Goal: Task Accomplishment & Management: Manage account settings

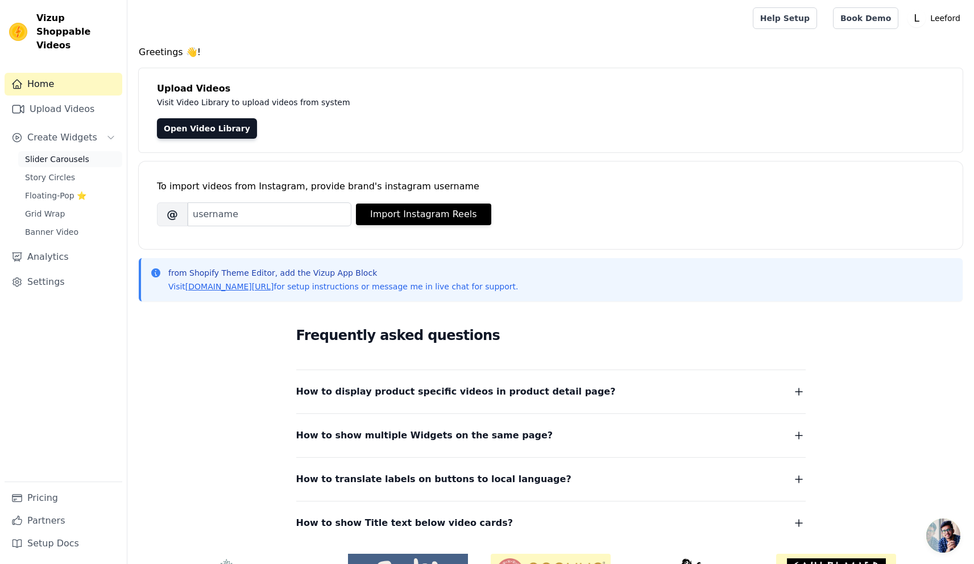
click at [48, 154] on span "Slider Carousels" at bounding box center [57, 159] width 64 height 11
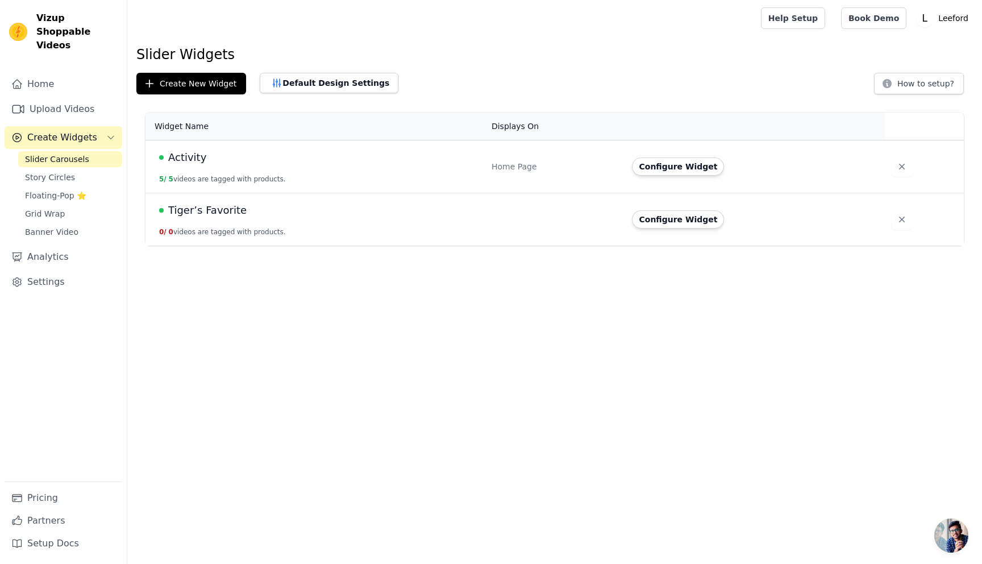
click at [269, 155] on div "Activity" at bounding box center [318, 158] width 319 height 16
click at [194, 157] on span "Activity" at bounding box center [187, 158] width 38 height 16
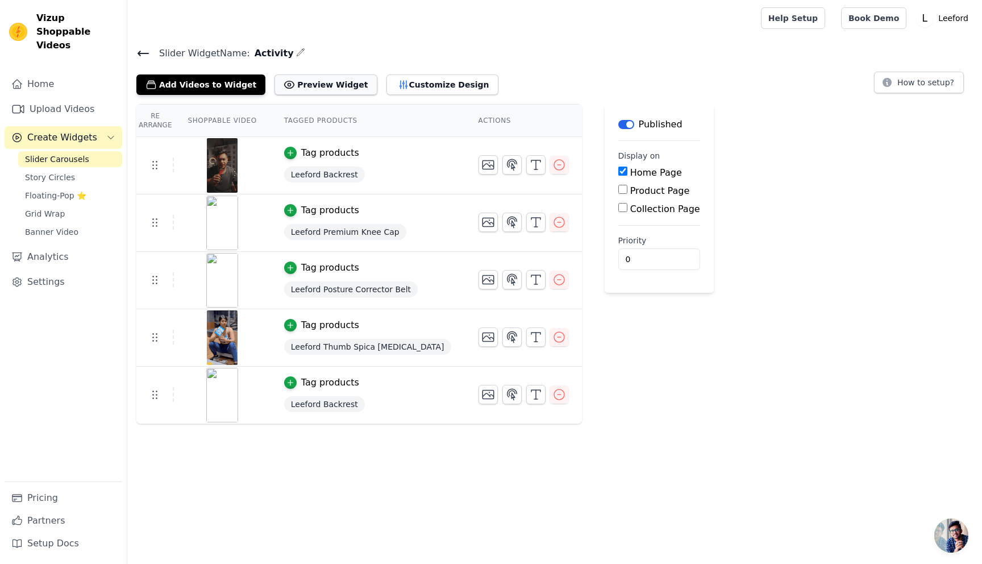
click at [302, 80] on button "Preview Widget" at bounding box center [326, 84] width 102 height 20
click at [393, 89] on button "Customize Design" at bounding box center [443, 84] width 112 height 20
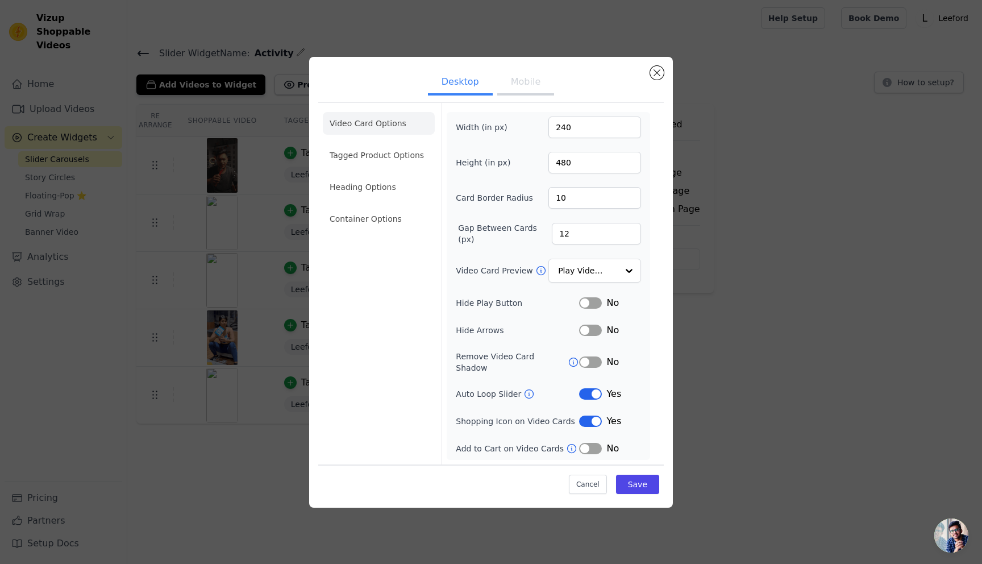
click at [521, 88] on button "Mobile" at bounding box center [525, 83] width 57 height 25
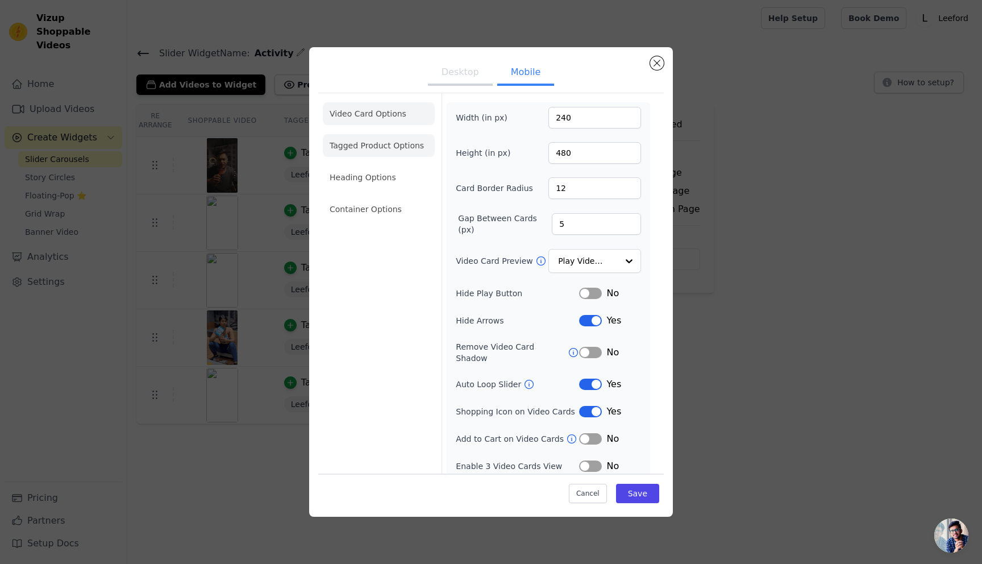
click at [365, 147] on li "Tagged Product Options" at bounding box center [379, 145] width 112 height 23
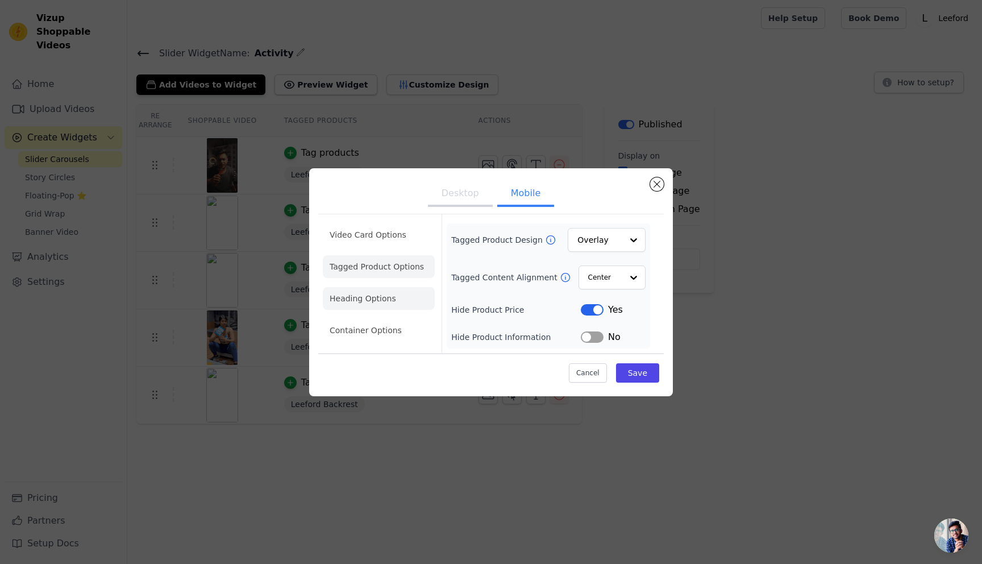
click at [371, 302] on li "Heading Options" at bounding box center [379, 298] width 112 height 23
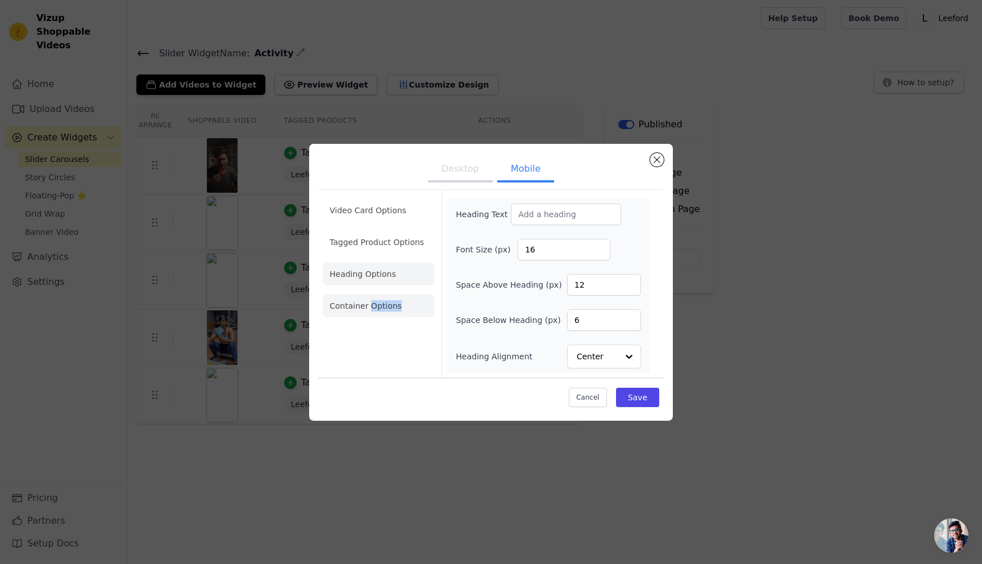
click at [371, 302] on li "Container Options" at bounding box center [379, 306] width 112 height 23
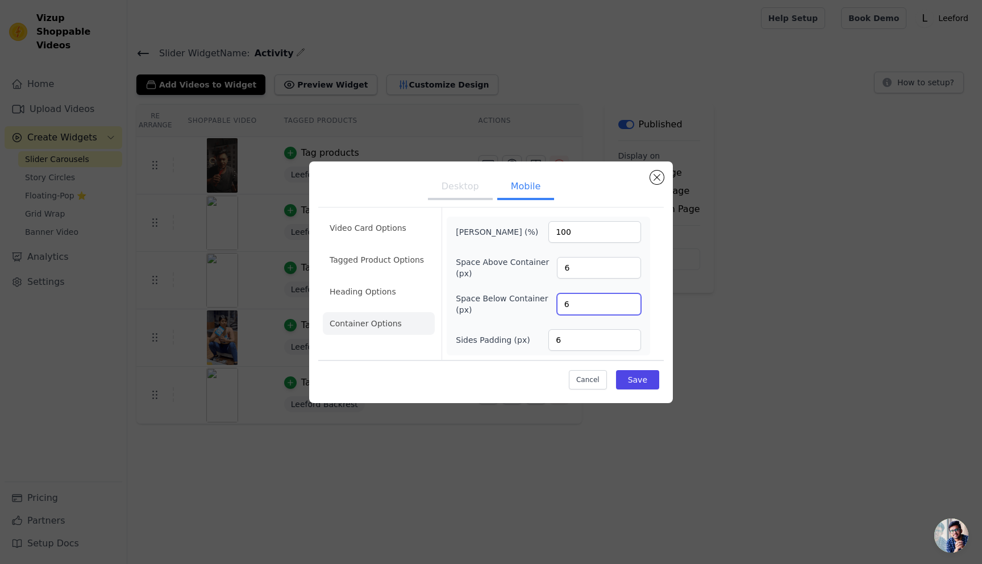
drag, startPoint x: 589, startPoint y: 304, endPoint x: 546, endPoint y: 306, distance: 43.2
click at [546, 306] on div "Space Below Container (px) 6" at bounding box center [548, 304] width 185 height 23
type input "0"
drag, startPoint x: 593, startPoint y: 267, endPoint x: 535, endPoint y: 274, distance: 58.5
click at [535, 274] on div "Space Above Container (px) 6" at bounding box center [548, 267] width 185 height 23
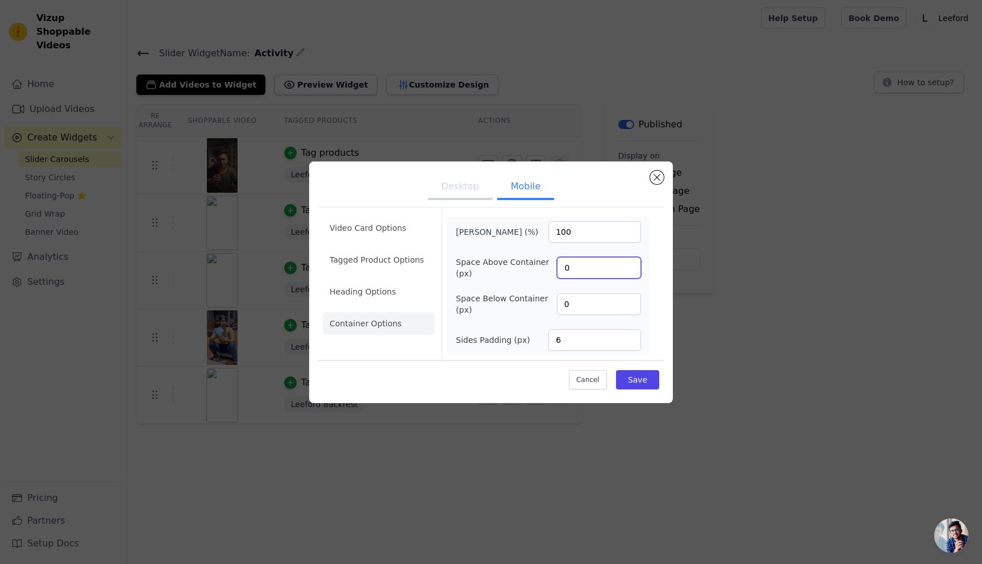
type input "0"
drag, startPoint x: 577, startPoint y: 339, endPoint x: 540, endPoint y: 342, distance: 36.5
click at [540, 342] on div "Sides Padding (px) 6" at bounding box center [548, 340] width 185 height 22
type input "0"
click at [462, 186] on button "Desktop" at bounding box center [460, 187] width 65 height 25
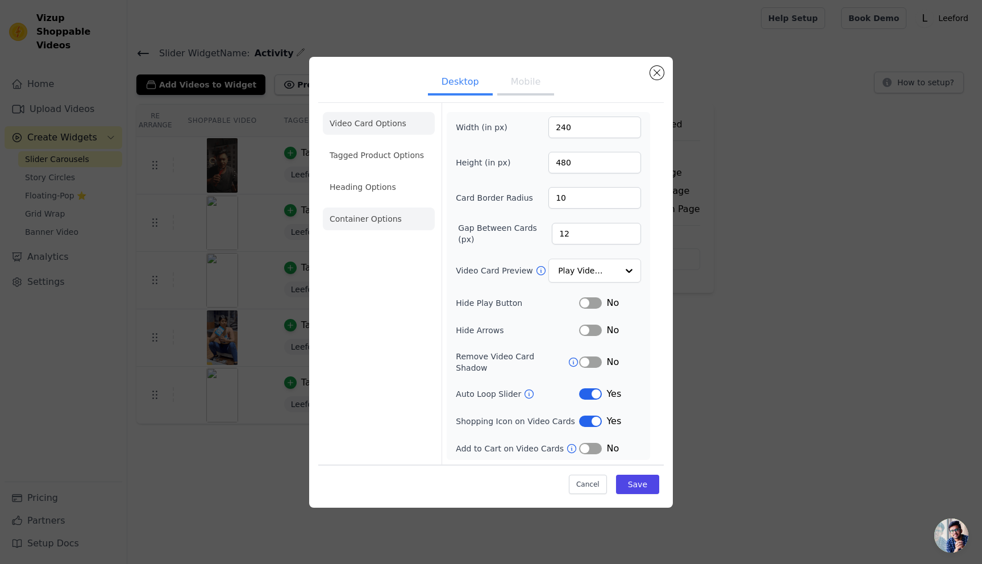
click at [349, 229] on li "Container Options" at bounding box center [379, 219] width 112 height 23
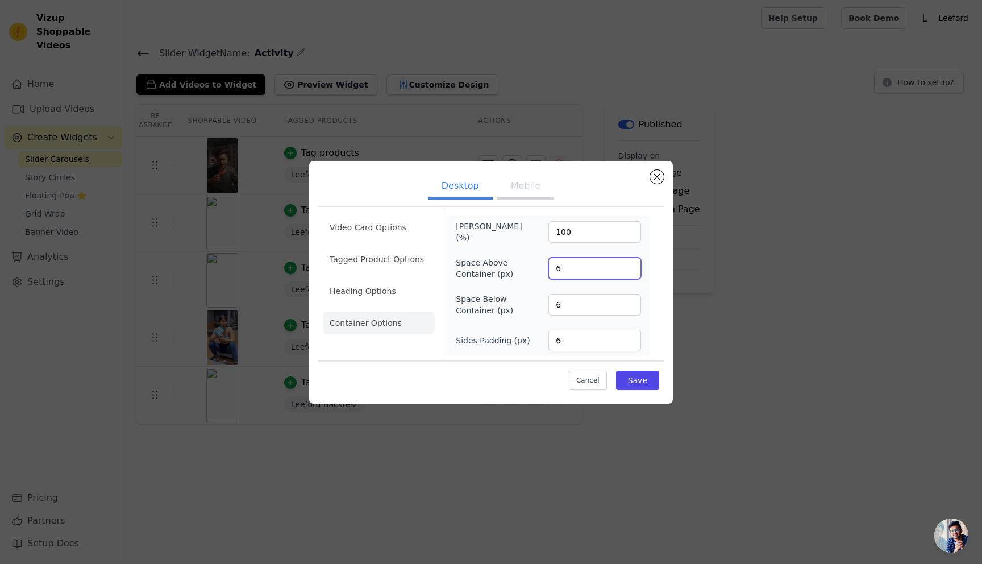
drag, startPoint x: 576, startPoint y: 266, endPoint x: 540, endPoint y: 266, distance: 35.8
click at [540, 266] on div "Space Above Container (px) 6" at bounding box center [548, 268] width 185 height 23
type input "0"
drag, startPoint x: 572, startPoint y: 302, endPoint x: 554, endPoint y: 298, distance: 18.6
click at [554, 298] on input "6" at bounding box center [595, 305] width 93 height 22
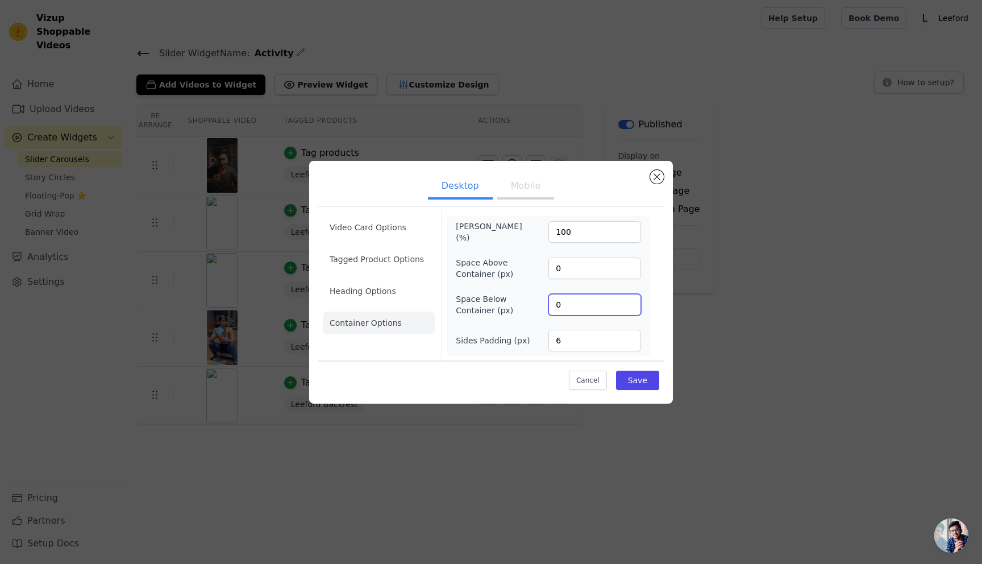
type input "0"
drag, startPoint x: 577, startPoint y: 337, endPoint x: 526, endPoint y: 338, distance: 50.6
click at [526, 338] on div "Sides Padding (px) 6" at bounding box center [548, 341] width 185 height 22
type input "0"
click at [642, 375] on button "Save" at bounding box center [637, 380] width 43 height 19
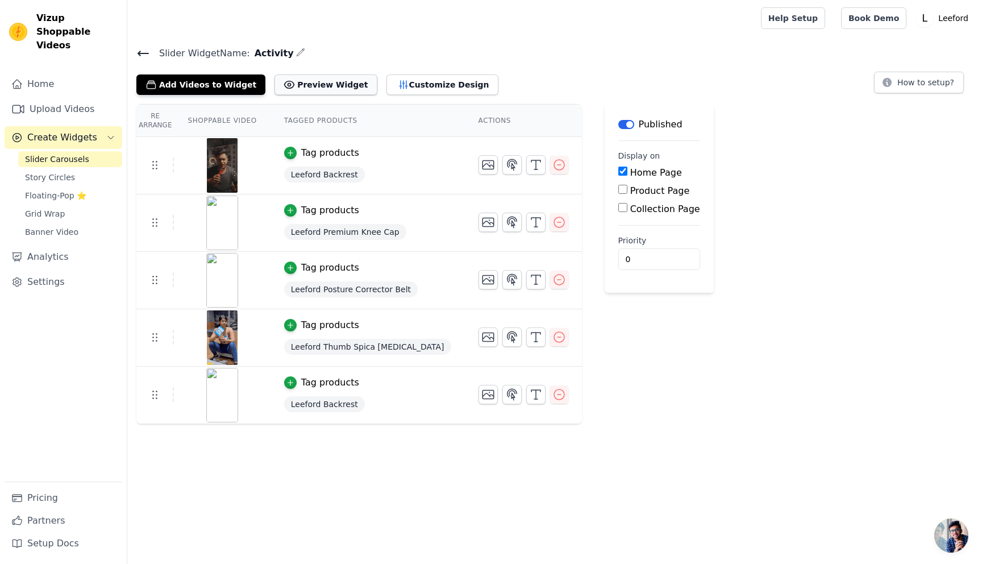
click at [329, 82] on button "Preview Widget" at bounding box center [326, 84] width 102 height 20
click at [321, 85] on button "Preview Widget" at bounding box center [326, 84] width 102 height 20
click at [405, 88] on button "Customize Design" at bounding box center [443, 84] width 112 height 20
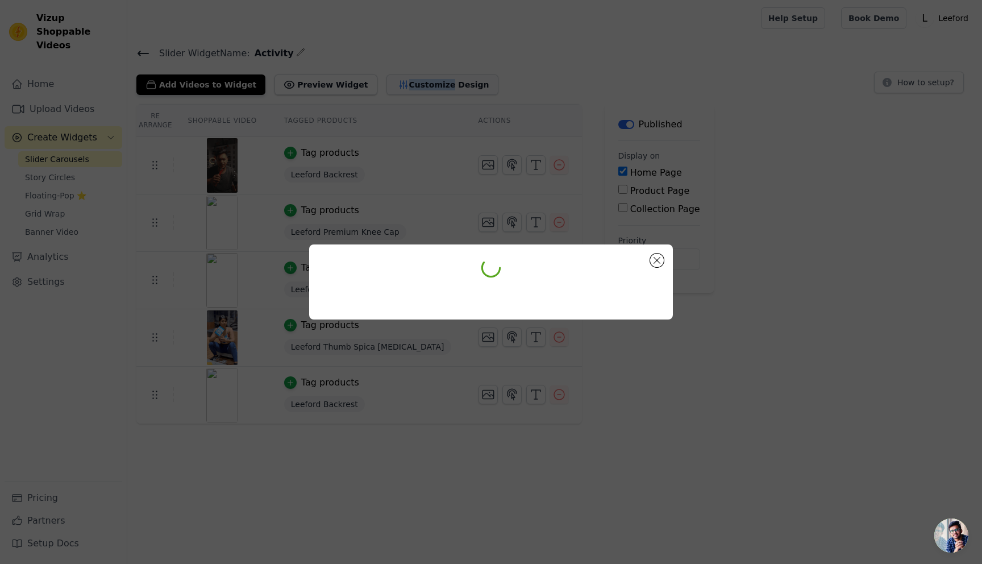
click at [405, 88] on div at bounding box center [491, 282] width 982 height 564
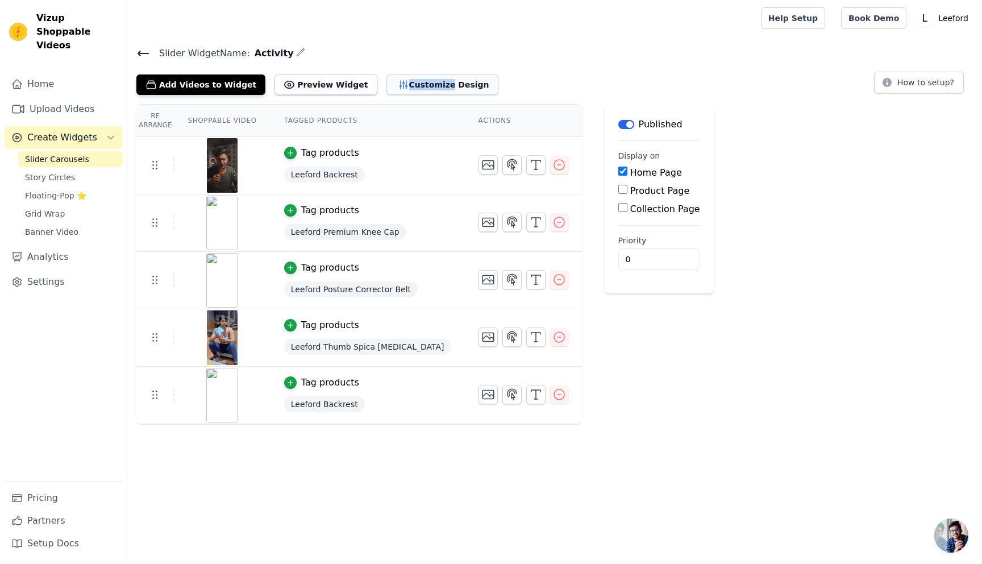
click at [433, 84] on button "Customize Design" at bounding box center [443, 84] width 112 height 20
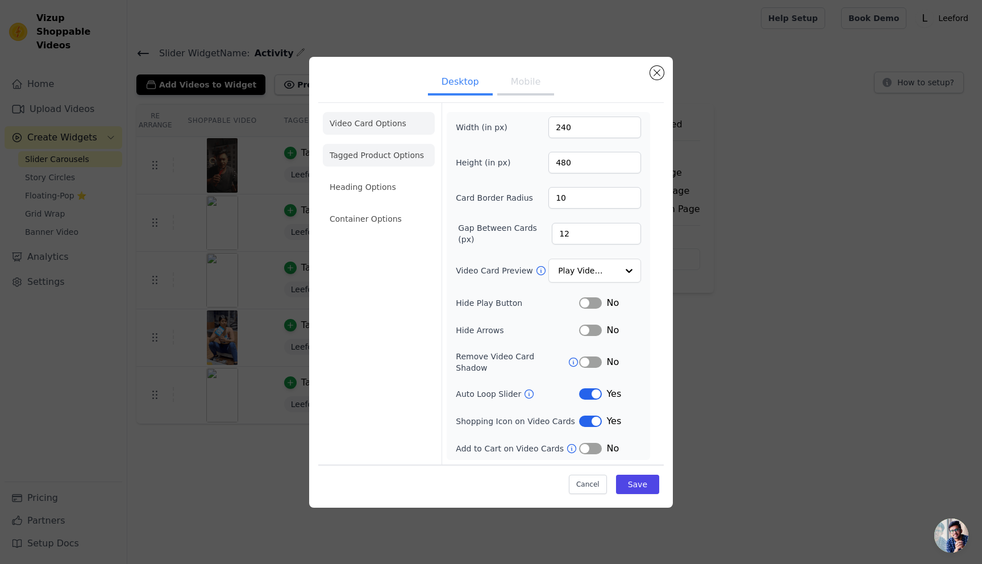
click at [363, 159] on li "Tagged Product Options" at bounding box center [379, 155] width 112 height 23
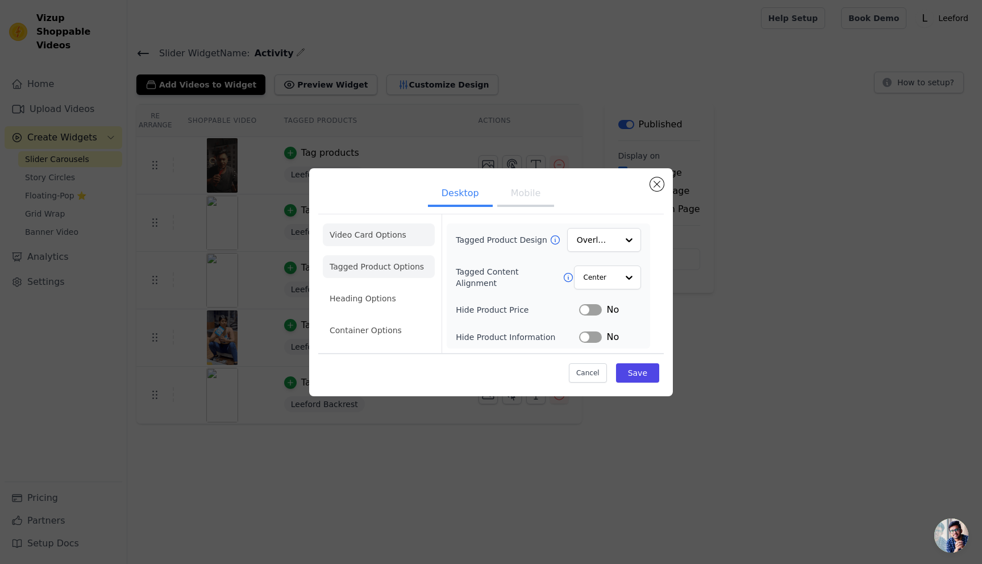
click at [368, 231] on li "Video Card Options" at bounding box center [379, 234] width 112 height 23
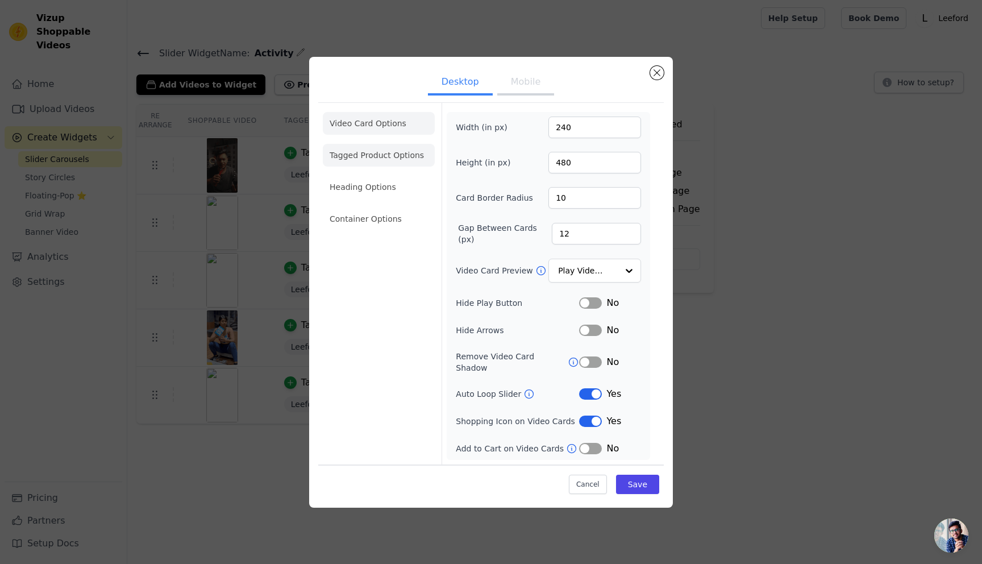
click at [357, 151] on li "Tagged Product Options" at bounding box center [379, 155] width 112 height 23
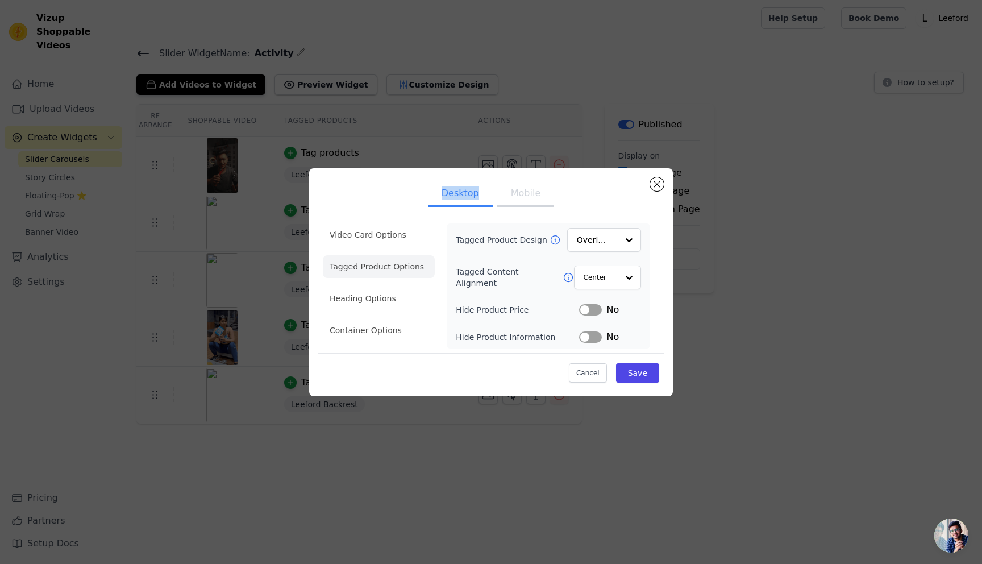
click at [357, 151] on div "Desktop Mobile Video Card Options Tagged Product Options Heading Options Contai…" at bounding box center [491, 282] width 946 height 264
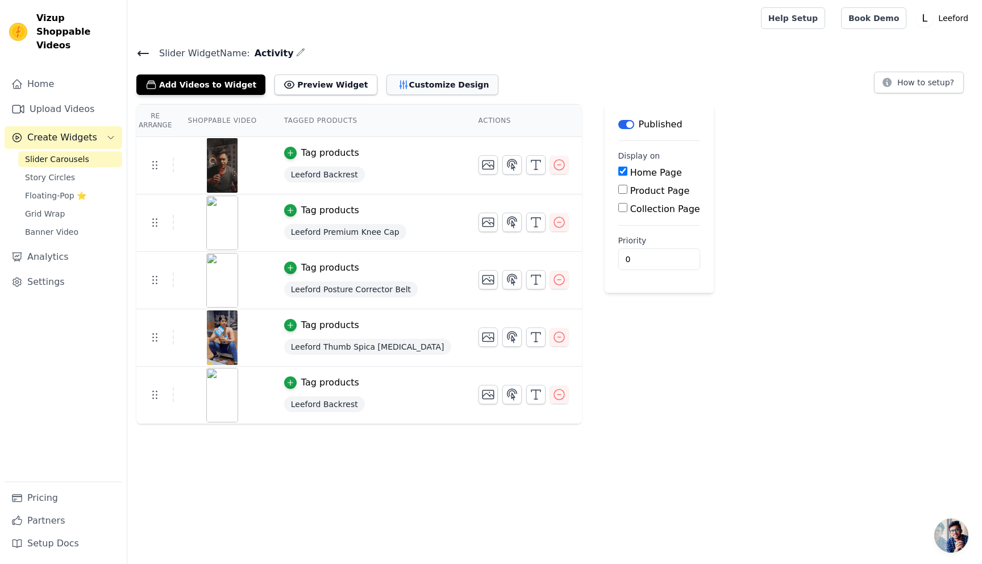
click at [402, 82] on button "Customize Design" at bounding box center [443, 84] width 112 height 20
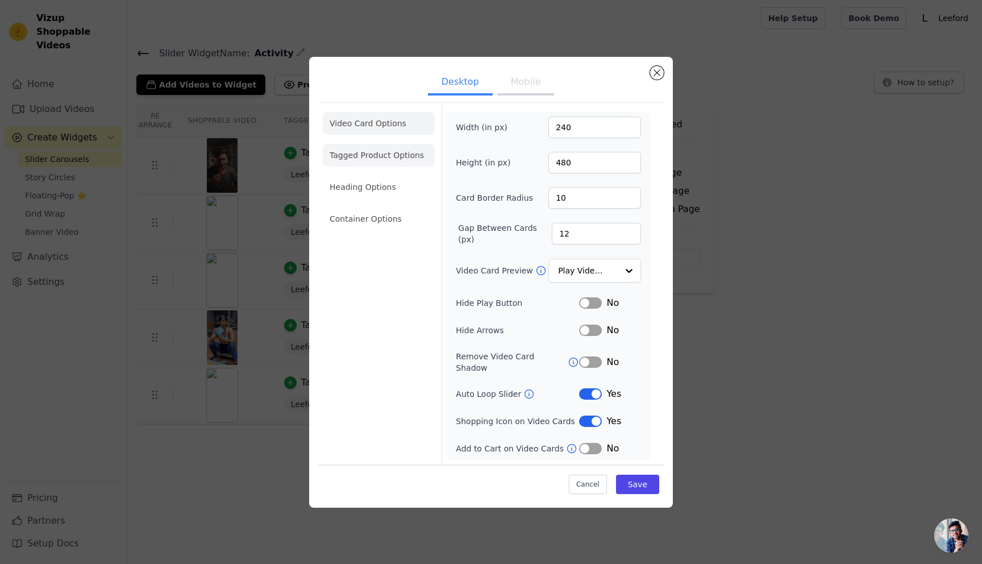
click at [363, 167] on li "Tagged Product Options" at bounding box center [379, 155] width 112 height 23
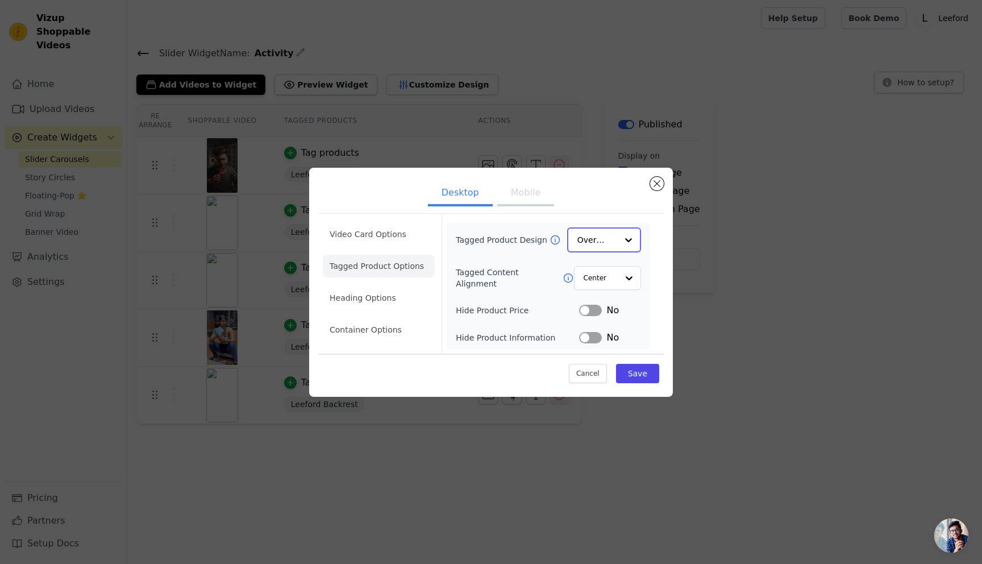
click at [616, 237] on input "Tagged Product Design" at bounding box center [598, 240] width 40 height 23
click at [610, 237] on input "Tagged Product Design" at bounding box center [598, 240] width 40 height 23
click at [603, 275] on input "Tagged Content Alignment" at bounding box center [600, 277] width 34 height 23
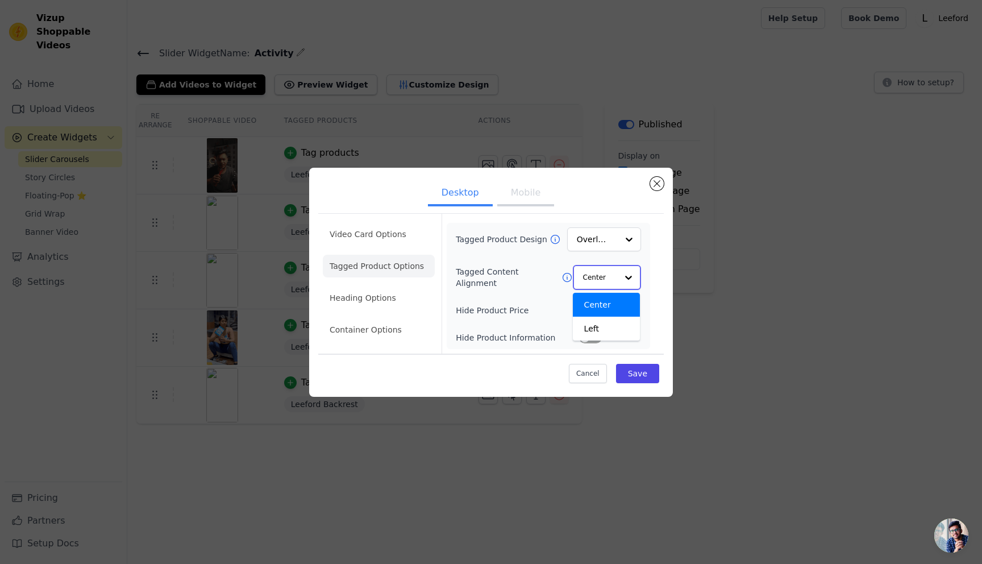
click at [603, 273] on input "Tagged Content Alignment" at bounding box center [600, 277] width 34 height 23
click at [665, 252] on div "Desktop Mobile Video Card Options Tagged Product Options Heading Options Contai…" at bounding box center [491, 282] width 364 height 228
click at [534, 194] on button "Mobile" at bounding box center [525, 194] width 57 height 25
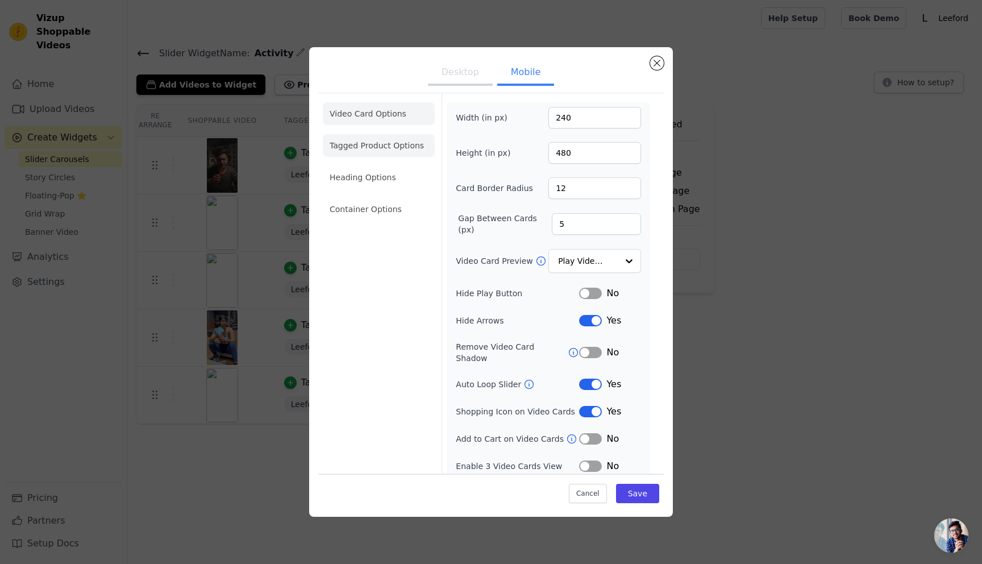
click at [374, 151] on li "Tagged Product Options" at bounding box center [379, 145] width 112 height 23
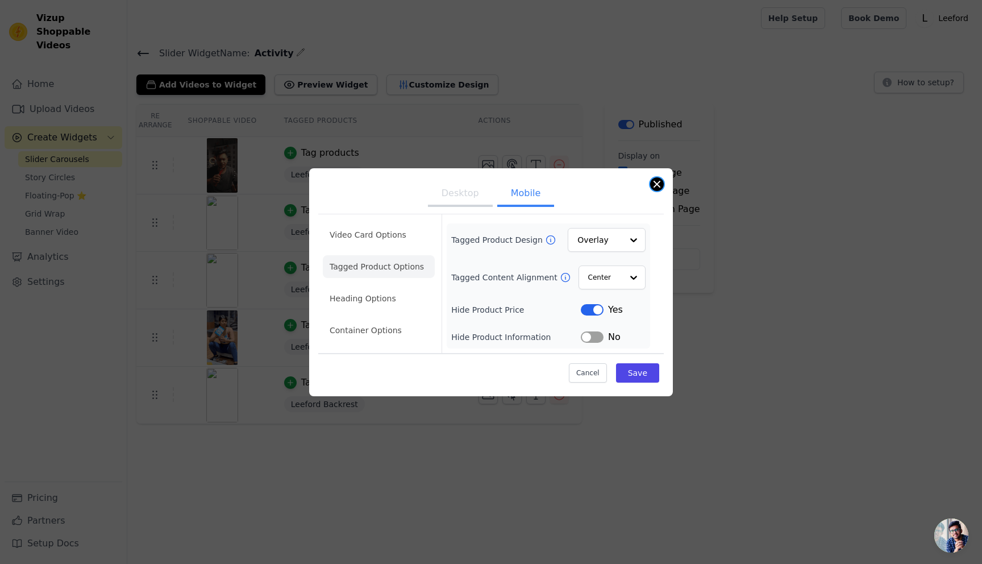
click at [661, 185] on button "Close modal" at bounding box center [657, 184] width 14 height 14
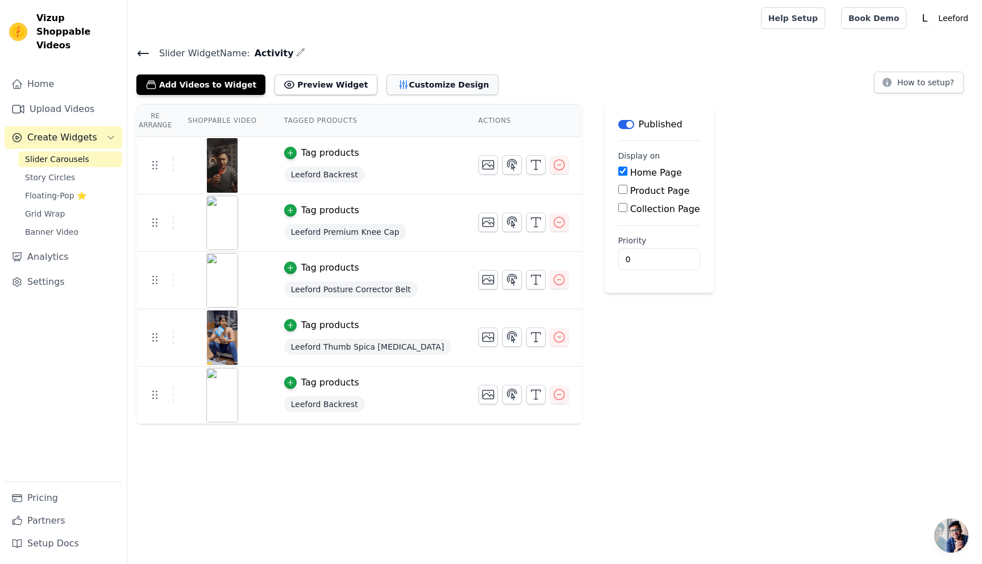
click at [399, 78] on button "Customize Design" at bounding box center [443, 84] width 112 height 20
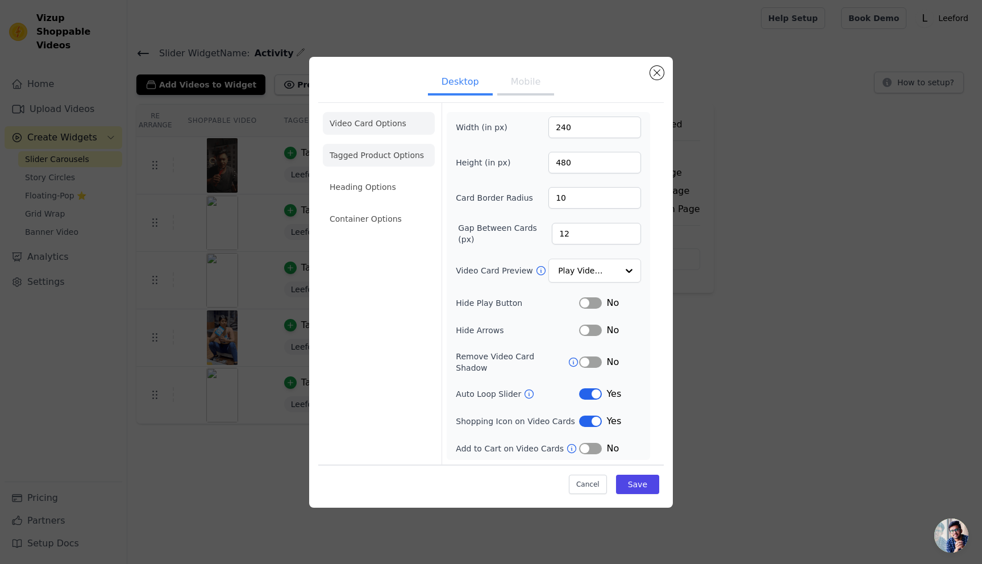
click at [405, 157] on li "Tagged Product Options" at bounding box center [379, 155] width 112 height 23
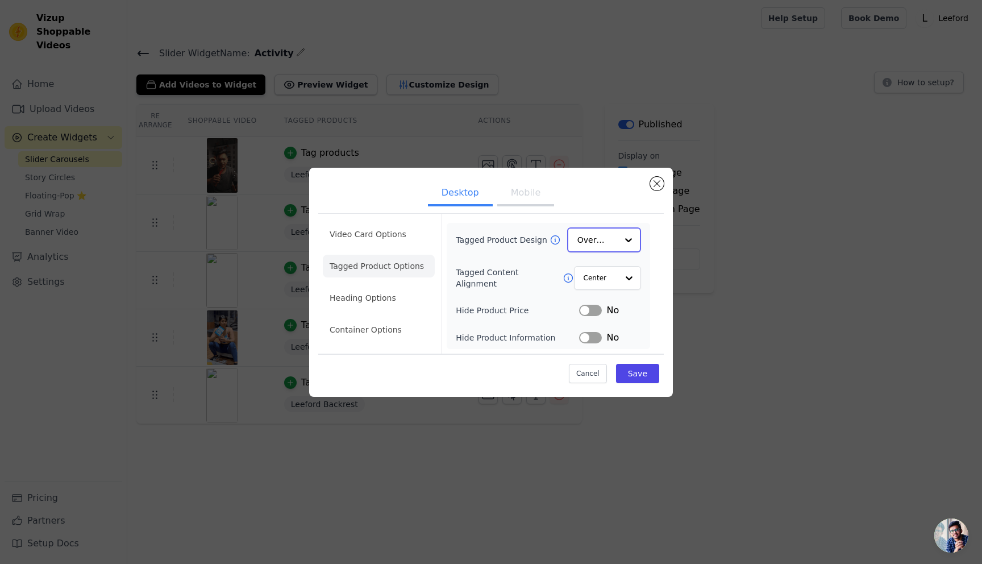
click at [597, 239] on input "Tagged Product Design" at bounding box center [598, 240] width 40 height 23
click at [587, 378] on button "Cancel" at bounding box center [588, 372] width 38 height 19
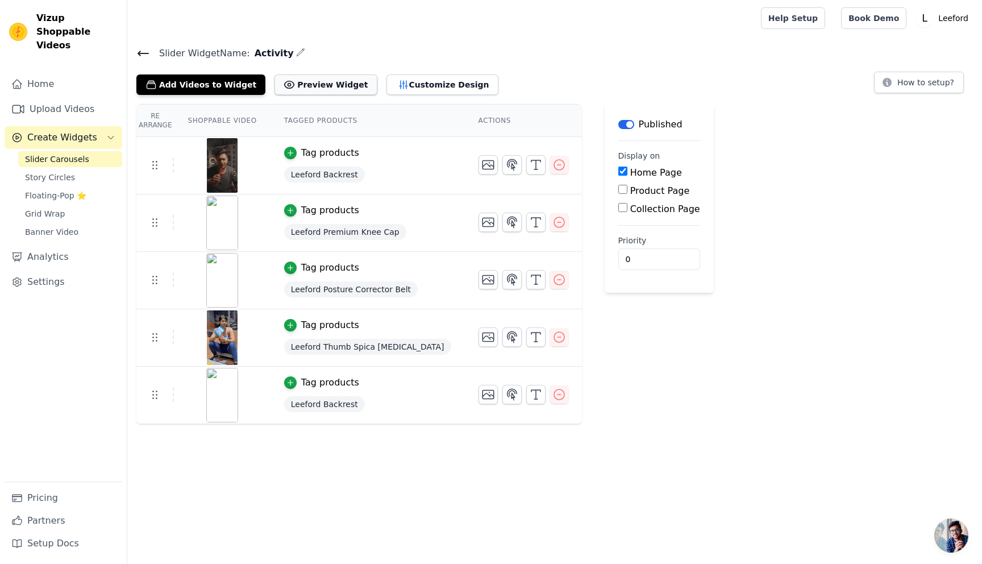
click at [321, 86] on button "Preview Widget" at bounding box center [326, 84] width 102 height 20
click at [417, 88] on button "Customize Design" at bounding box center [443, 84] width 112 height 20
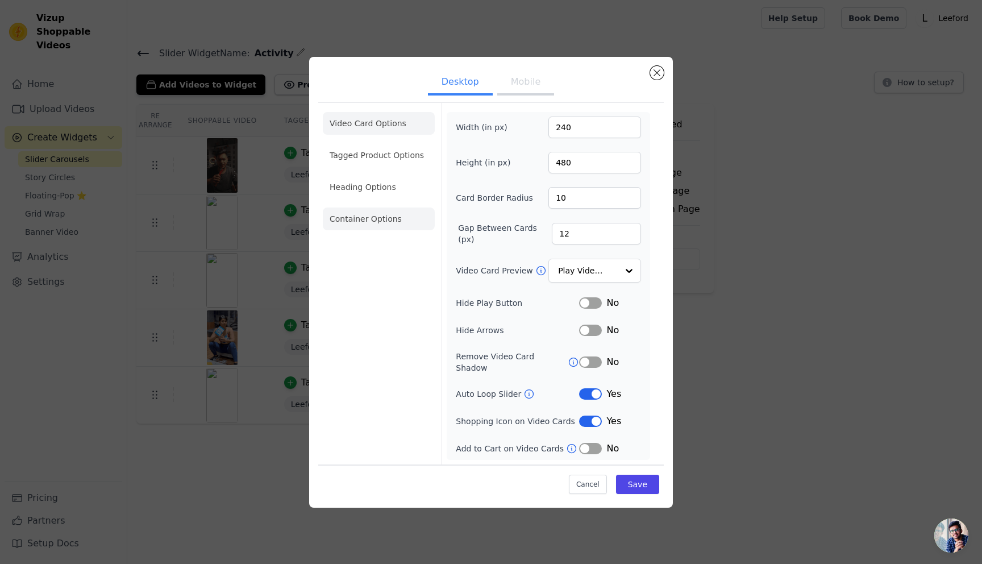
click at [360, 223] on li "Container Options" at bounding box center [379, 219] width 112 height 23
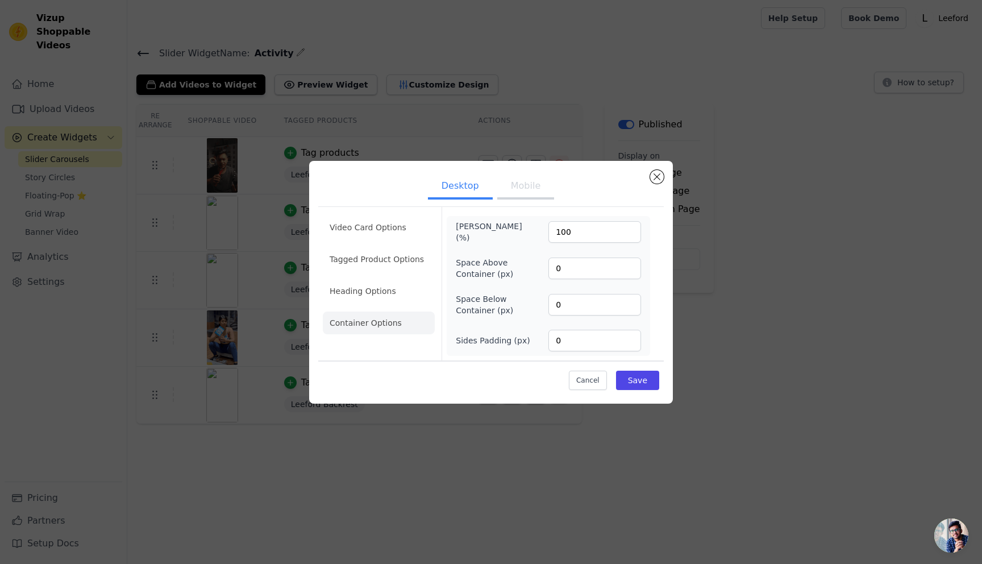
click at [512, 190] on button "Mobile" at bounding box center [525, 187] width 57 height 25
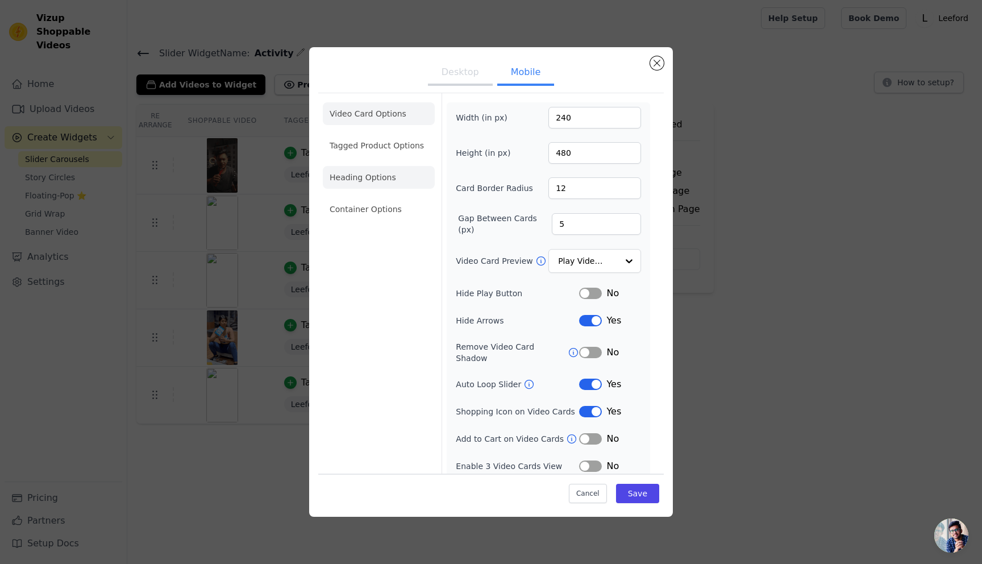
click at [351, 176] on li "Heading Options" at bounding box center [379, 177] width 112 height 23
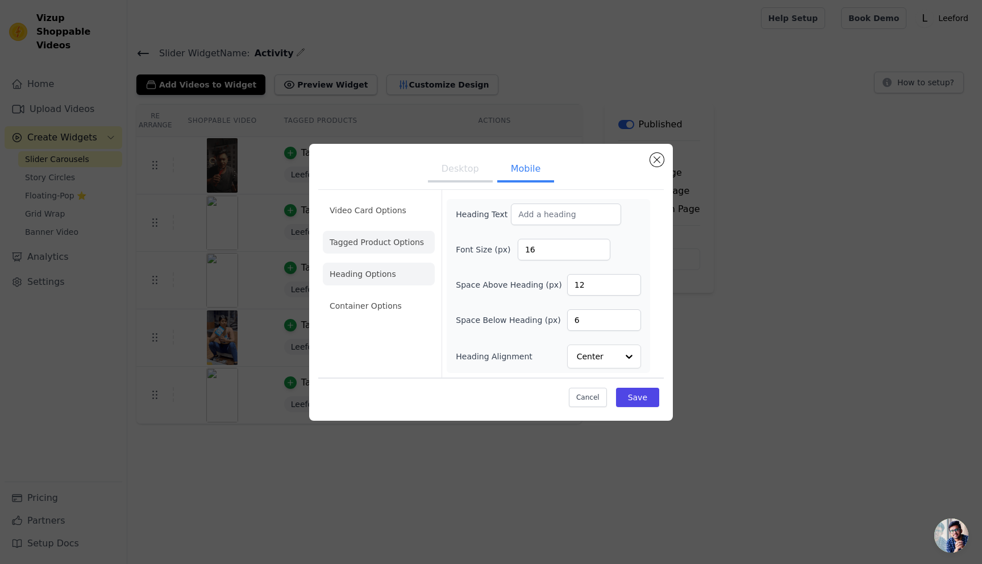
click at [347, 247] on li "Tagged Product Options" at bounding box center [379, 242] width 112 height 23
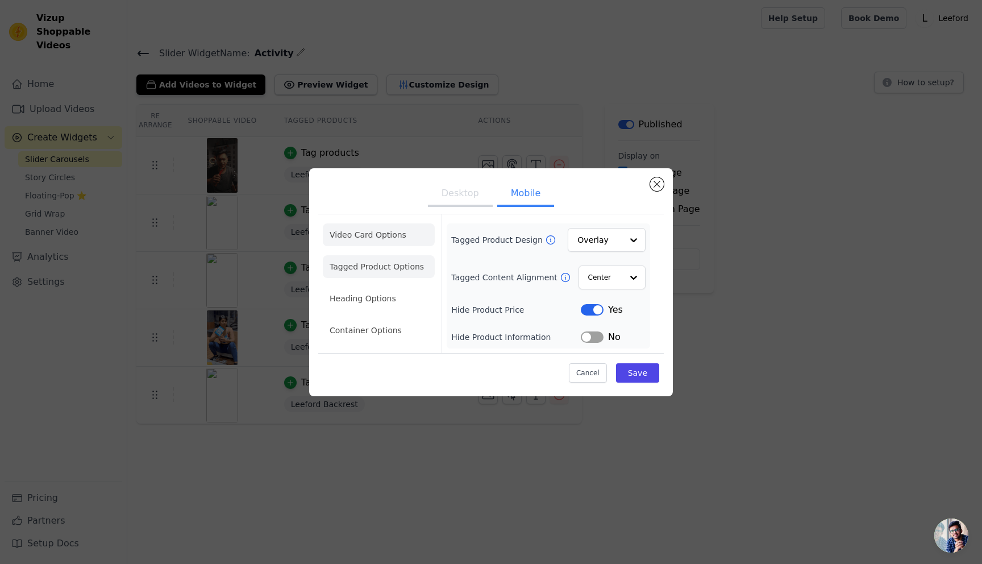
click at [370, 227] on li "Video Card Options" at bounding box center [379, 234] width 112 height 23
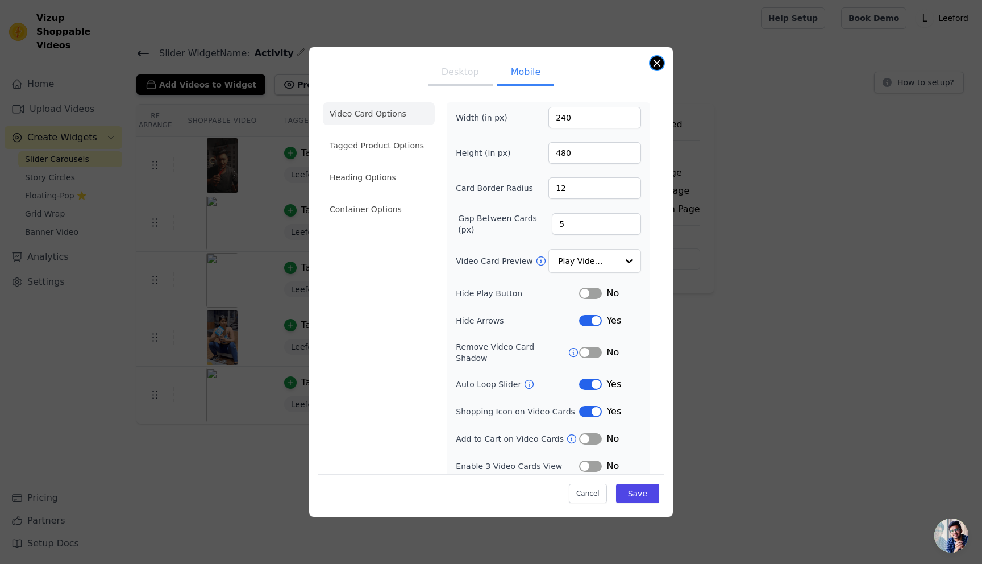
click at [655, 61] on button "Close modal" at bounding box center [657, 63] width 14 height 14
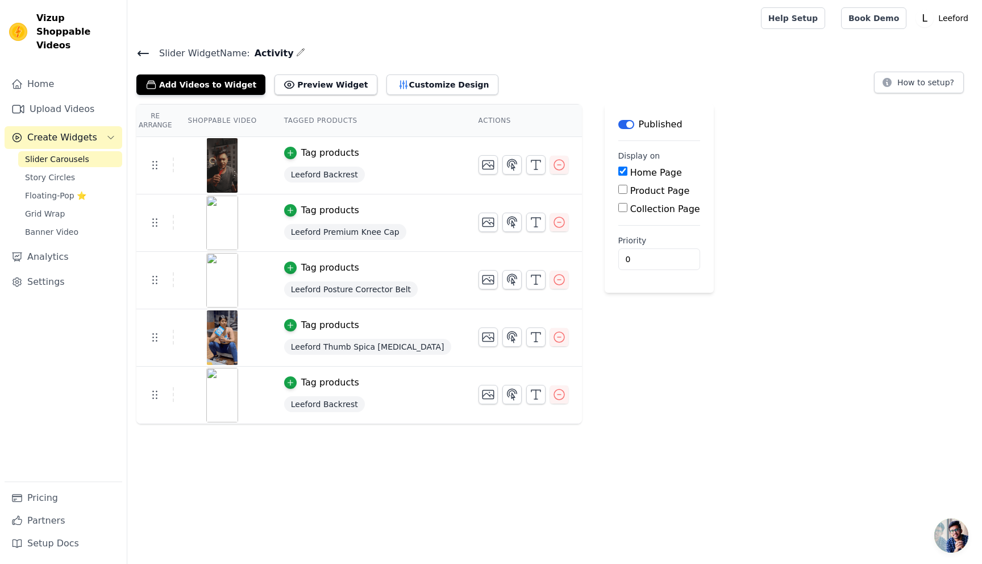
click at [757, 221] on div "Re Arrange Shoppable Video Tagged Products Actions Tag products Leeford Backres…" at bounding box center [554, 264] width 855 height 320
click at [51, 76] on link "Home" at bounding box center [64, 84] width 118 height 23
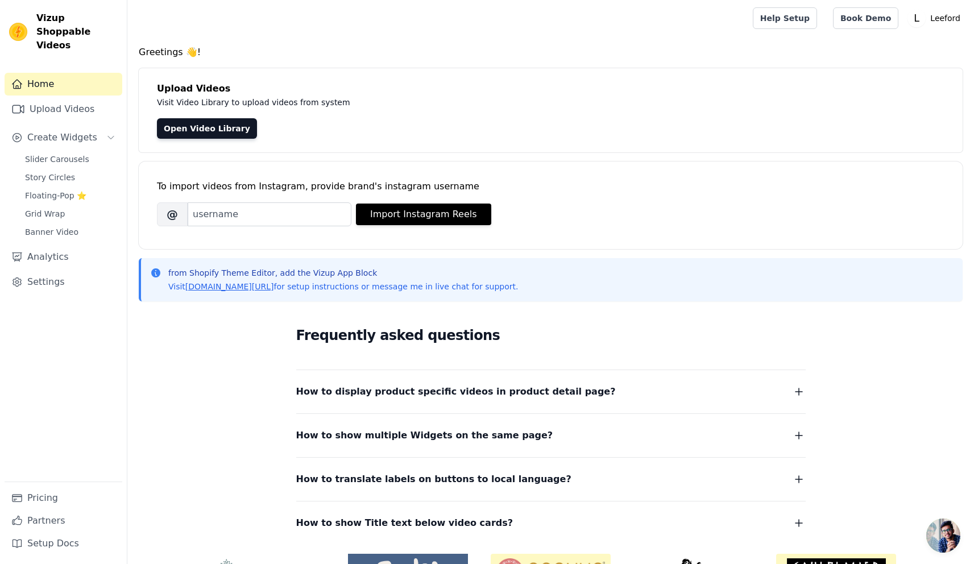
click at [353, 391] on span "How to display product specific videos in product detail page?" at bounding box center [456, 392] width 320 height 16
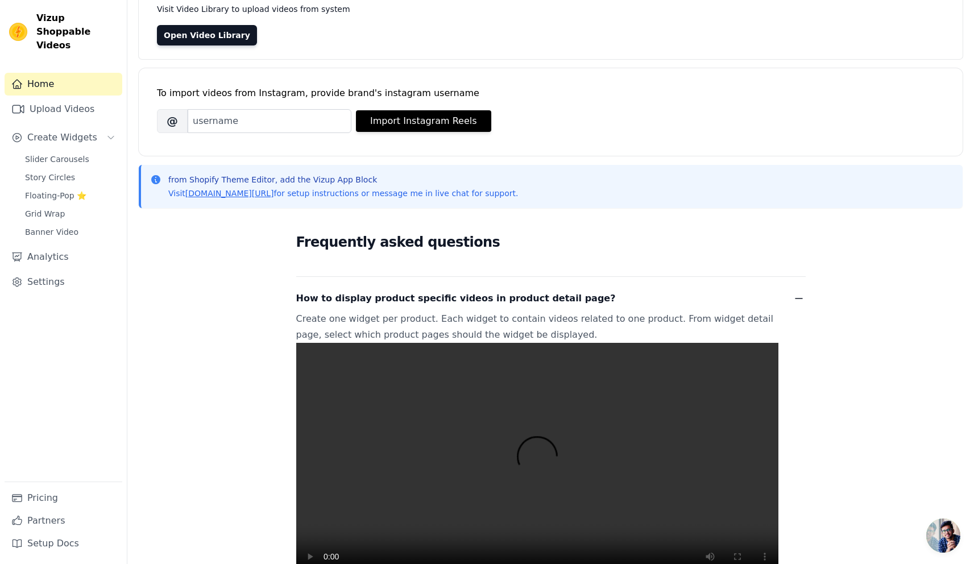
click at [386, 306] on div "How to display product specific videos in product detail page? Create one widge…" at bounding box center [550, 439] width 509 height 325
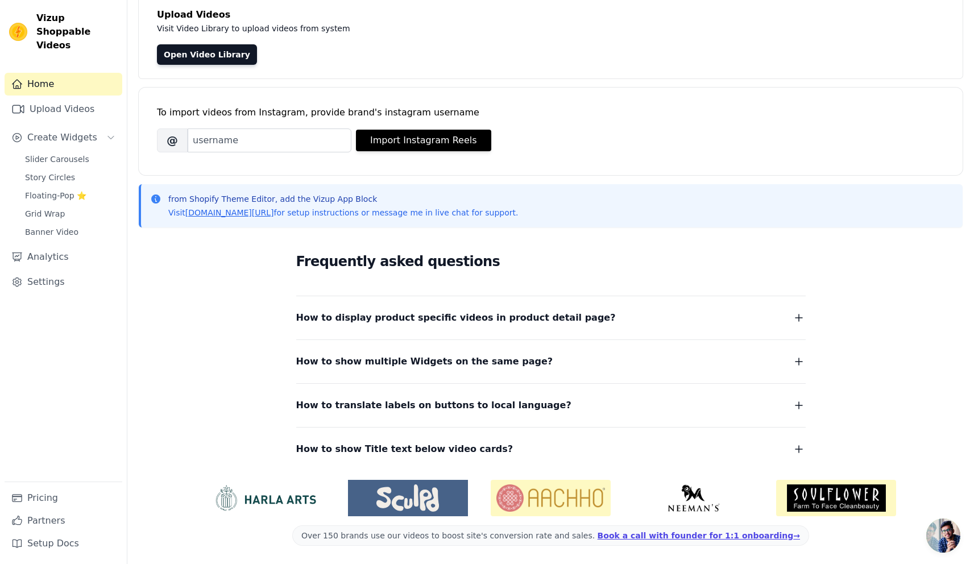
scroll to position [74, 0]
click at [45, 154] on span "Slider Carousels" at bounding box center [57, 159] width 64 height 11
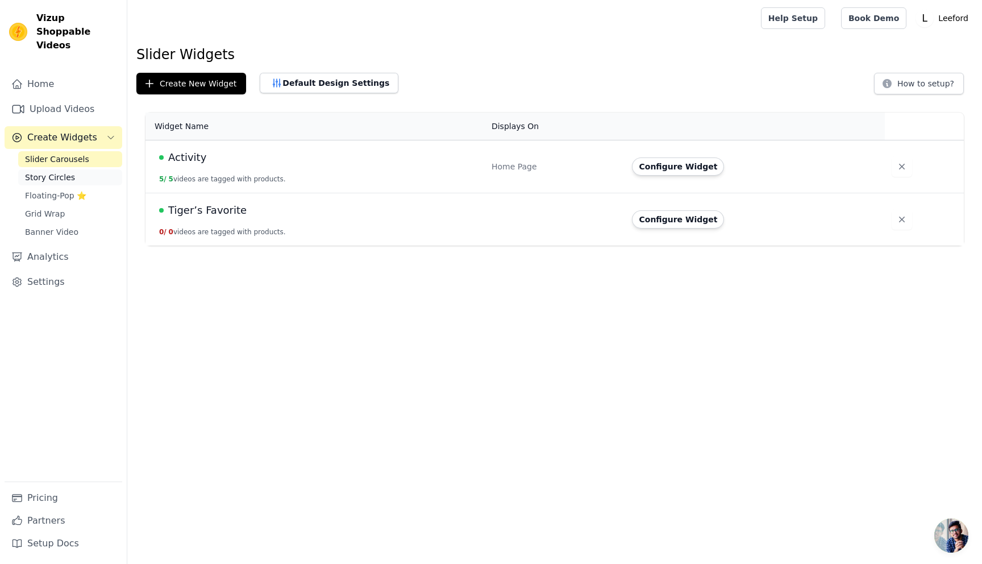
click at [45, 172] on span "Story Circles" at bounding box center [50, 177] width 50 height 11
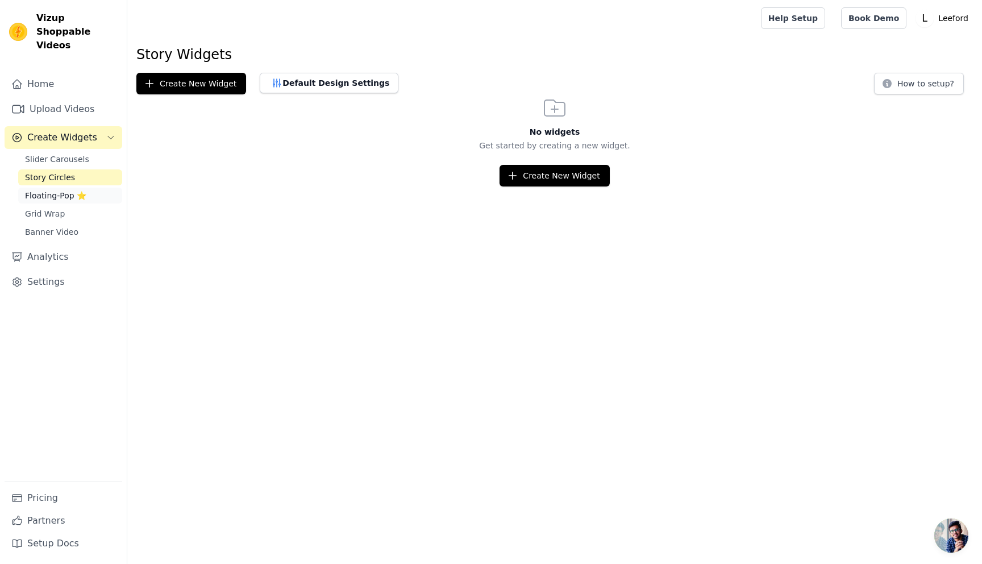
click at [38, 190] on span "Floating-Pop ⭐" at bounding box center [55, 195] width 61 height 11
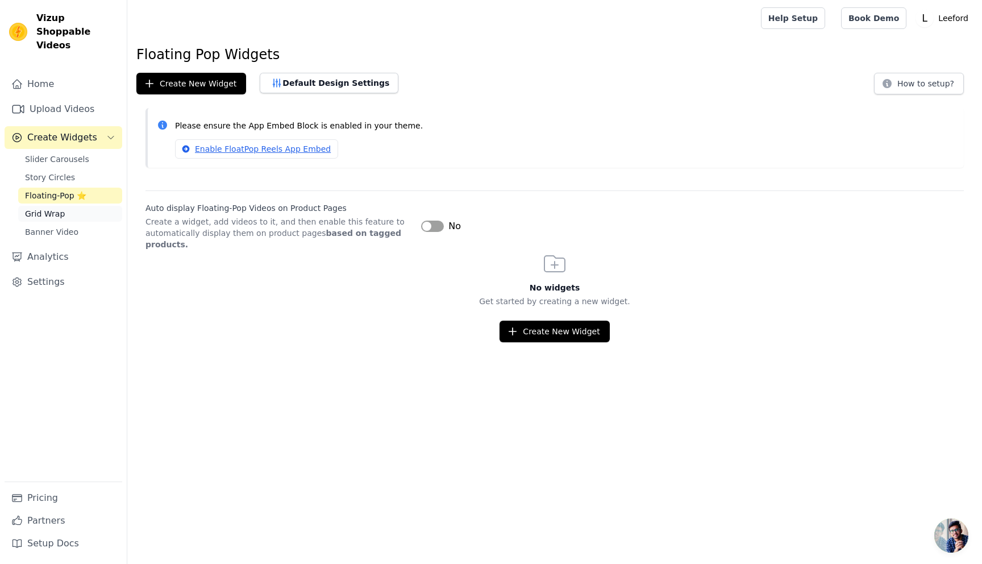
click at [40, 208] on span "Grid Wrap" at bounding box center [45, 213] width 40 height 11
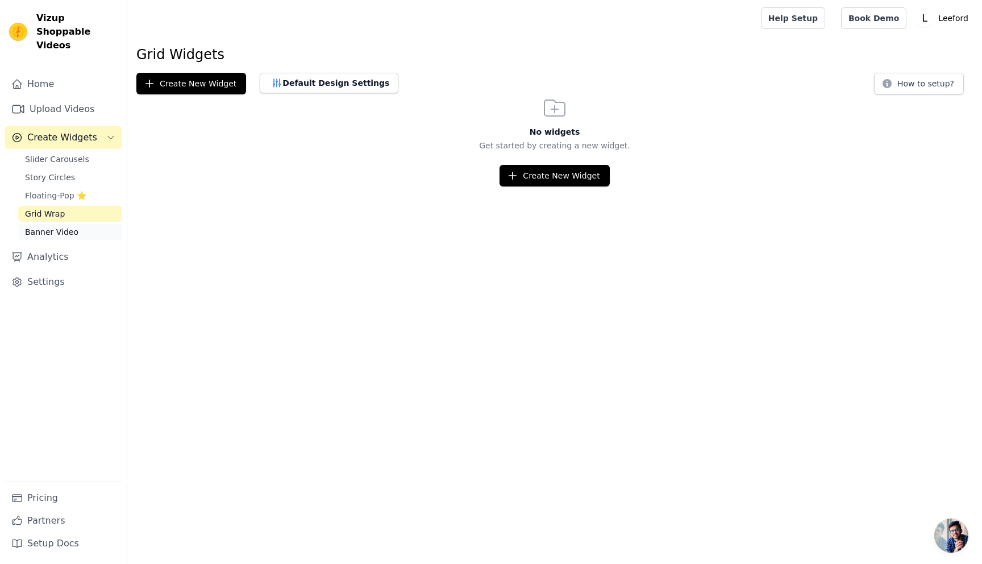
click at [43, 226] on span "Banner Video" at bounding box center [51, 231] width 53 height 11
click at [49, 154] on span "Slider Carousels" at bounding box center [57, 159] width 64 height 11
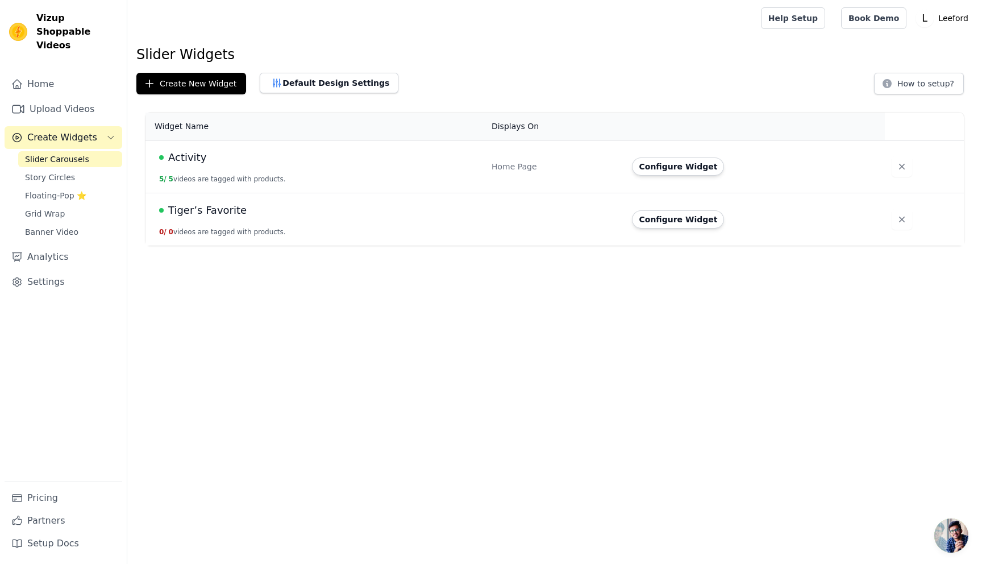
click at [417, 166] on td "Activity 5 / 5 videos are tagged with products." at bounding box center [315, 166] width 339 height 53
click at [181, 154] on span "Activity" at bounding box center [187, 158] width 38 height 16
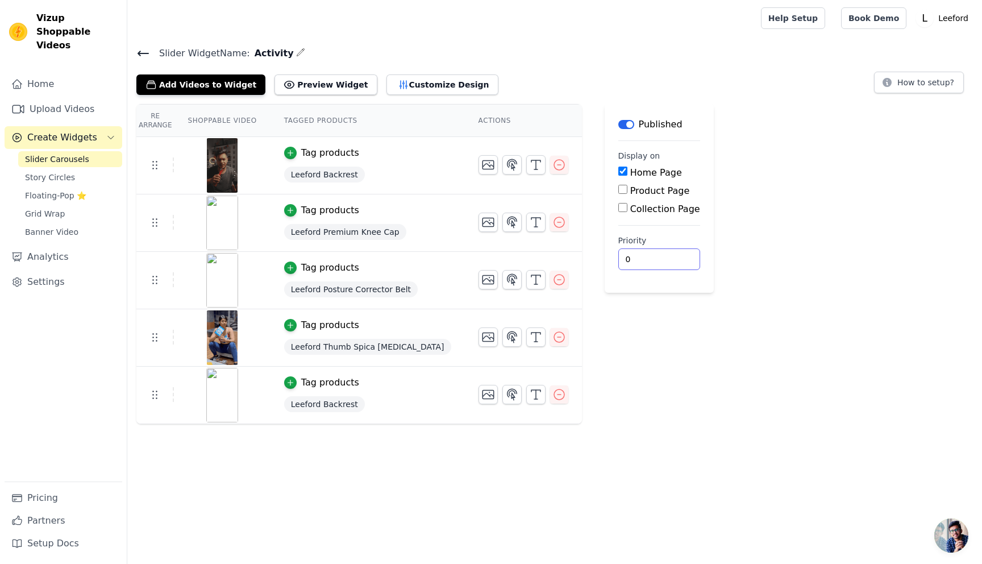
click at [767, 269] on div "Re Arrange Shoppable Video Tagged Products Actions Tag products Leeford Backres…" at bounding box center [554, 264] width 855 height 320
click at [437, 87] on button "Customize Design" at bounding box center [443, 84] width 112 height 20
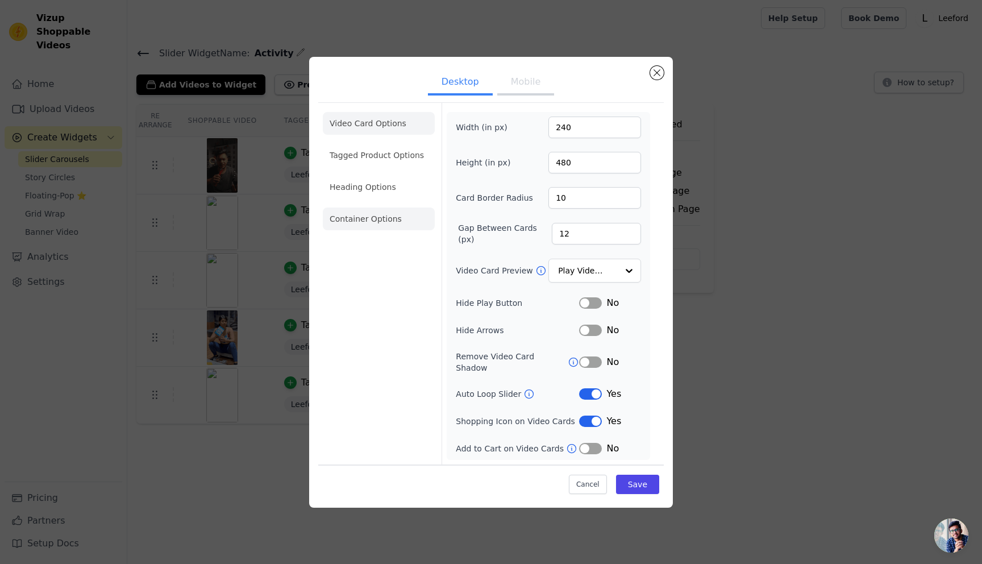
click at [349, 225] on li "Container Options" at bounding box center [379, 219] width 112 height 23
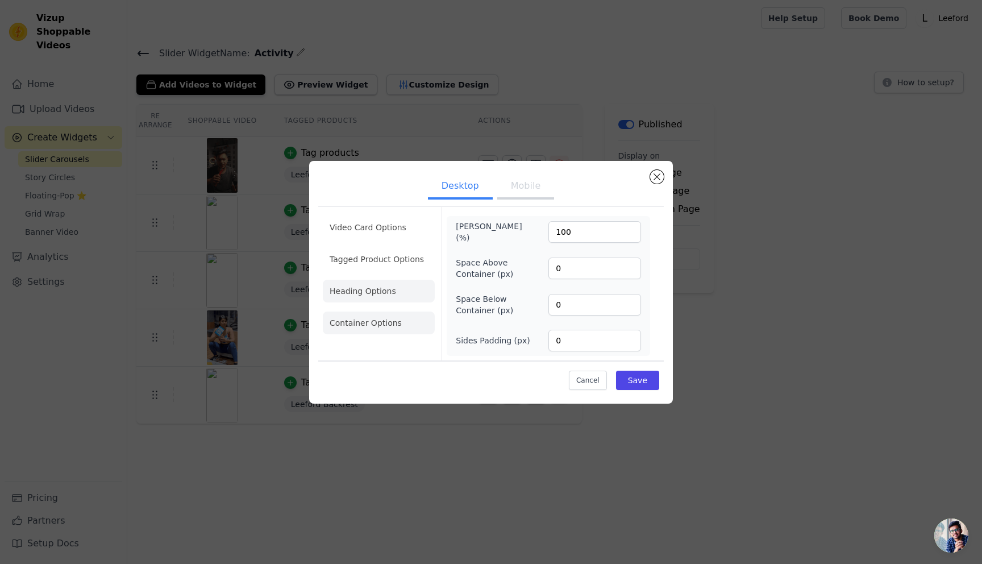
click at [349, 293] on li "Heading Options" at bounding box center [379, 291] width 112 height 23
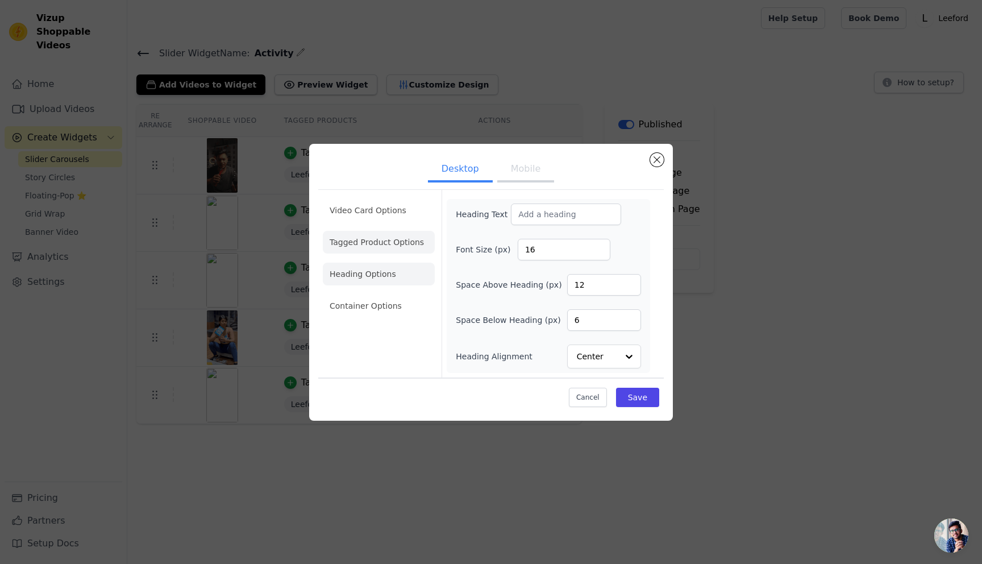
click at [362, 235] on li "Tagged Product Options" at bounding box center [379, 242] width 112 height 23
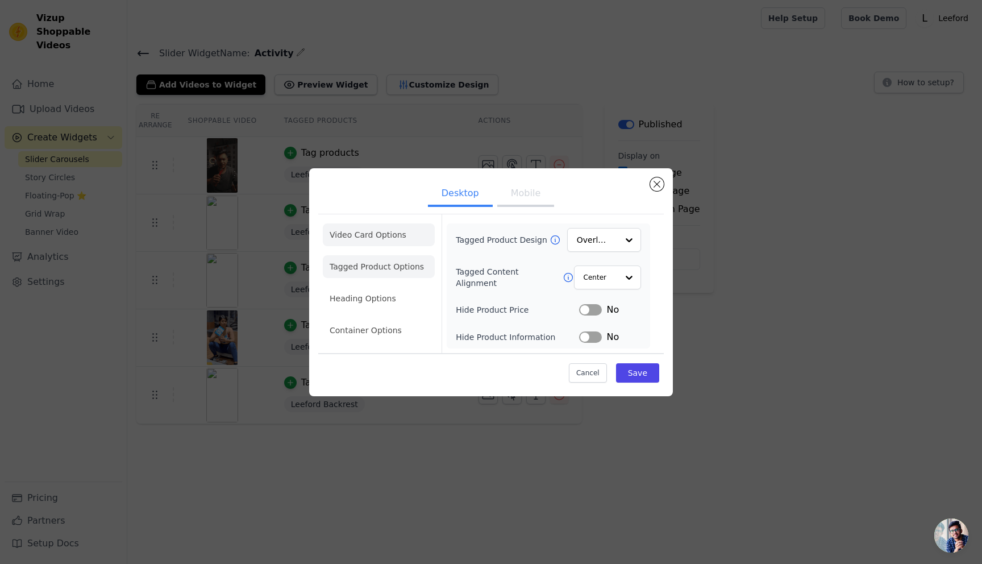
click at [366, 237] on li "Video Card Options" at bounding box center [379, 234] width 112 height 23
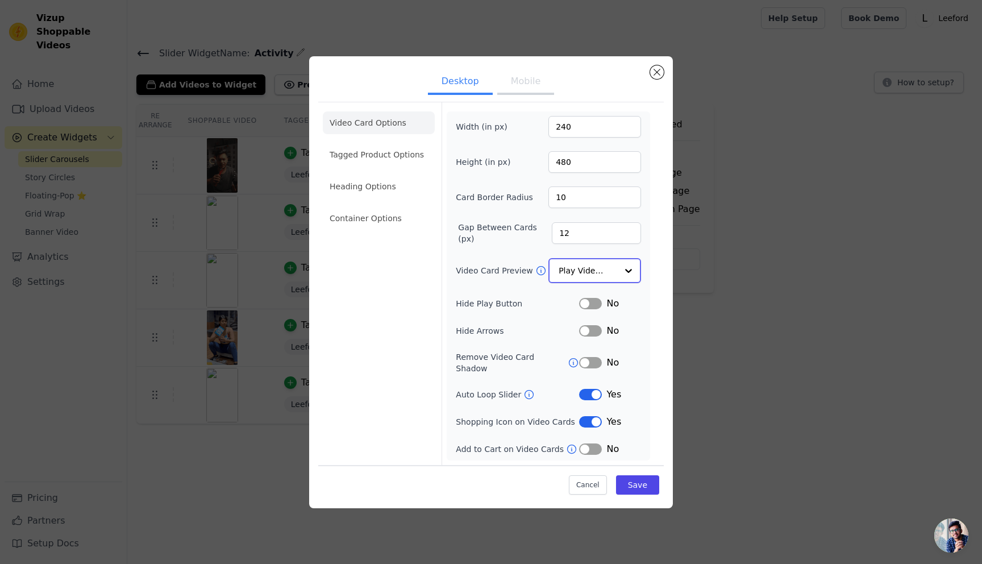
click at [592, 275] on input "Video Card Preview" at bounding box center [588, 270] width 59 height 23
click at [491, 290] on div "Width (in px) 240 Height (in px) 480 Card Border Radius 10 Gap Between Cards (p…" at bounding box center [548, 286] width 185 height 339
click at [596, 443] on button "Label" at bounding box center [590, 448] width 23 height 11
click at [641, 482] on button "Save" at bounding box center [637, 484] width 43 height 19
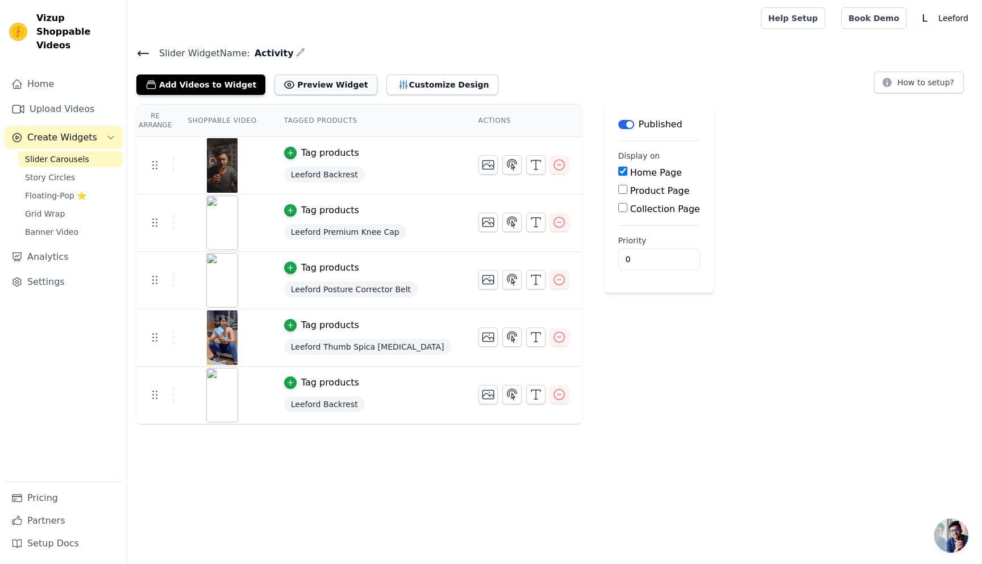
click at [320, 86] on button "Preview Widget" at bounding box center [326, 84] width 102 height 20
click at [401, 84] on button "Customize Design" at bounding box center [443, 84] width 112 height 20
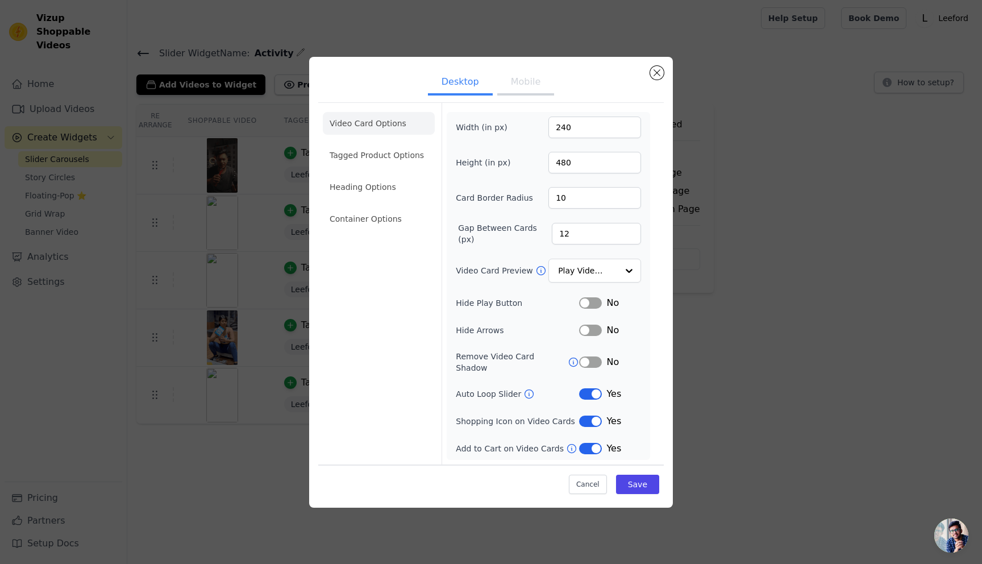
click at [585, 443] on button "Label" at bounding box center [590, 448] width 23 height 11
click at [647, 478] on button "Save" at bounding box center [637, 484] width 43 height 19
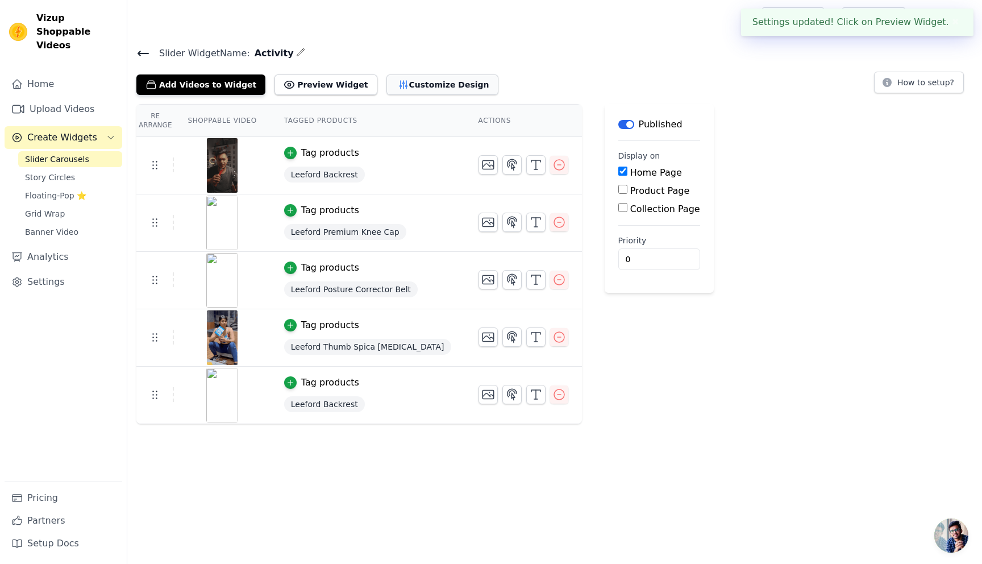
click at [418, 85] on button "Customize Design" at bounding box center [443, 84] width 112 height 20
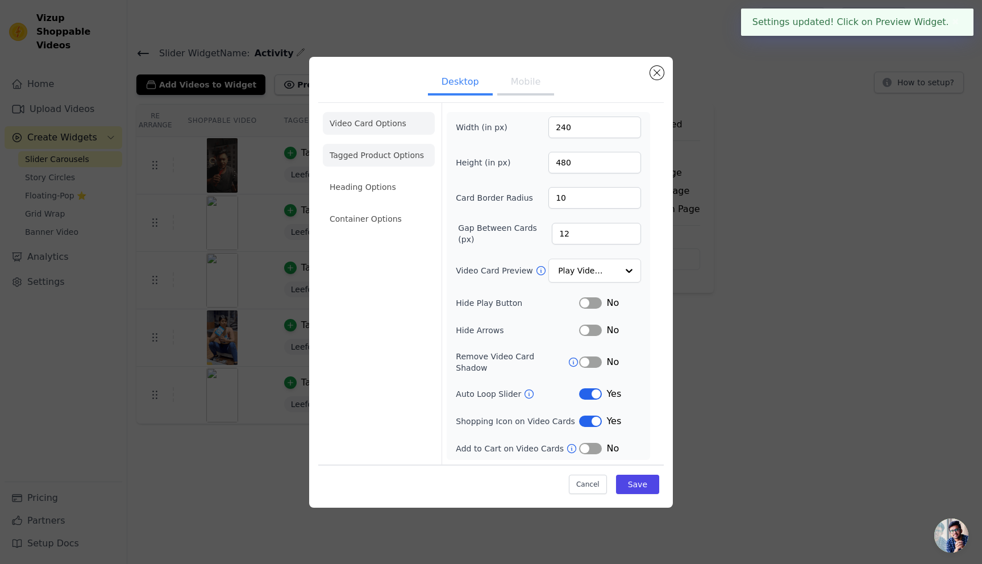
click at [378, 161] on li "Tagged Product Options" at bounding box center [379, 155] width 112 height 23
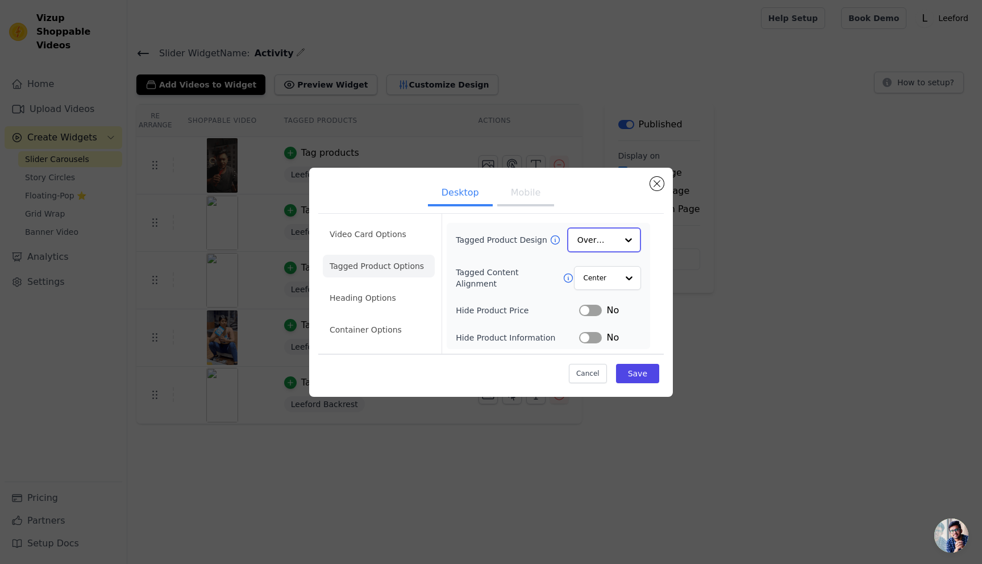
click at [620, 242] on div at bounding box center [628, 240] width 23 height 23
click at [598, 260] on div "Card" at bounding box center [604, 267] width 74 height 24
click at [631, 374] on button "Save" at bounding box center [637, 372] width 43 height 19
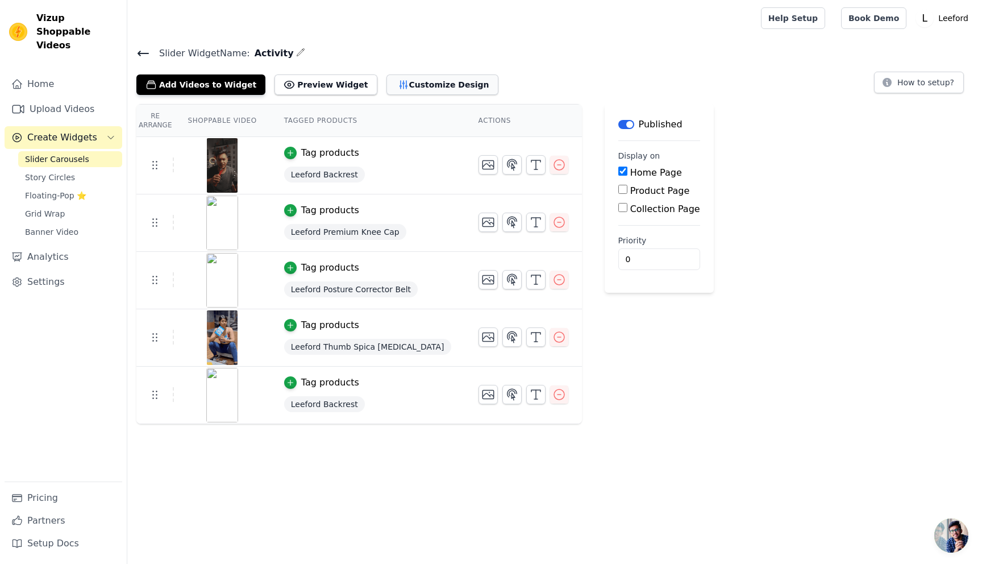
click at [423, 81] on button "Customize Design" at bounding box center [443, 84] width 112 height 20
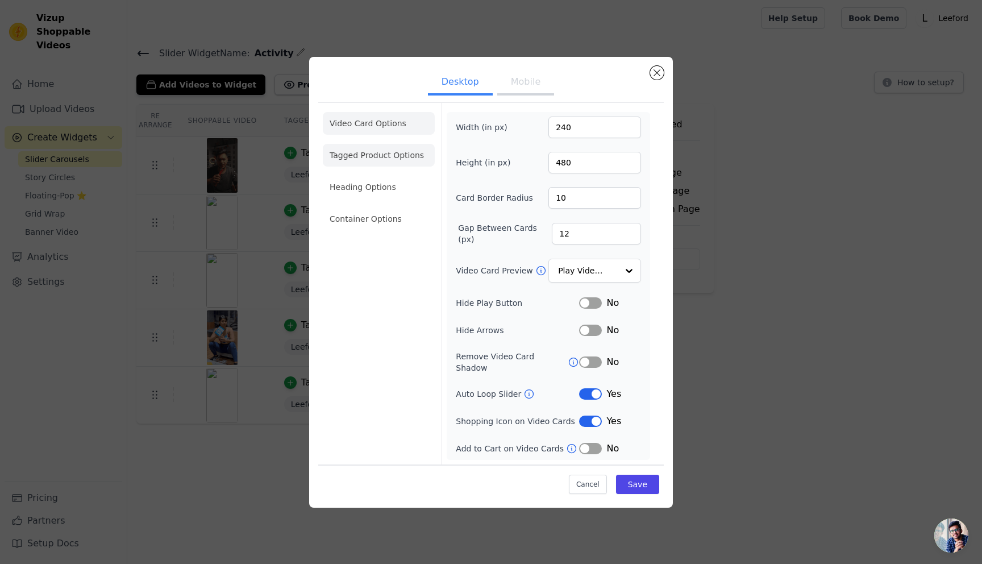
click at [367, 156] on li "Tagged Product Options" at bounding box center [379, 155] width 112 height 23
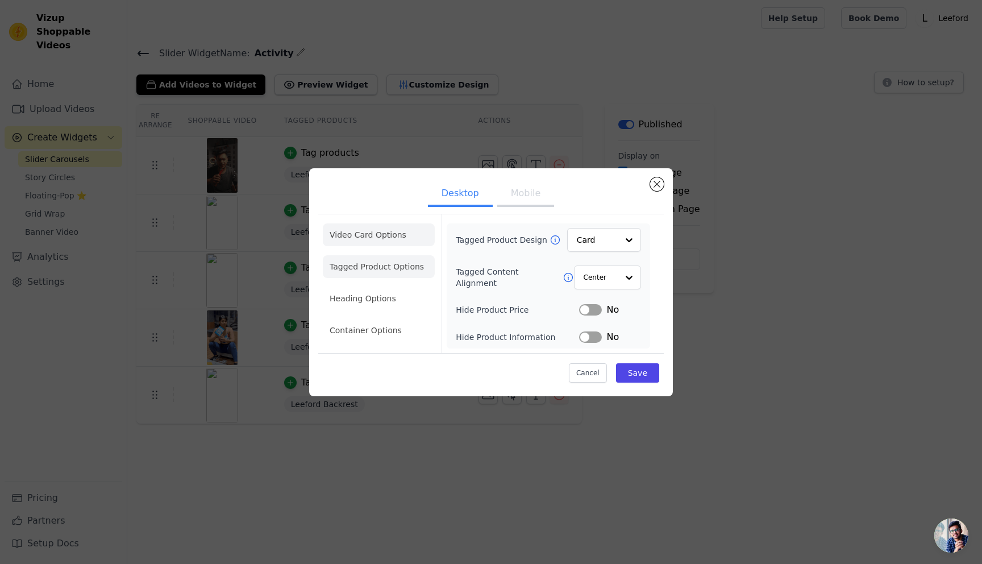
click at [366, 235] on li "Video Card Options" at bounding box center [379, 234] width 112 height 23
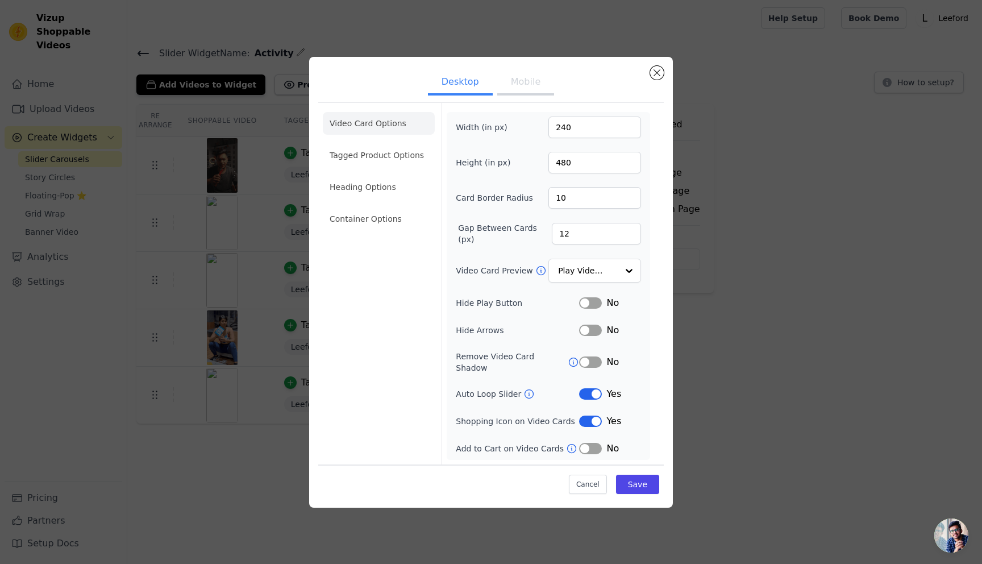
click at [386, 124] on li "Video Card Options" at bounding box center [379, 123] width 112 height 23
click at [382, 150] on li "Tagged Product Options" at bounding box center [379, 155] width 112 height 23
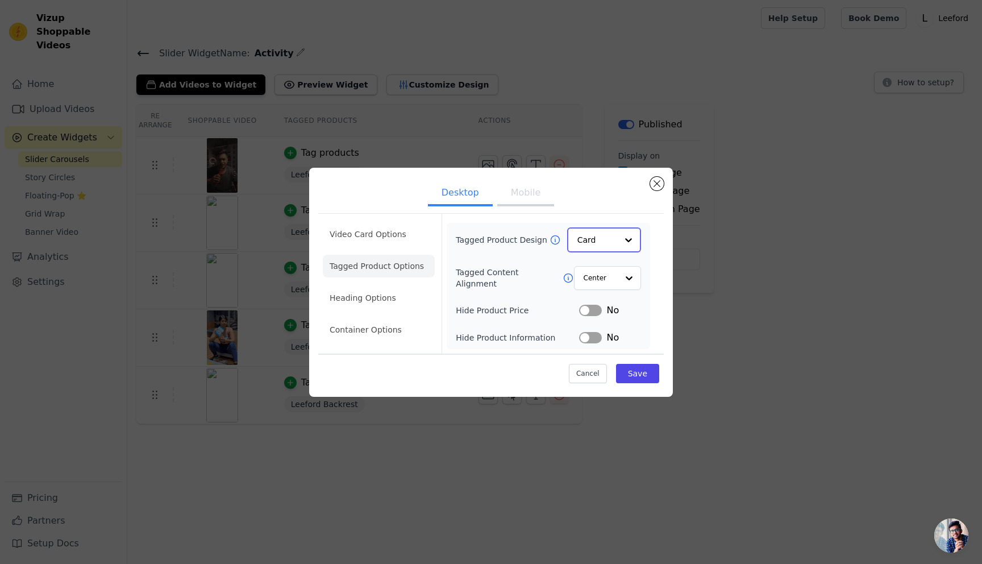
click at [611, 243] on input "Tagged Product Design" at bounding box center [598, 240] width 40 height 23
click at [605, 318] on div "Minimalist" at bounding box center [604, 315] width 74 height 24
click at [615, 277] on input "Tagged Content Alignment" at bounding box center [600, 277] width 34 height 23
click at [636, 375] on button "Save" at bounding box center [637, 372] width 43 height 19
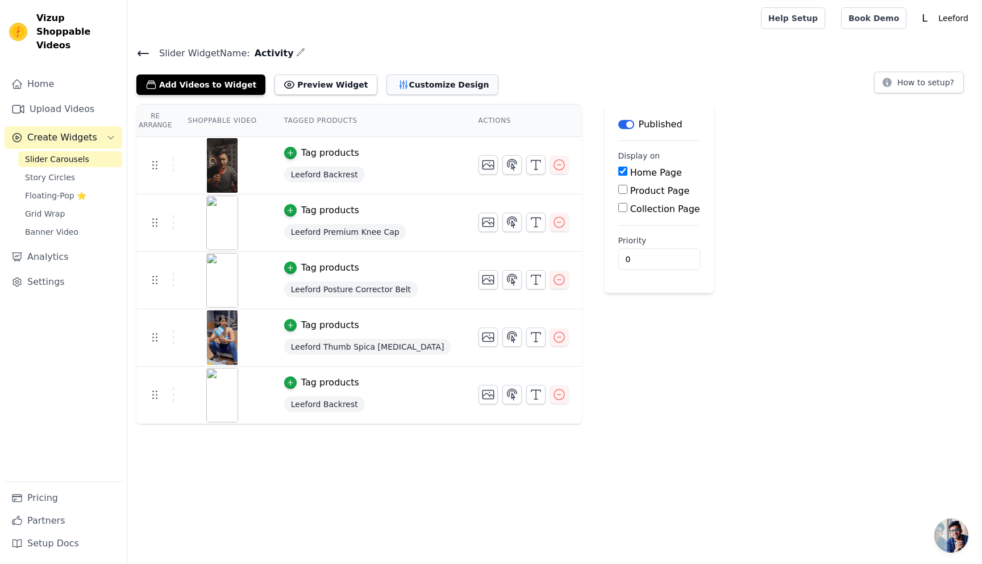
click at [404, 85] on button "Customize Design" at bounding box center [443, 84] width 112 height 20
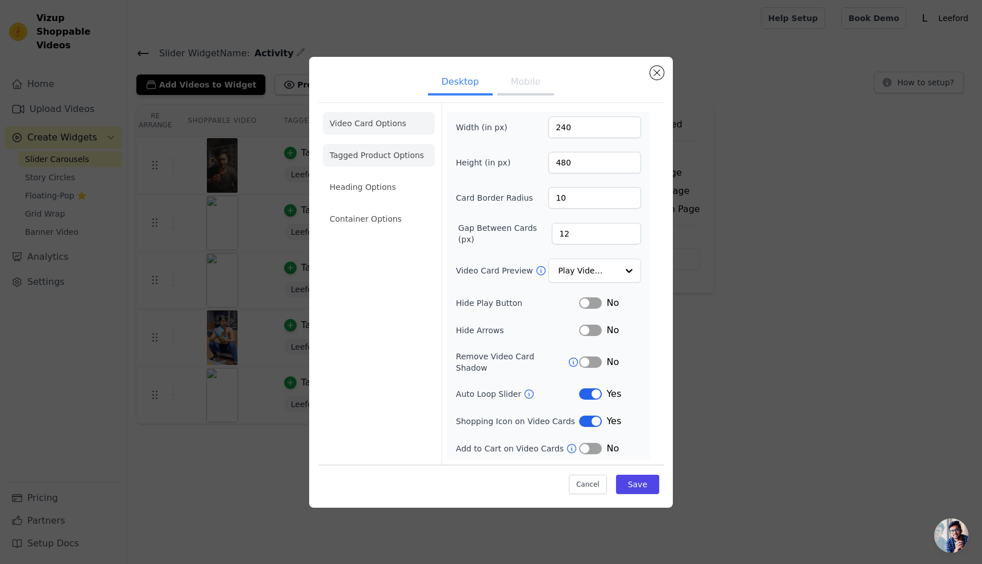
click at [377, 161] on li "Tagged Product Options" at bounding box center [379, 155] width 112 height 23
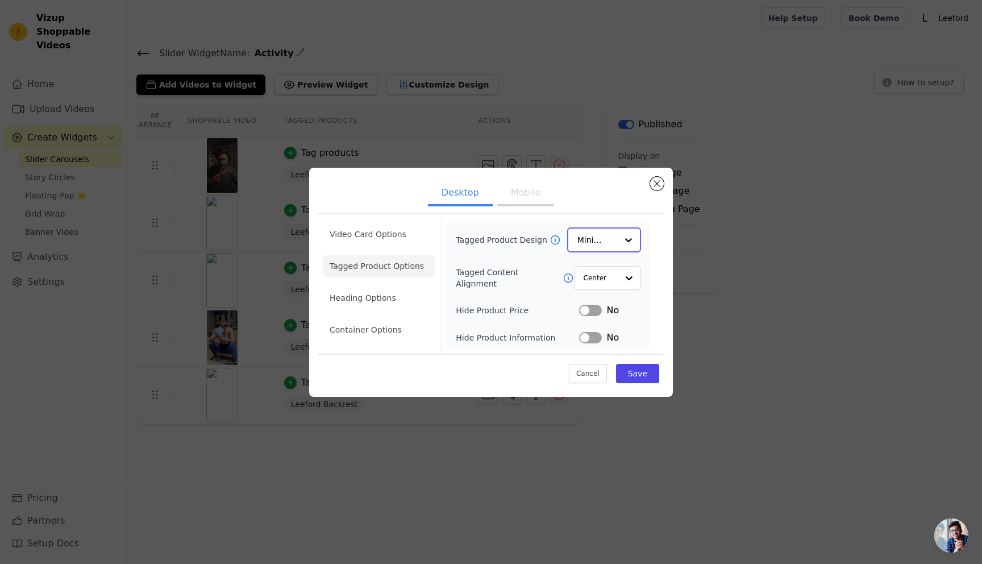
click at [599, 242] on input "Tagged Product Design" at bounding box center [598, 240] width 40 height 23
click at [601, 293] on div "Overlay" at bounding box center [604, 291] width 74 height 24
click at [601, 280] on input "Tagged Content Alignment" at bounding box center [600, 277] width 34 height 23
click at [598, 277] on input "Tagged Content Alignment" at bounding box center [600, 277] width 34 height 23
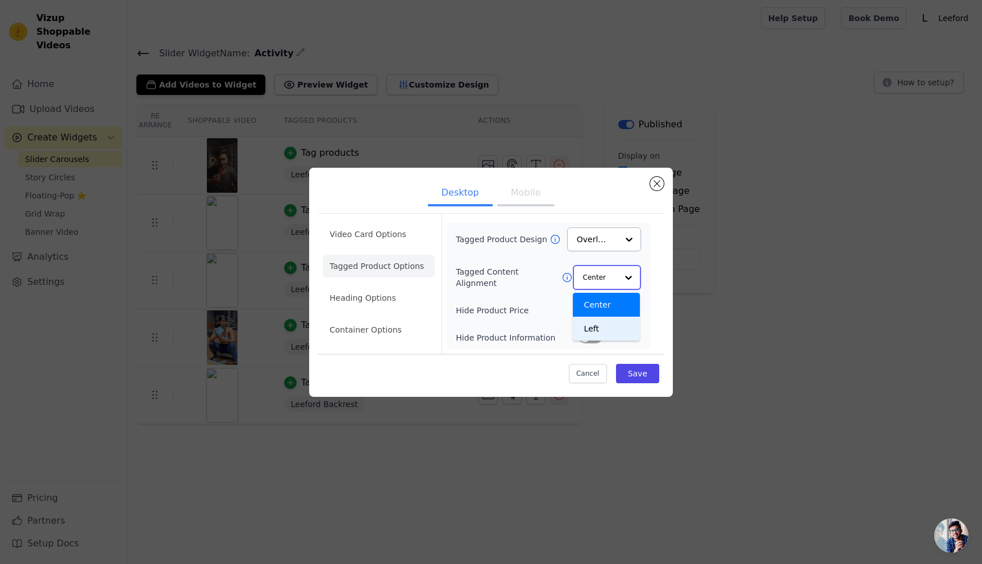
click at [596, 327] on div "Left" at bounding box center [606, 329] width 67 height 24
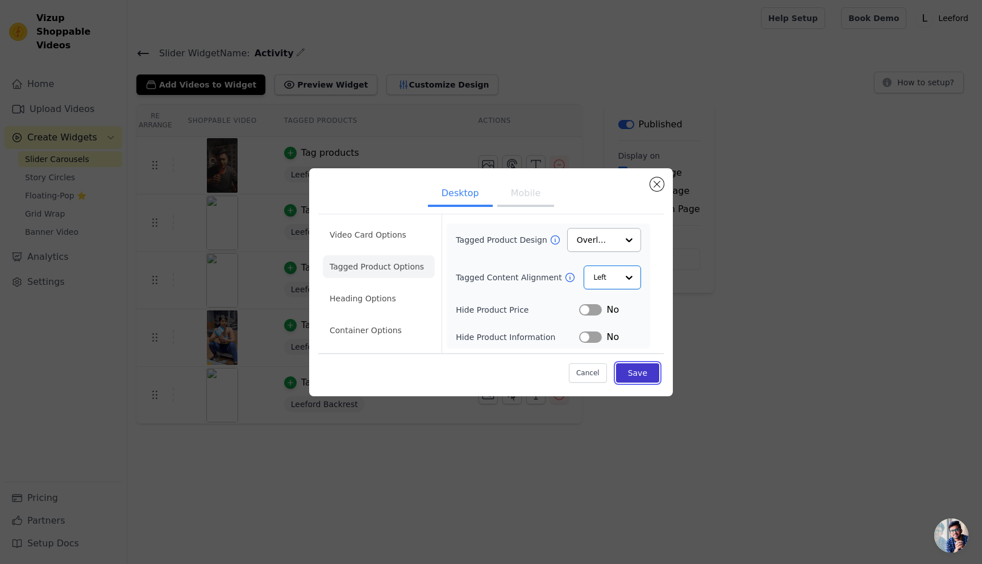
click at [637, 378] on button "Save" at bounding box center [637, 372] width 43 height 19
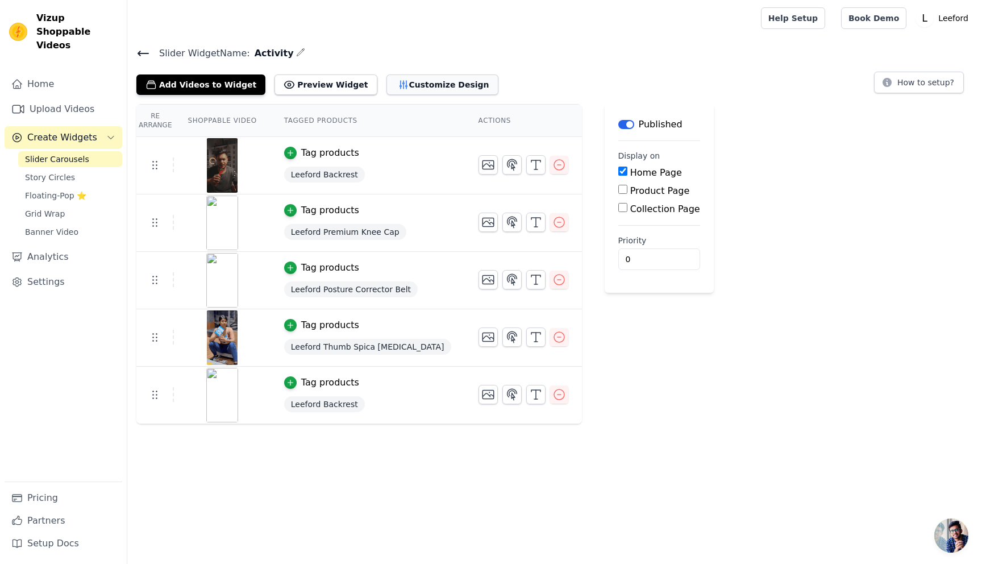
click at [417, 88] on button "Customize Design" at bounding box center [443, 84] width 112 height 20
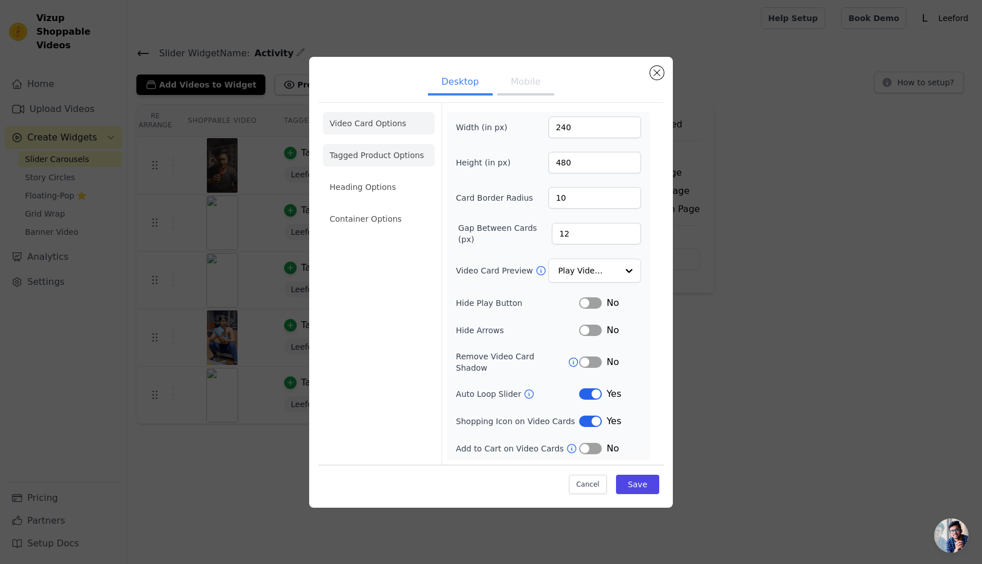
click at [367, 156] on li "Tagged Product Options" at bounding box center [379, 155] width 112 height 23
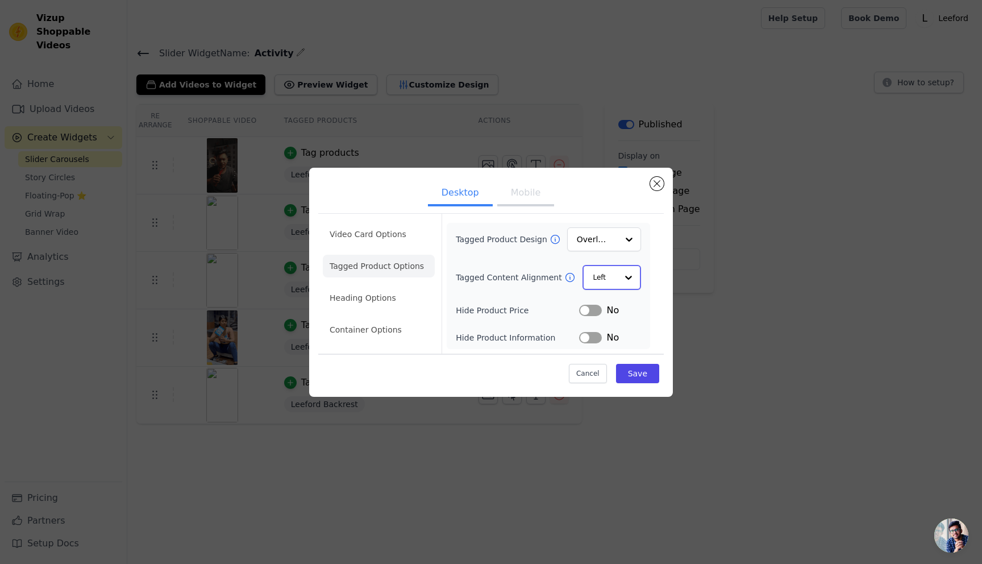
click at [606, 268] on input "Tagged Content Alignment" at bounding box center [605, 277] width 24 height 23
click at [605, 308] on div "Center" at bounding box center [612, 305] width 58 height 24
click at [641, 372] on button "Save" at bounding box center [637, 372] width 43 height 19
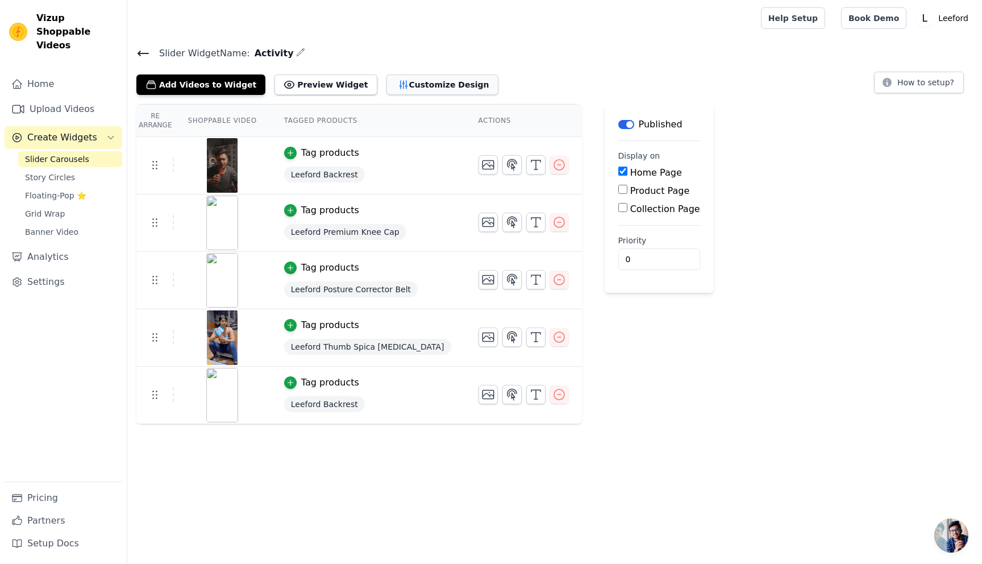
click at [415, 84] on button "Customize Design" at bounding box center [443, 84] width 112 height 20
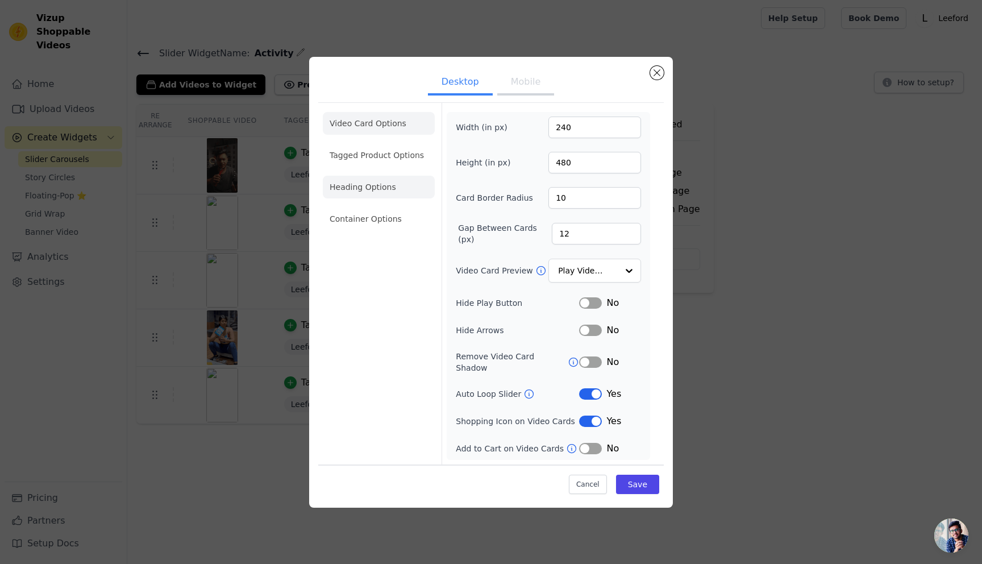
click at [381, 189] on li "Heading Options" at bounding box center [379, 187] width 112 height 23
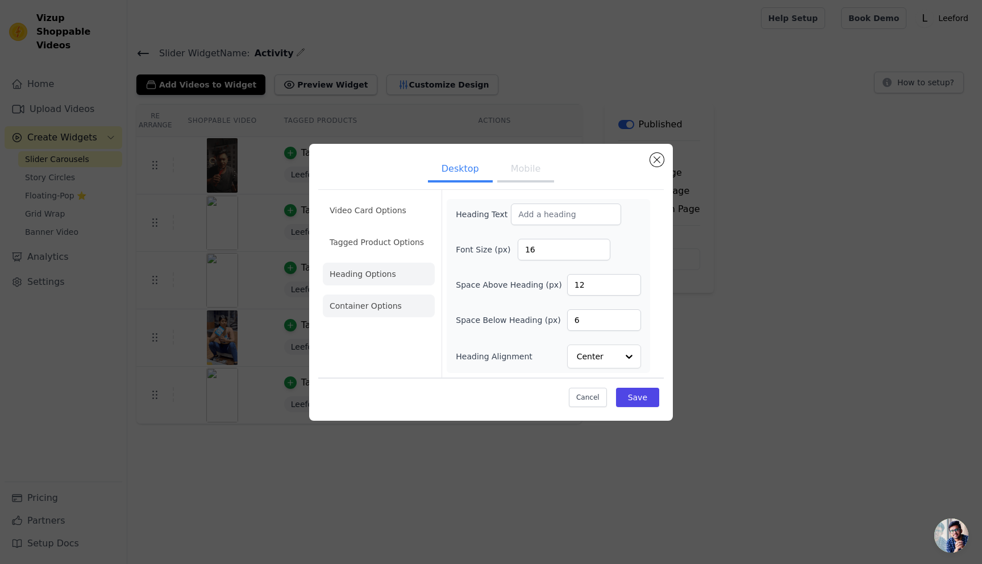
click at [374, 300] on li "Container Options" at bounding box center [379, 306] width 112 height 23
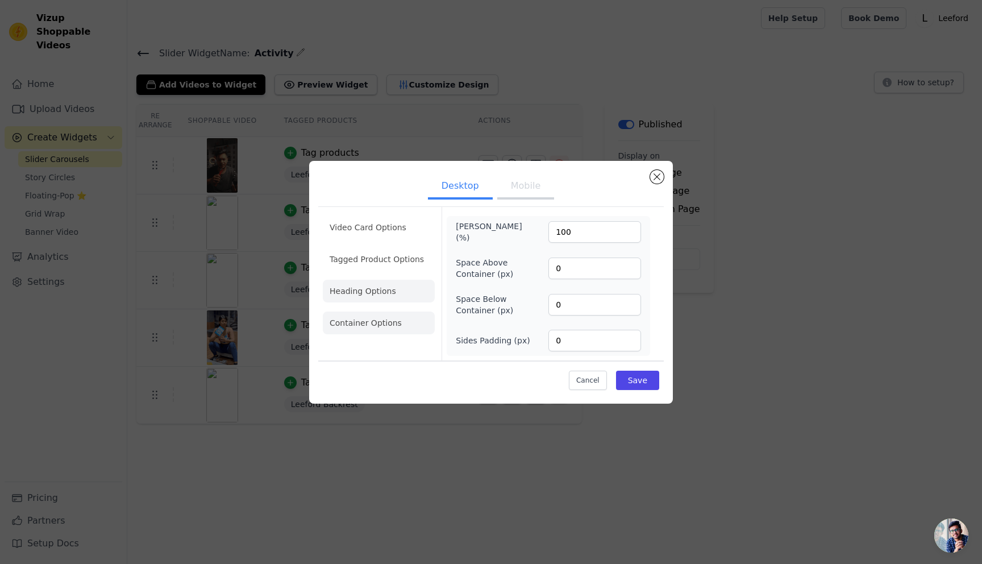
click at [363, 289] on li "Heading Options" at bounding box center [379, 291] width 112 height 23
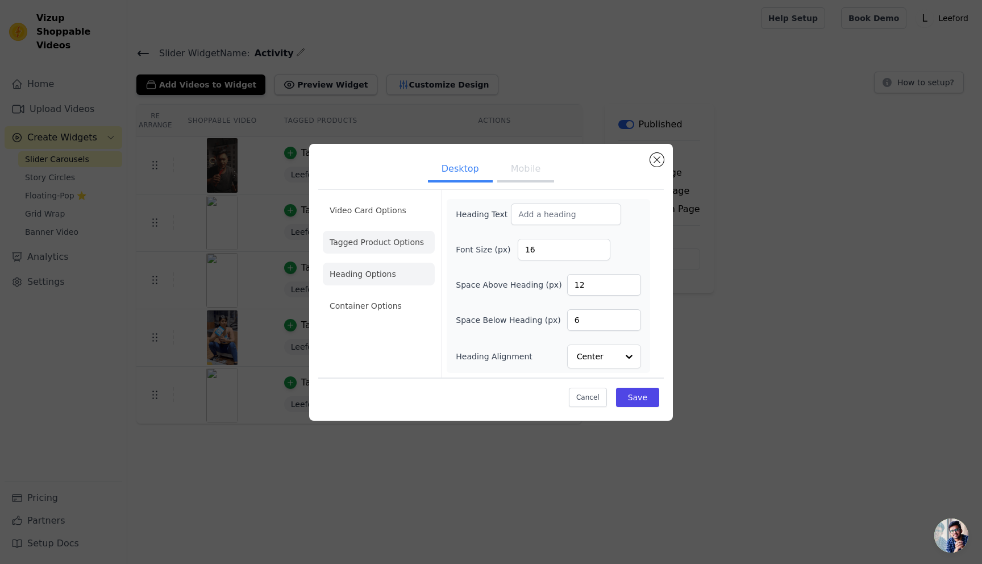
click at [370, 243] on li "Tagged Product Options" at bounding box center [379, 242] width 112 height 23
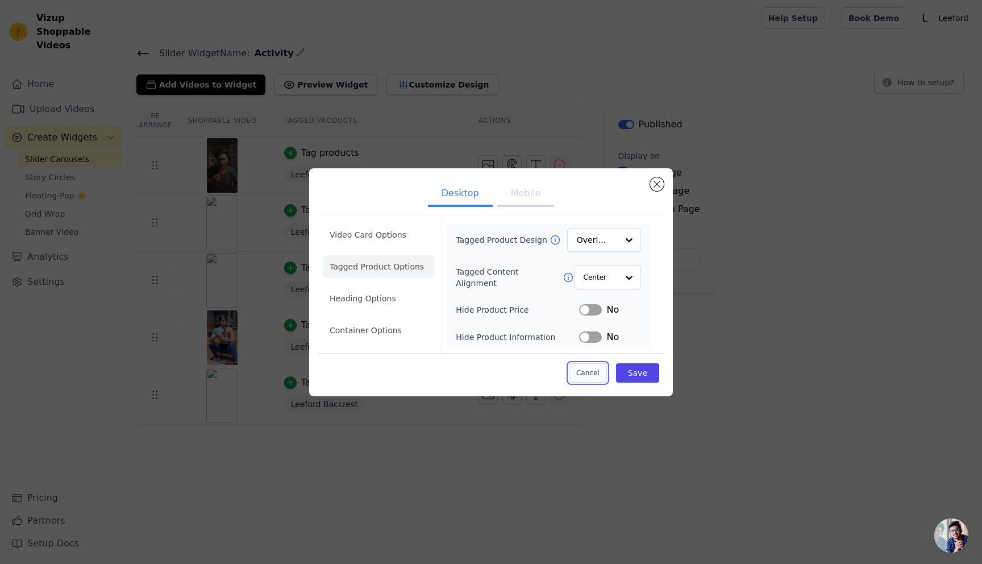
click at [596, 372] on button "Cancel" at bounding box center [588, 372] width 38 height 19
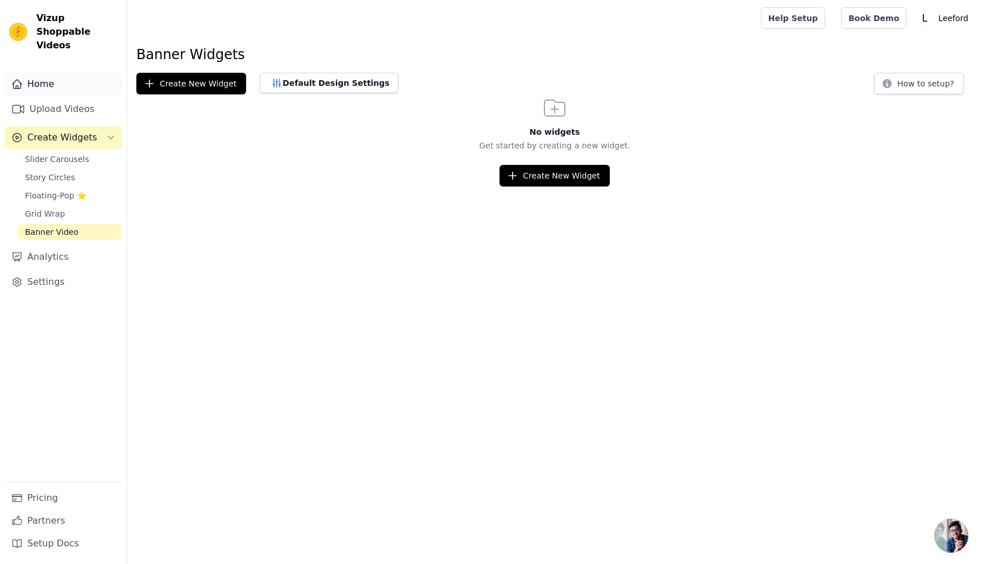
click at [38, 73] on link "Home" at bounding box center [64, 84] width 118 height 23
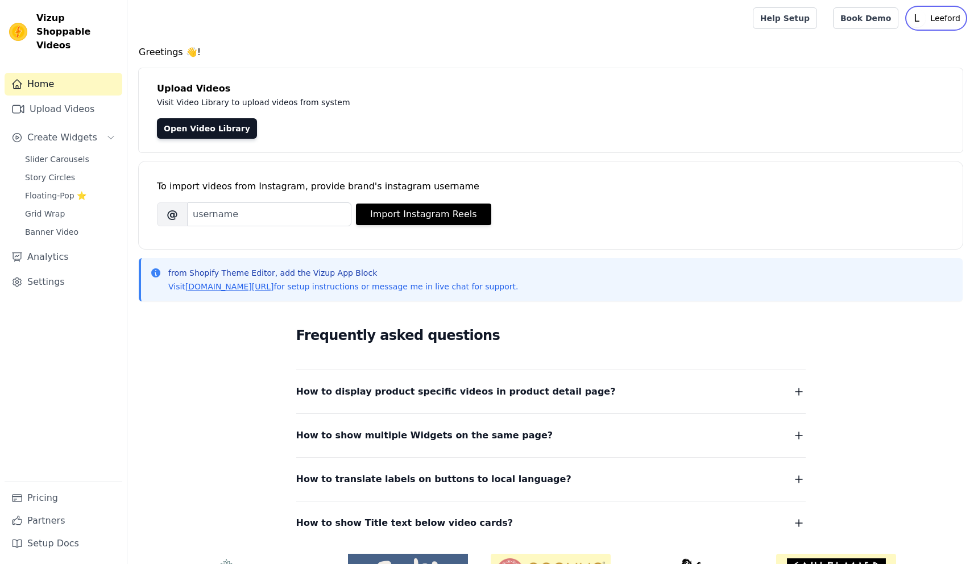
click at [943, 15] on p "Leeford" at bounding box center [945, 18] width 39 height 20
click at [885, 47] on link "Settings" at bounding box center [910, 47] width 109 height 20
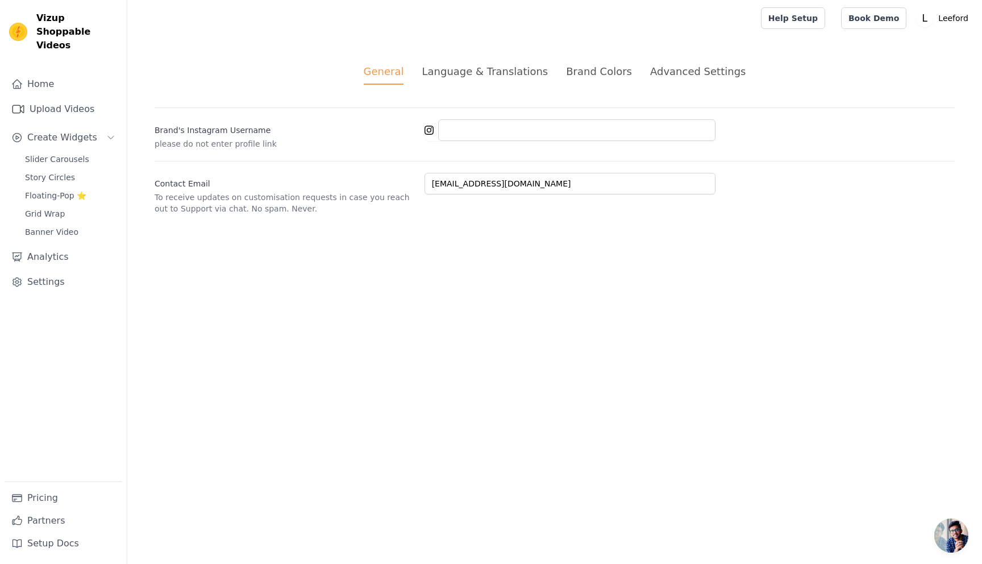
click at [463, 73] on div "Language & Translations" at bounding box center [485, 71] width 126 height 15
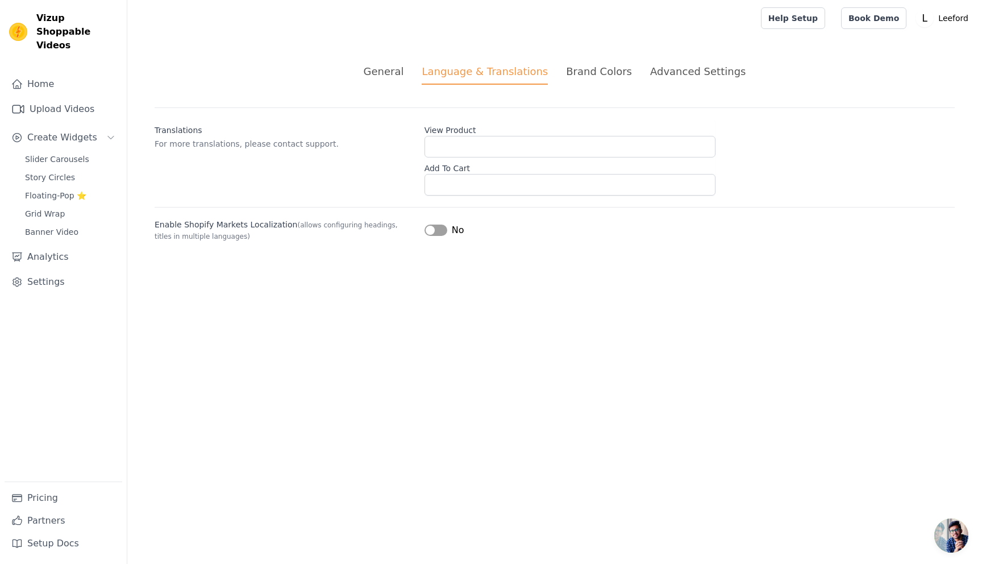
click at [602, 67] on div "Brand Colors" at bounding box center [599, 71] width 66 height 15
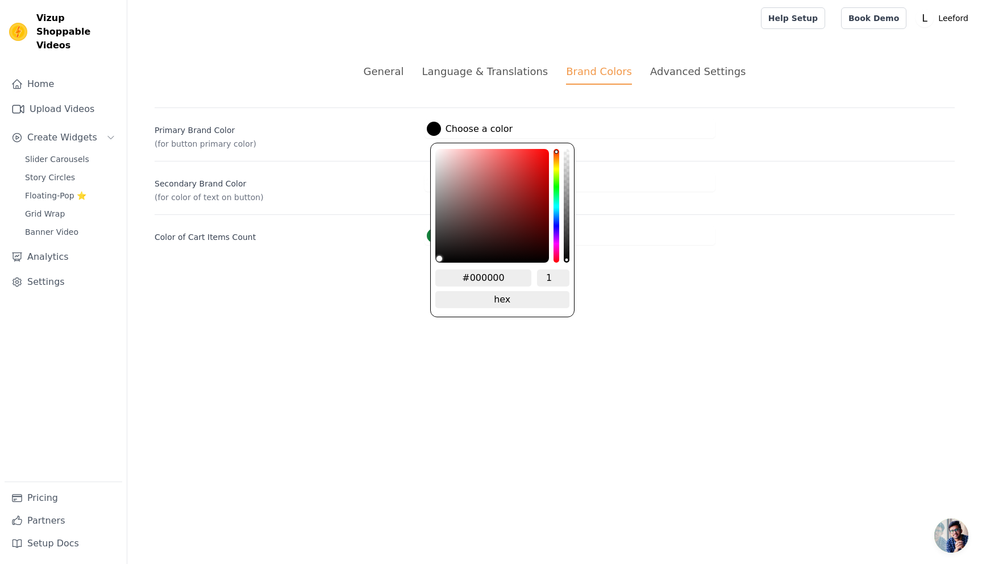
click at [434, 128] on div at bounding box center [434, 129] width 14 height 14
drag, startPoint x: 515, startPoint y: 277, endPoint x: 467, endPoint y: 284, distance: 48.2
click at [467, 284] on input "#000000" at bounding box center [484, 277] width 97 height 17
paste input "1b51a5"
type input "#1b51a5"
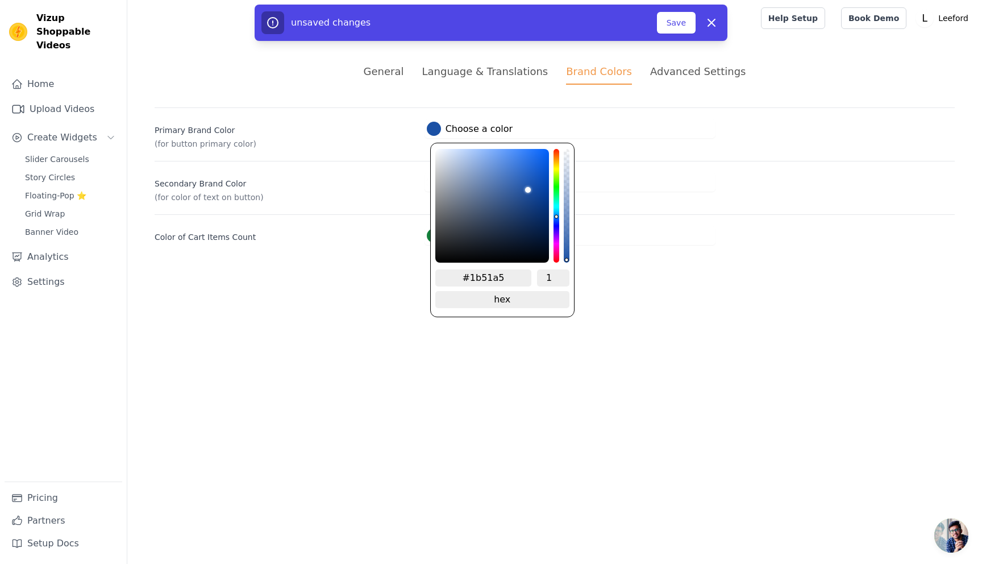
type input "#1b51a5"
drag, startPoint x: 500, startPoint y: 279, endPoint x: 472, endPoint y: 278, distance: 27.9
click at [472, 278] on input "#1b51a5" at bounding box center [484, 277] width 97 height 17
paste input "4e71fa"
type input "#4e71fa"
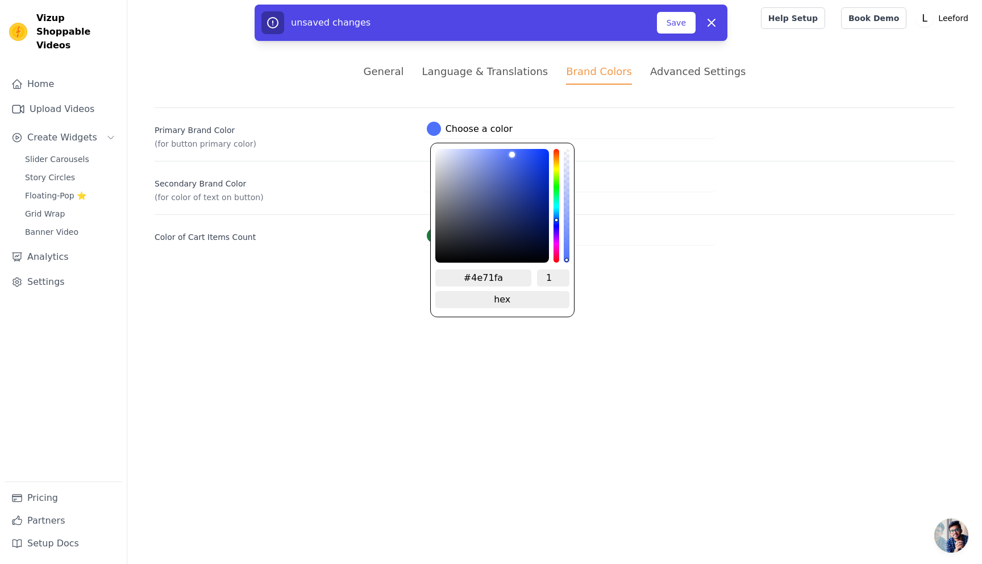
type input "#4e71fa"
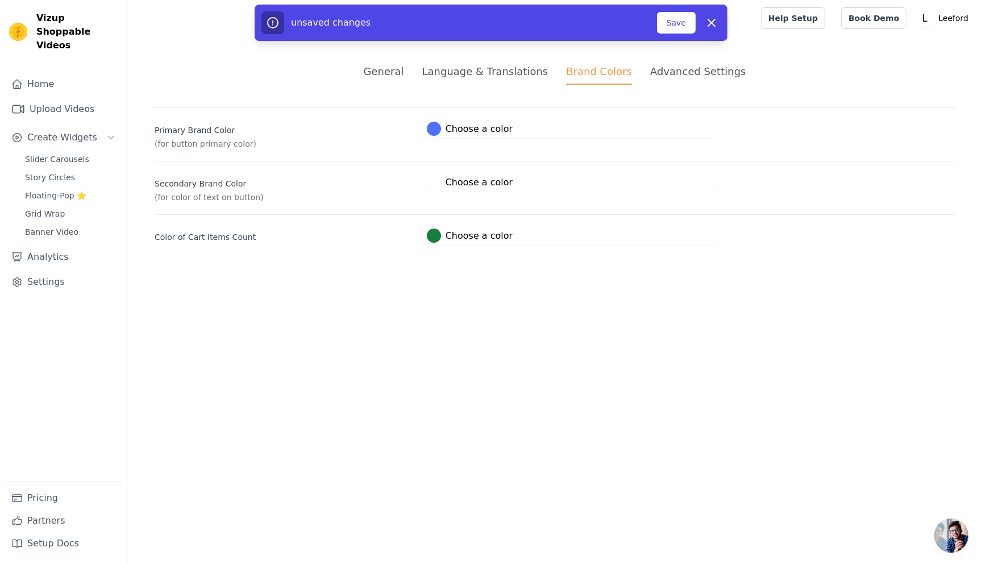
click at [403, 272] on html "Vizup Shoppable Videos Home Upload Videos Create Widgets Slider Carousels Story…" at bounding box center [491, 136] width 982 height 272
click at [431, 126] on div at bounding box center [434, 129] width 14 height 14
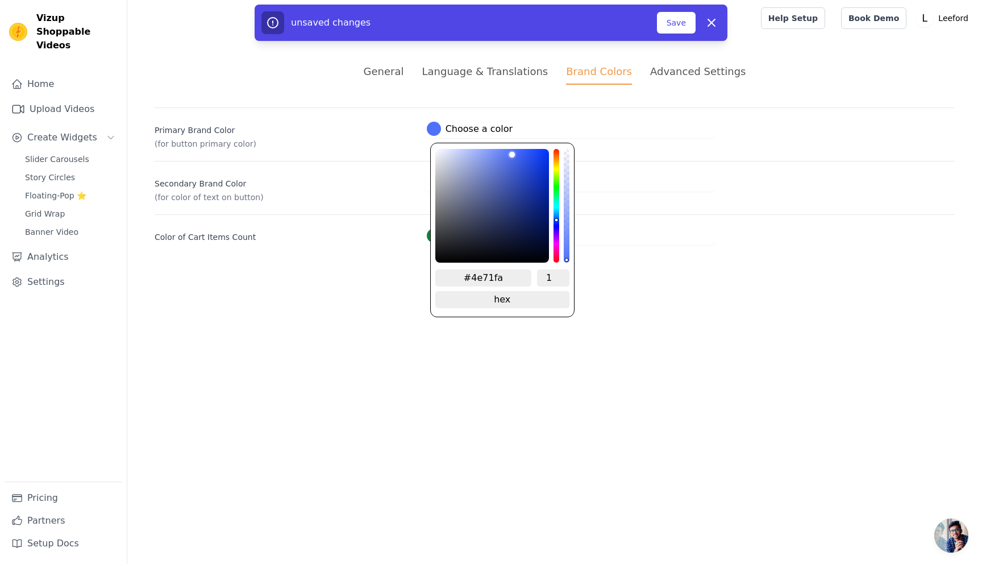
drag, startPoint x: 508, startPoint y: 276, endPoint x: 455, endPoint y: 275, distance: 52.9
click at [455, 275] on input "#4e71fa" at bounding box center [484, 277] width 97 height 17
paste input "003896"
type input "#003896"
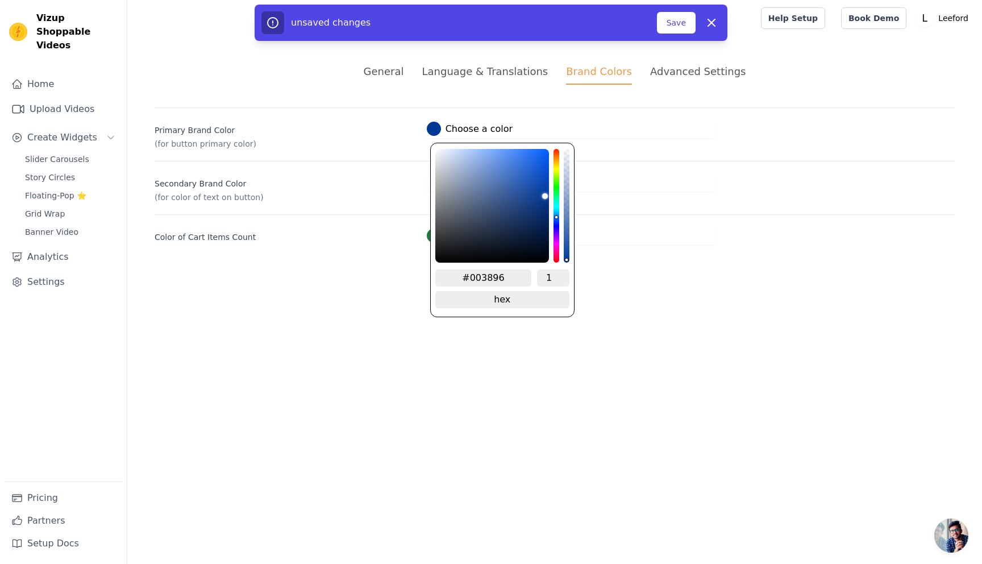
type input "#4e71fa"
type input "#1b51a5"
type input "#000000"
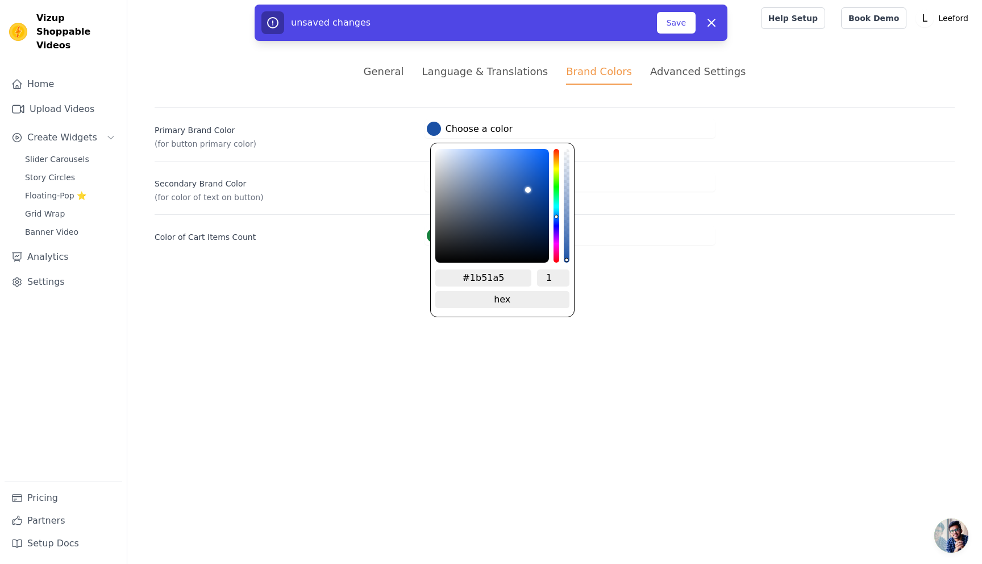
type input "#000000"
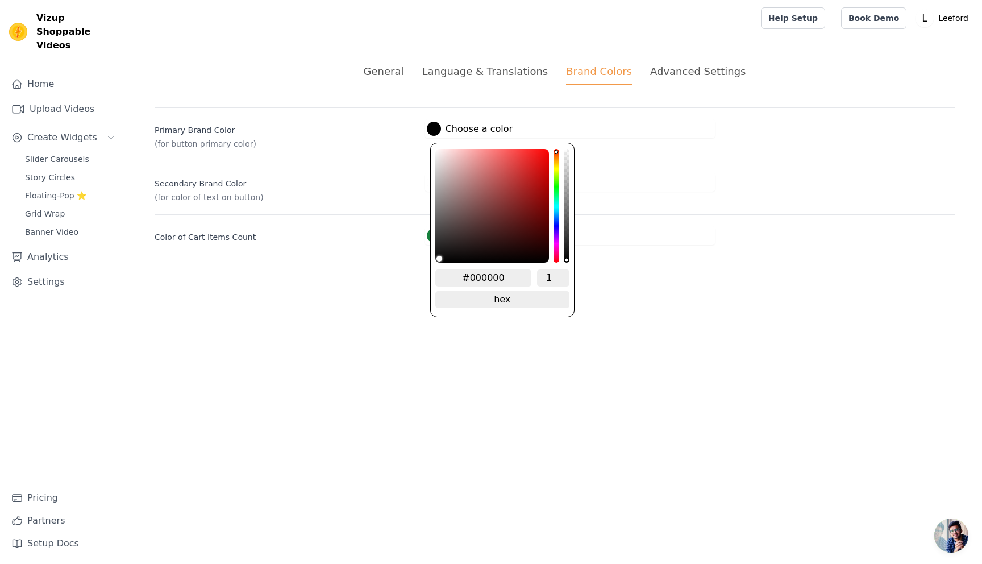
type input "#1b51a5"
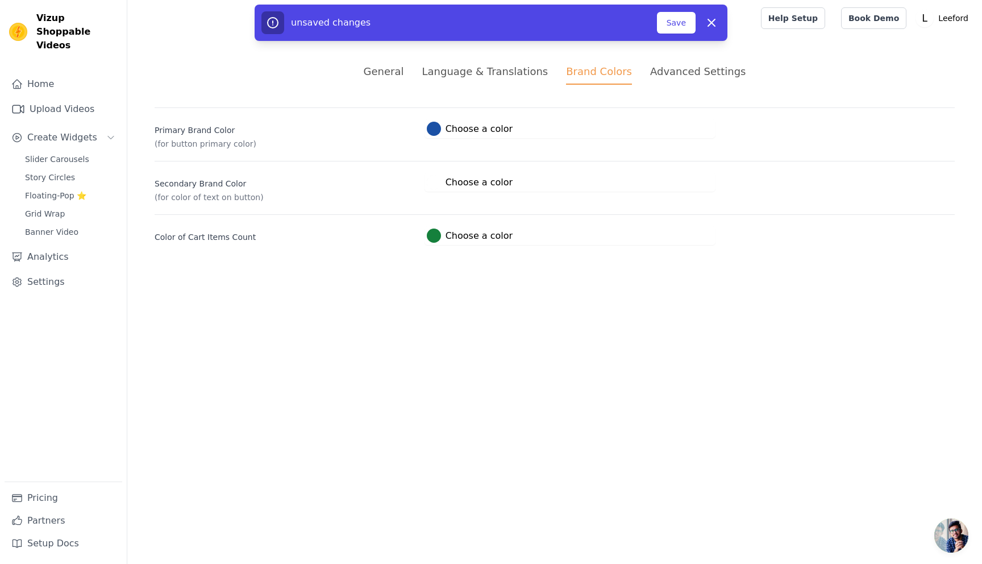
click at [641, 272] on html "Vizup Shoppable Videos Home Upload Videos Create Widgets Slider Carousels Story…" at bounding box center [491, 136] width 982 height 272
click at [453, 182] on label "#ffffff Choose a color" at bounding box center [470, 182] width 86 height 14
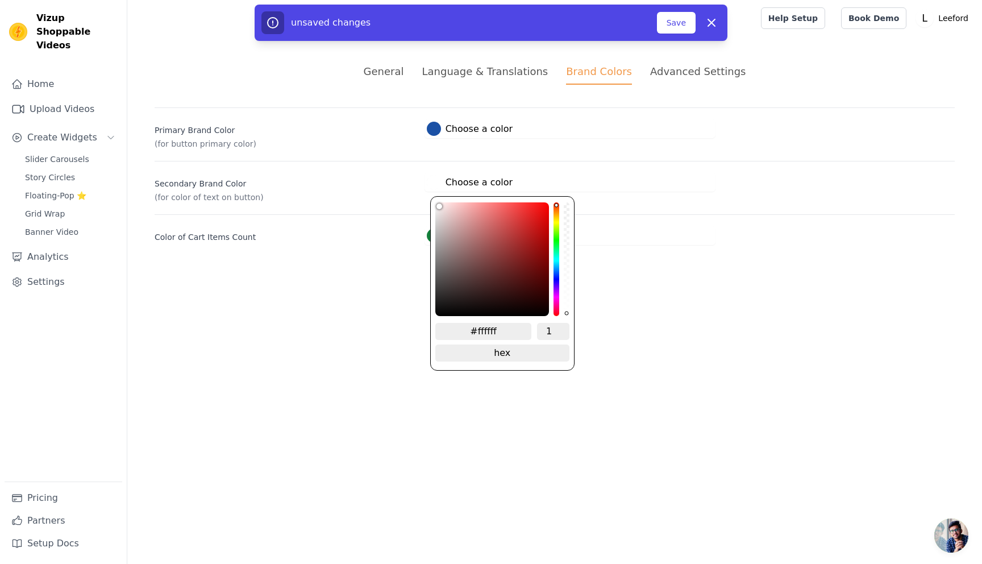
drag, startPoint x: 501, startPoint y: 328, endPoint x: 468, endPoint y: 329, distance: 32.4
click at [468, 329] on input "#ffffff" at bounding box center [484, 331] width 97 height 17
paste input "C0EFFF"
type input "#c0efff"
type input "#C0EFFF"
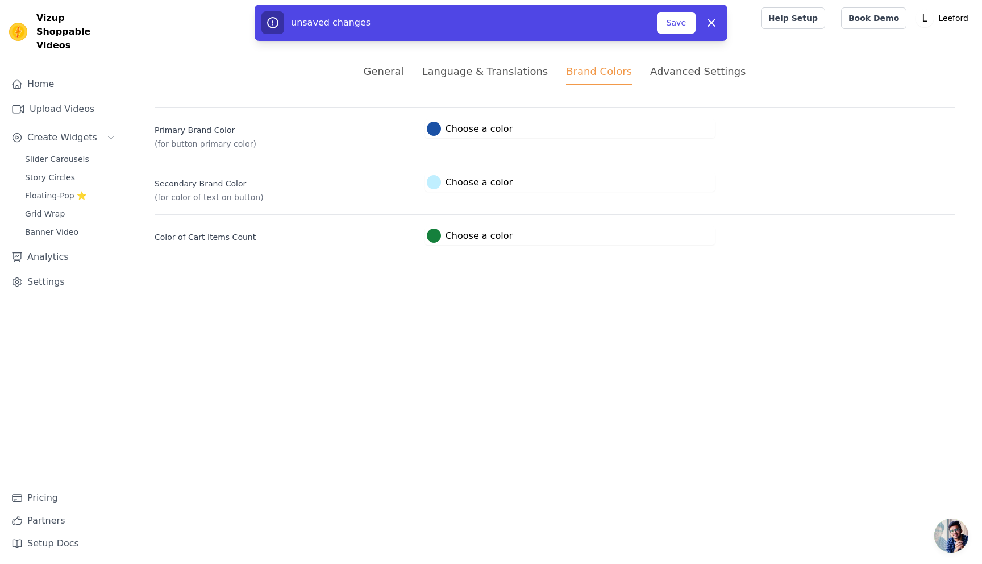
click at [693, 272] on html "Vizup Shoppable Videos Home Upload Videos Create Widgets Slider Carousels Story…" at bounding box center [491, 136] width 982 height 272
click at [684, 67] on div "Advanced Settings" at bounding box center [698, 71] width 96 height 15
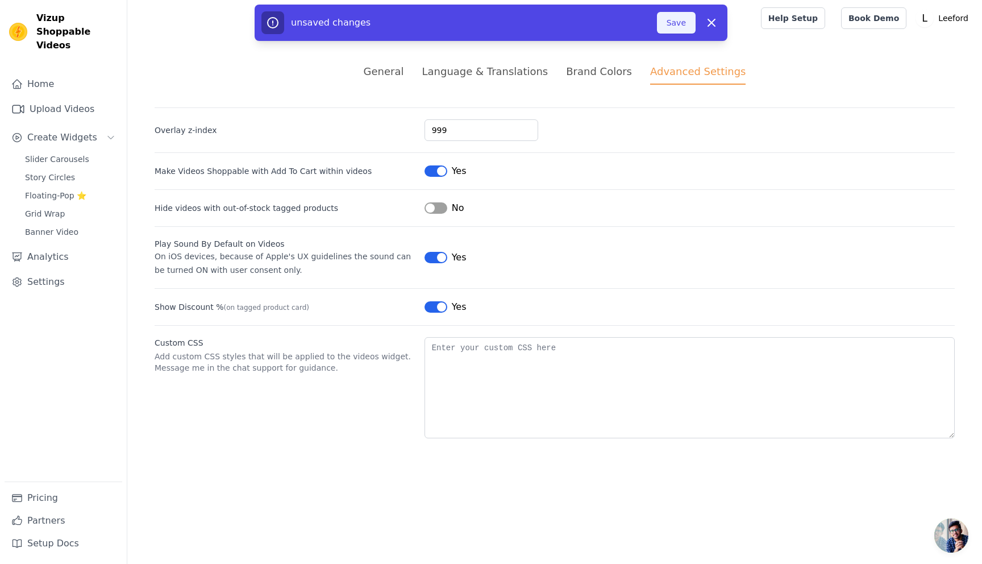
click at [686, 22] on button "Save" at bounding box center [676, 23] width 39 height 22
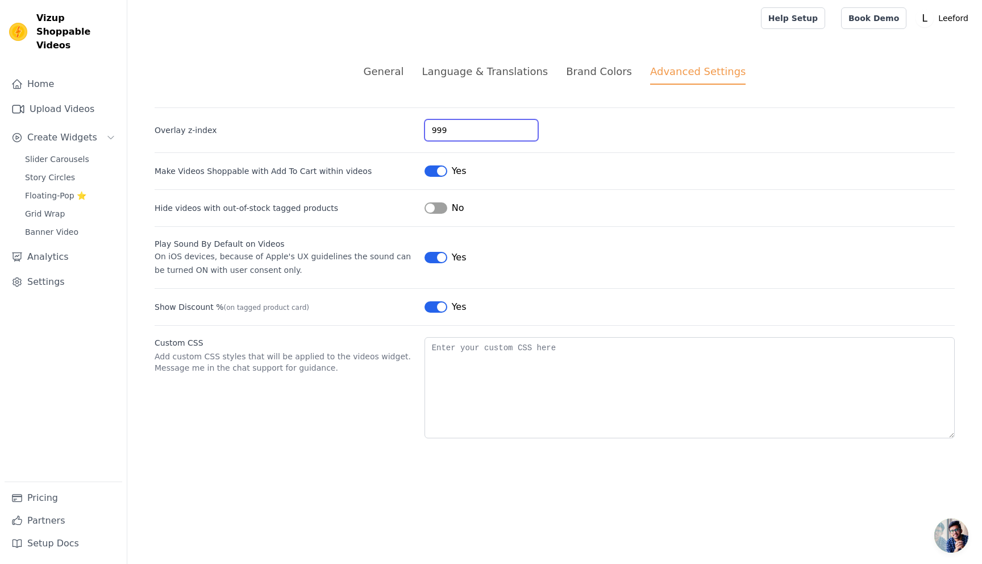
click at [485, 129] on input "999" at bounding box center [482, 130] width 114 height 22
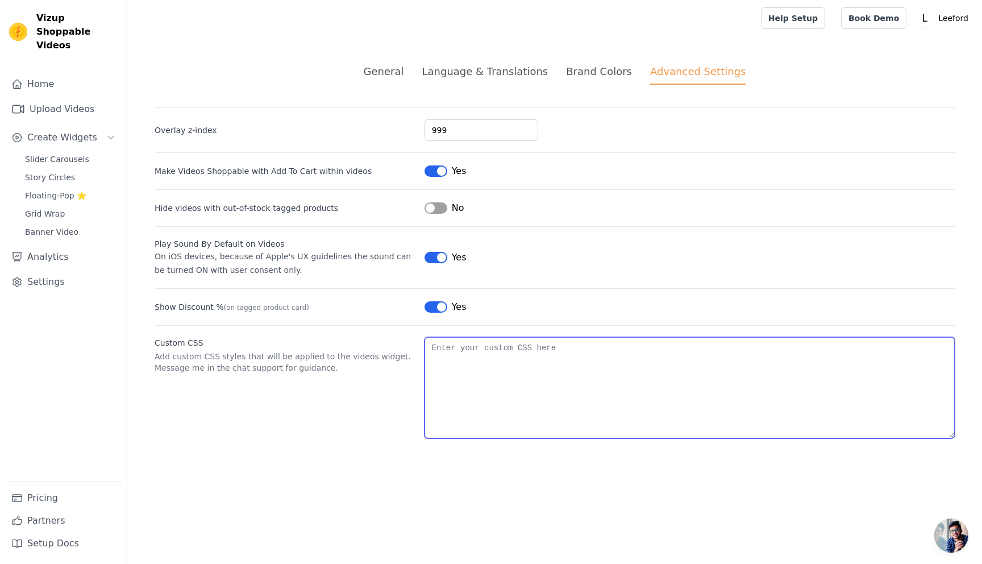
click at [447, 355] on textarea "Custom CSS" at bounding box center [690, 387] width 530 height 101
paste textarea "#C0EFFF"
type textarea "#C0EFFF"
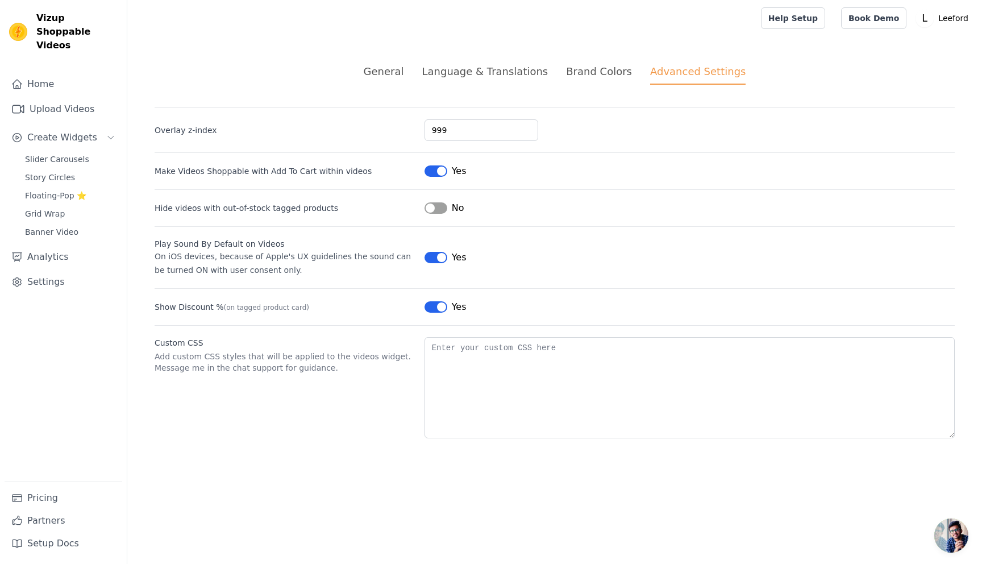
click at [436, 173] on button "Label" at bounding box center [436, 170] width 23 height 11
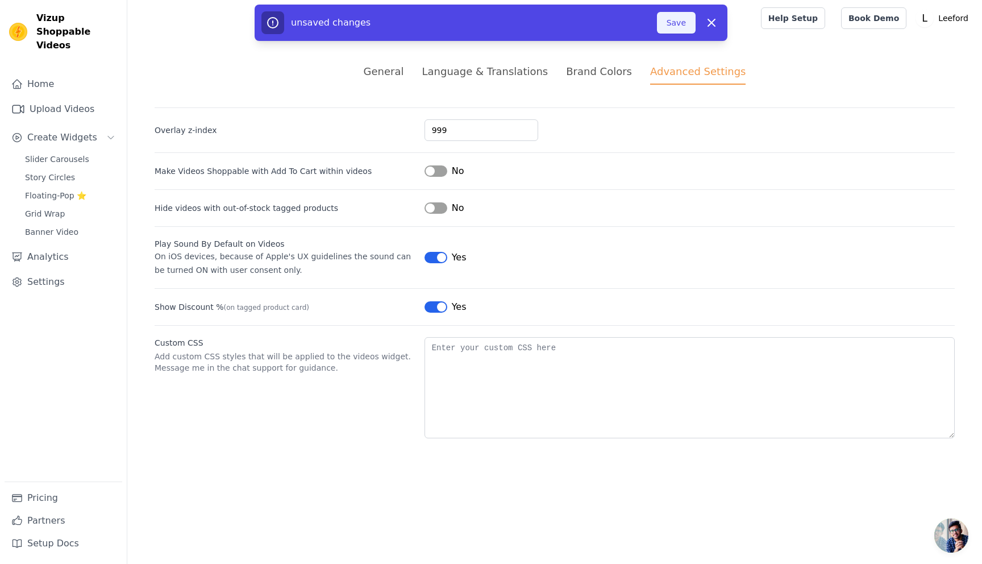
click at [673, 27] on button "Save" at bounding box center [676, 23] width 39 height 22
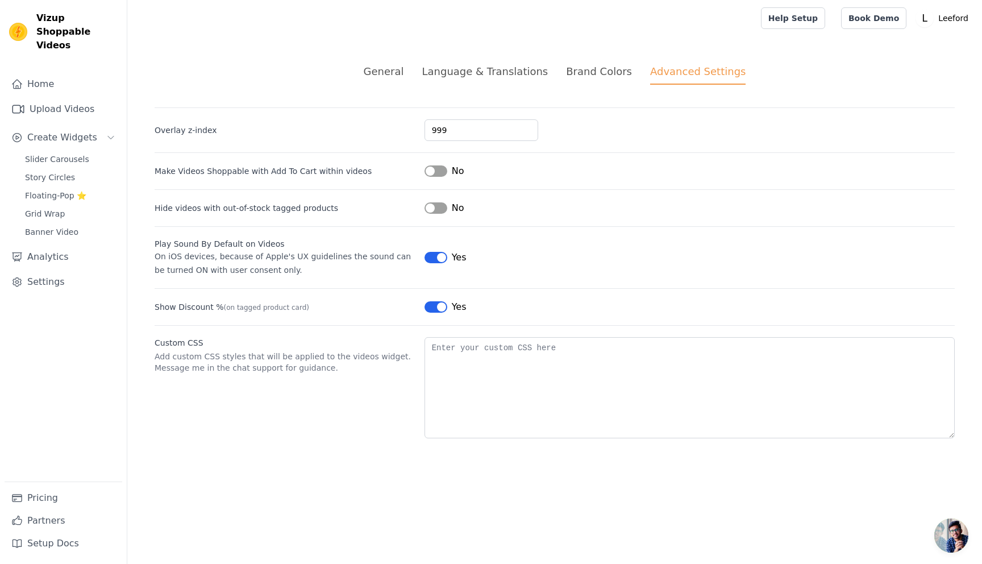
click at [436, 174] on button "Label" at bounding box center [436, 170] width 23 height 11
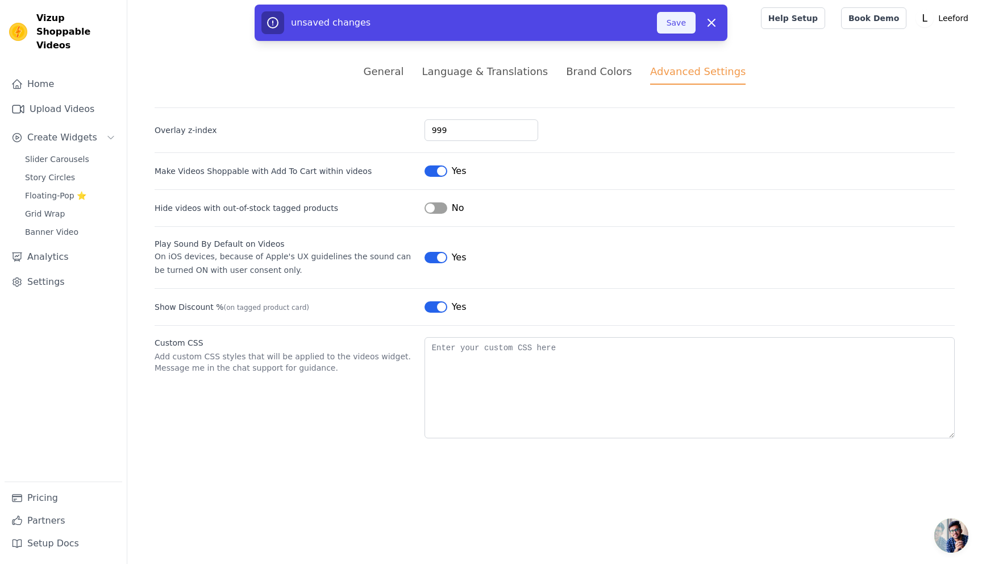
click at [671, 25] on button "Save" at bounding box center [676, 23] width 39 height 22
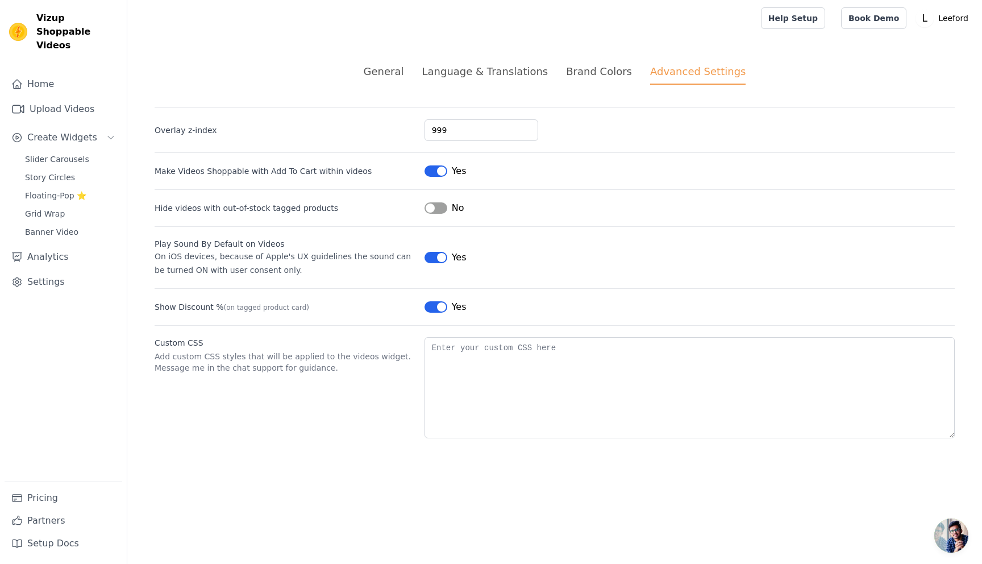
click at [433, 206] on button "Label" at bounding box center [436, 207] width 23 height 11
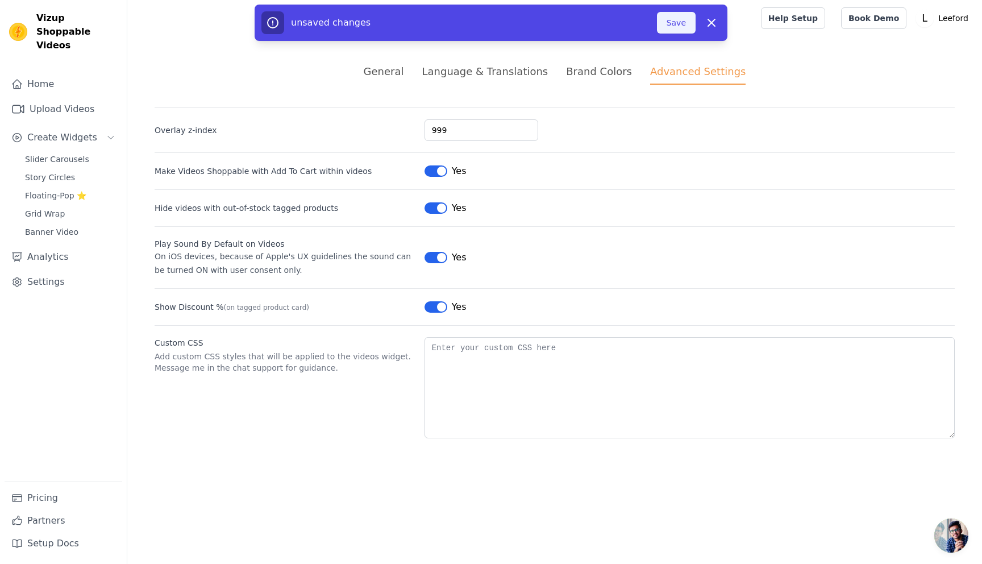
click at [669, 20] on button "Save" at bounding box center [676, 23] width 39 height 22
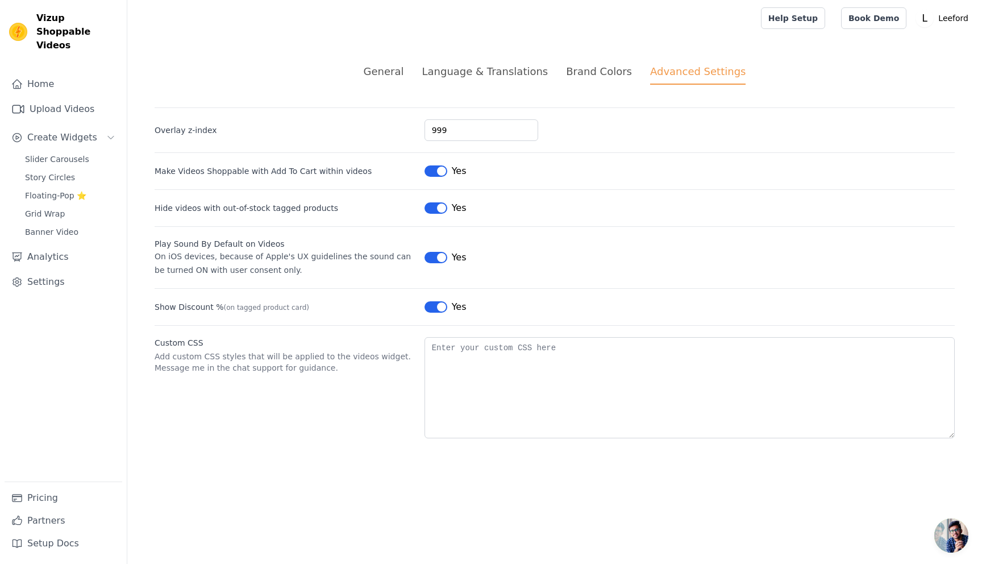
click at [594, 65] on div "Brand Colors" at bounding box center [599, 71] width 66 height 15
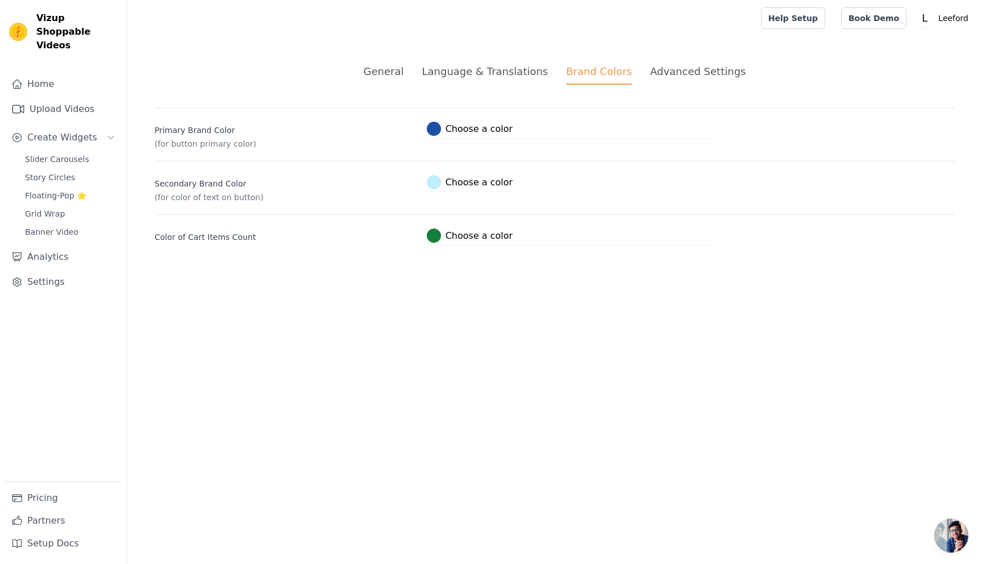
click at [506, 73] on div "Language & Translations" at bounding box center [485, 71] width 126 height 15
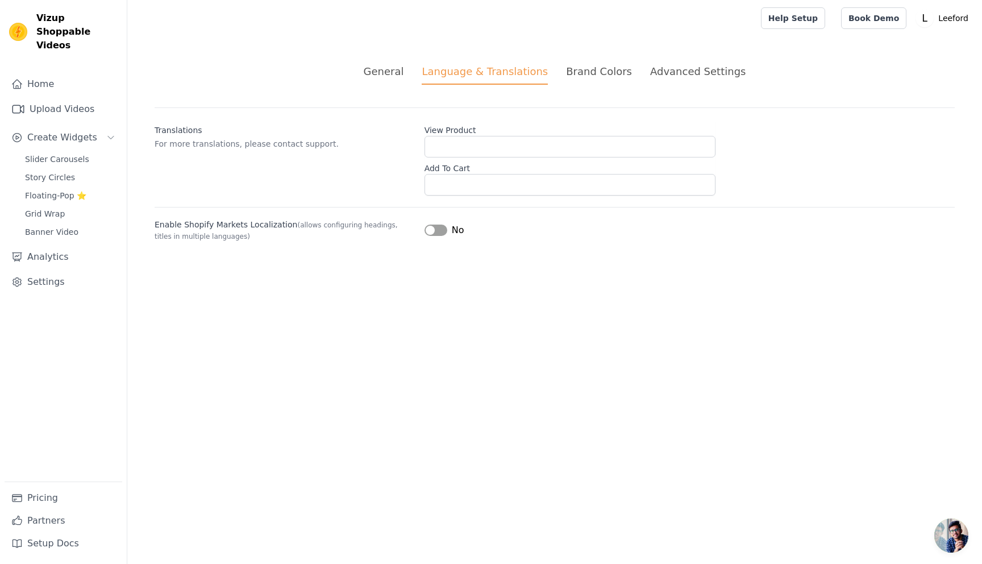
click at [404, 71] on div "General" at bounding box center [384, 71] width 40 height 15
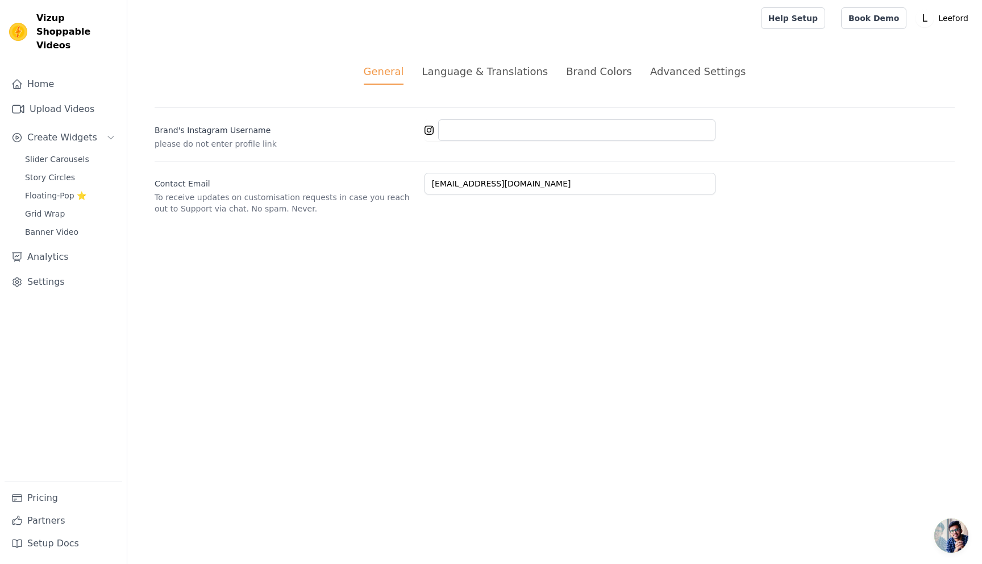
click at [698, 71] on div "Advanced Settings" at bounding box center [698, 71] width 96 height 15
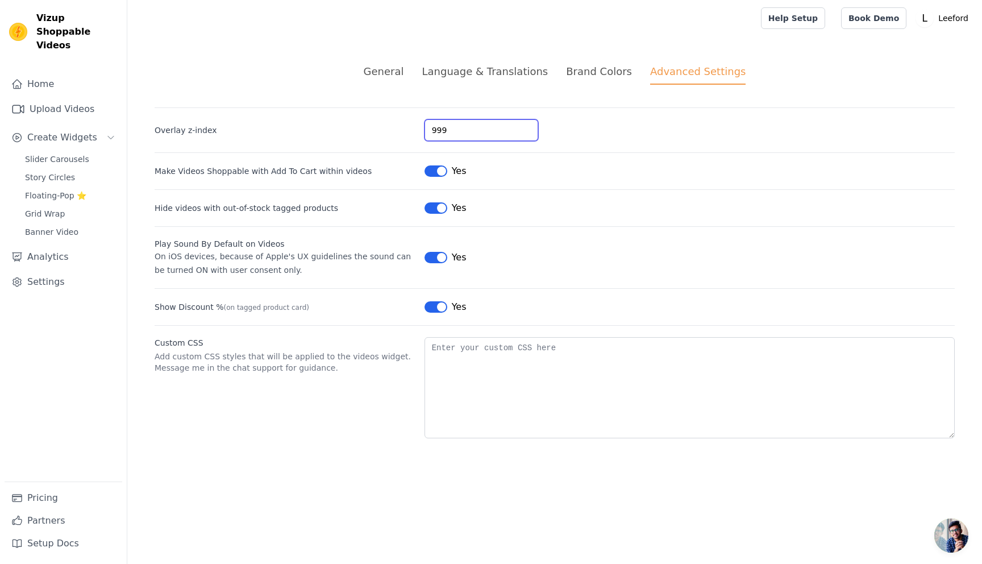
click at [458, 128] on input "999" at bounding box center [482, 130] width 114 height 22
drag, startPoint x: 458, startPoint y: 128, endPoint x: 418, endPoint y: 131, distance: 39.9
click at [418, 131] on div "Overlay z-index 999" at bounding box center [555, 124] width 801 height 34
type input "1"
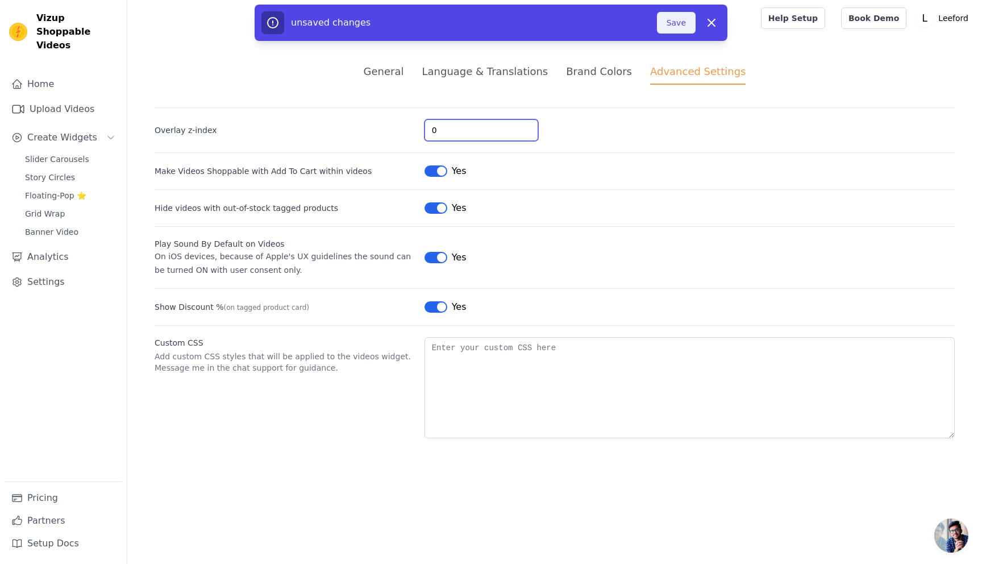
type input "0"
click at [670, 24] on button "Save" at bounding box center [676, 23] width 39 height 22
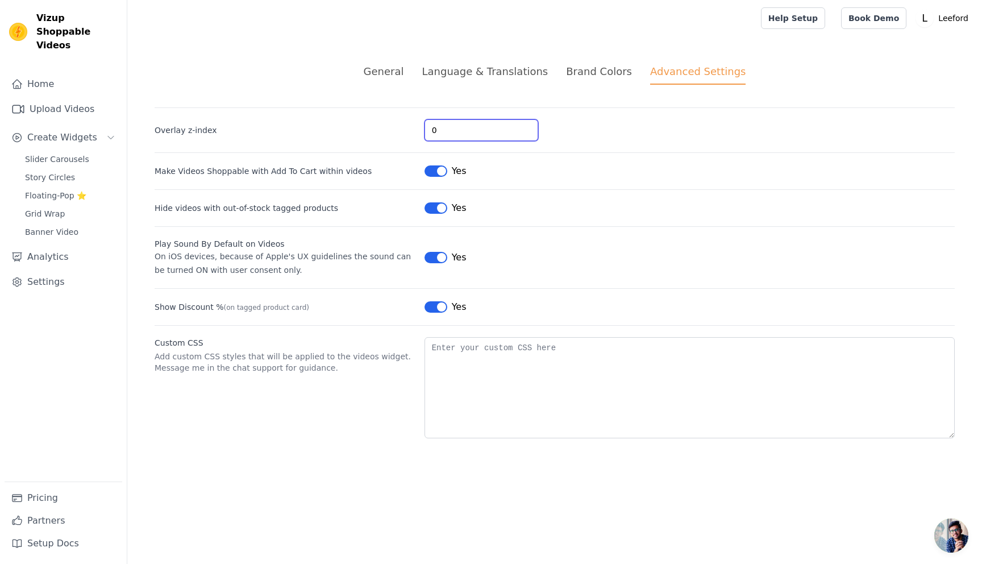
click at [446, 130] on input "0" at bounding box center [482, 130] width 114 height 22
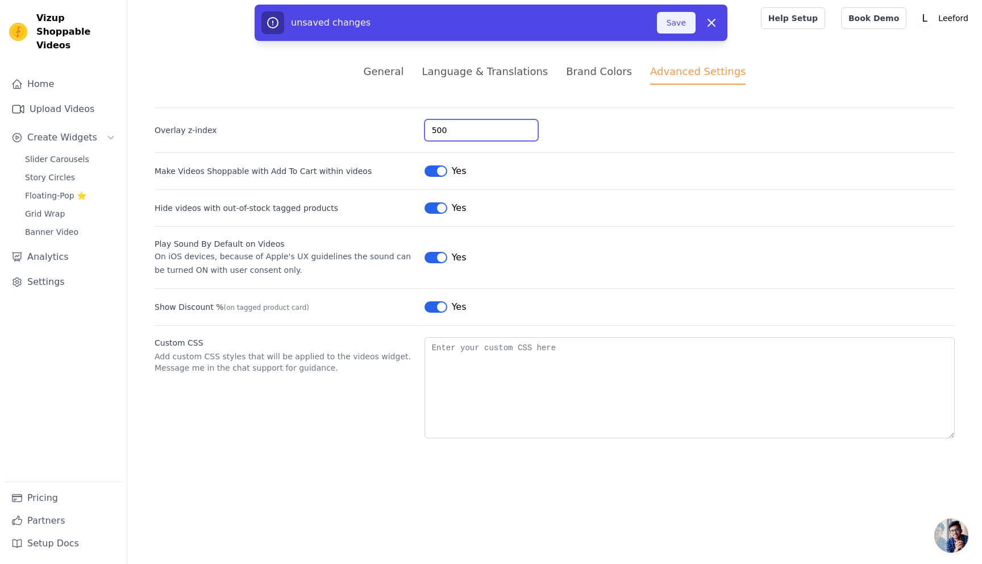
type input "500"
click at [682, 23] on button "Save" at bounding box center [676, 23] width 39 height 22
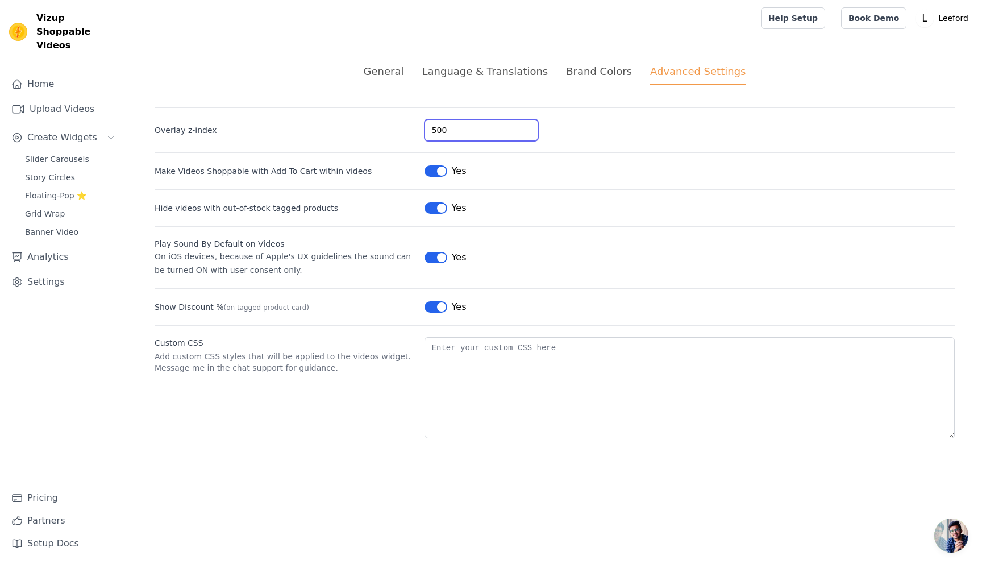
drag, startPoint x: 453, startPoint y: 131, endPoint x: 420, endPoint y: 127, distance: 33.8
click at [420, 127] on div "Overlay z-index 500" at bounding box center [555, 124] width 801 height 34
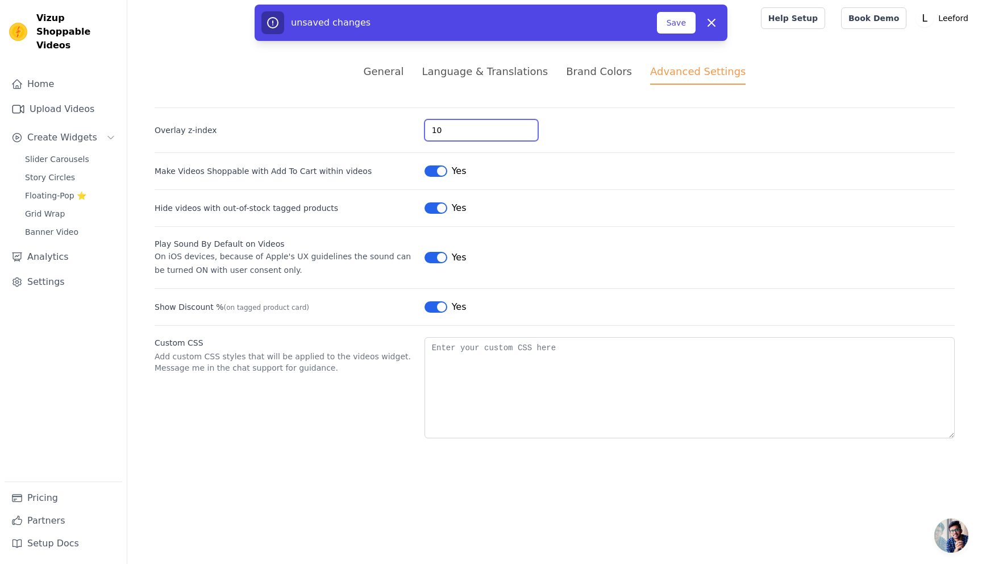
type input "1"
type input "999"
click at [675, 26] on button "Save" at bounding box center [676, 23] width 39 height 22
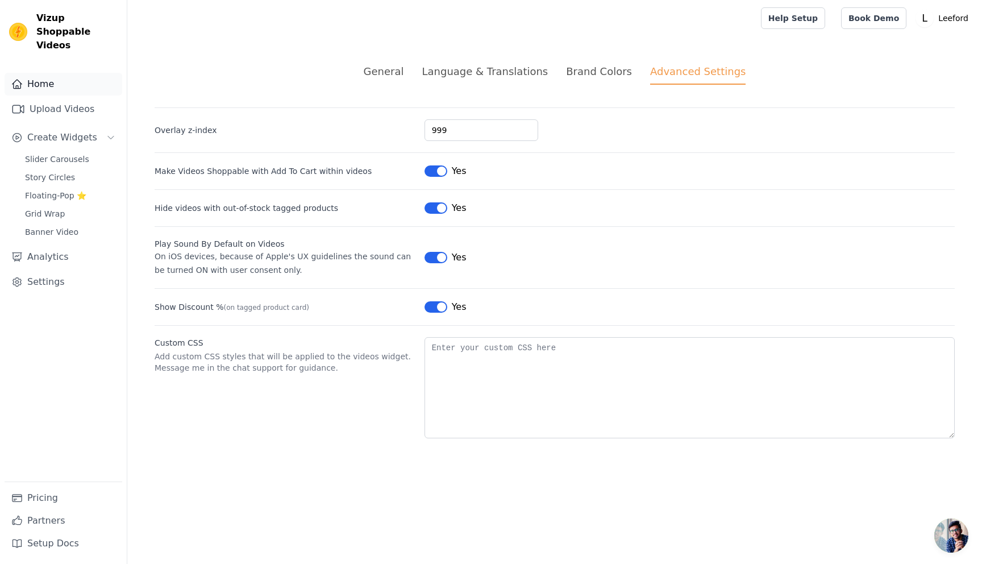
click at [65, 73] on link "Home" at bounding box center [64, 84] width 118 height 23
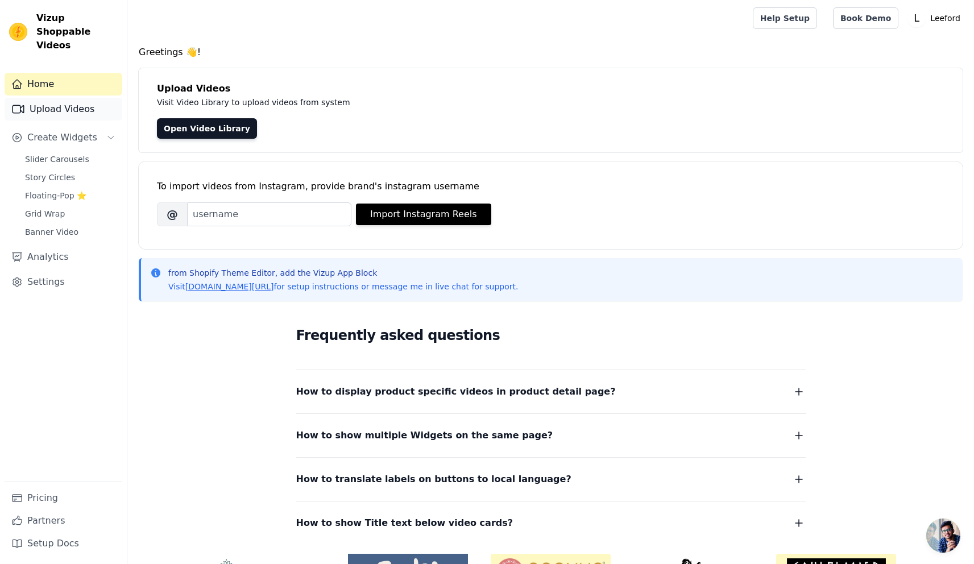
click at [63, 101] on link "Upload Videos" at bounding box center [64, 109] width 118 height 23
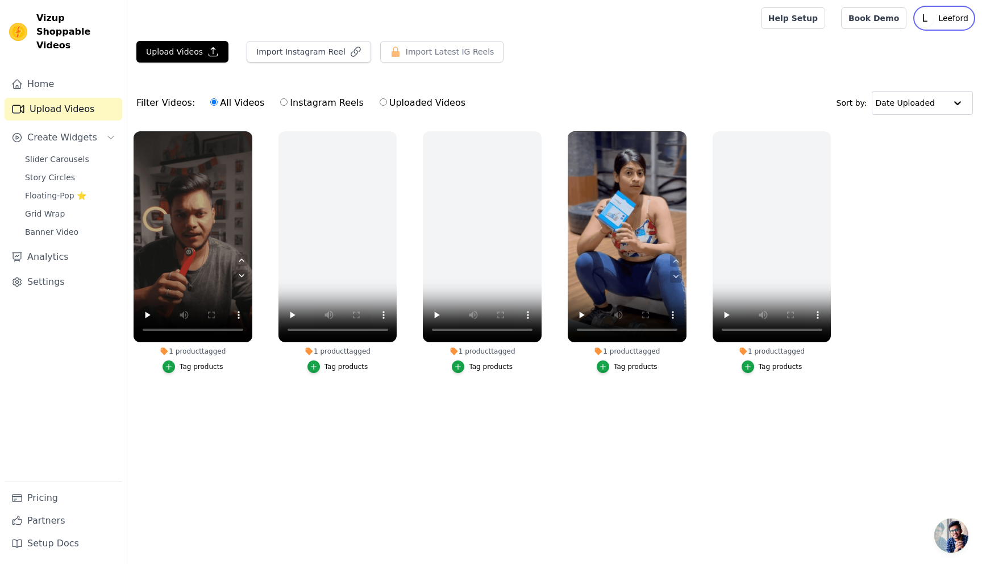
click at [948, 17] on p "Leeford" at bounding box center [953, 18] width 39 height 20
click at [888, 45] on link "Settings" at bounding box center [918, 47] width 109 height 20
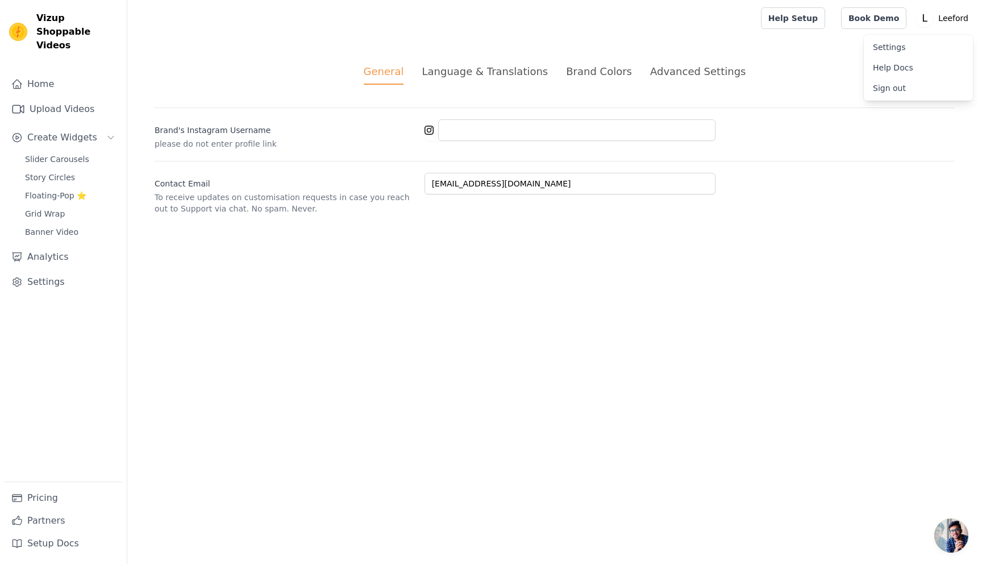
click at [703, 66] on div "Advanced Settings" at bounding box center [698, 71] width 96 height 15
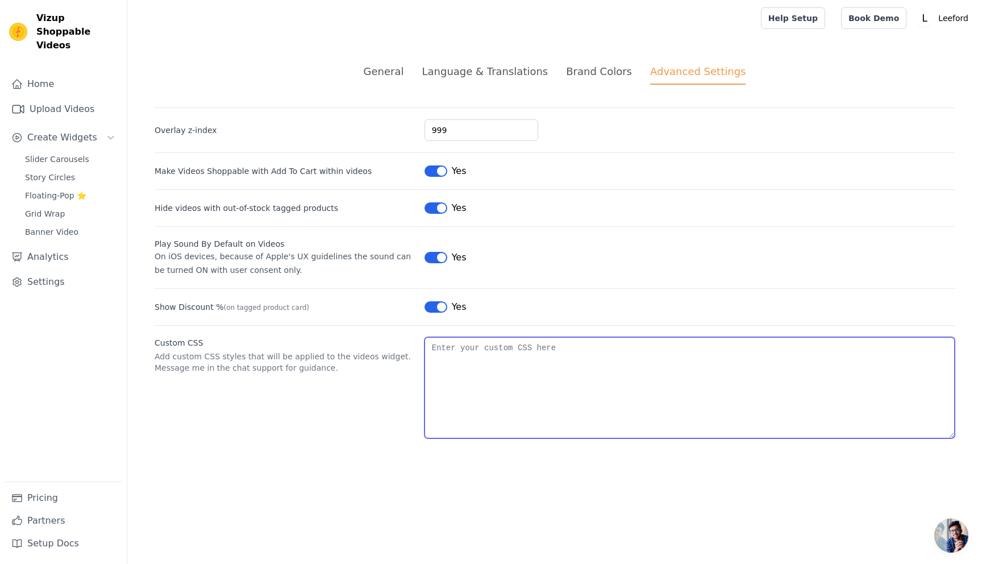
click at [446, 349] on textarea "Custom CSS" at bounding box center [690, 387] width 530 height 101
paste textarea ".swiper-wrapper { justify-content: center; /* Center horizontally */ }"
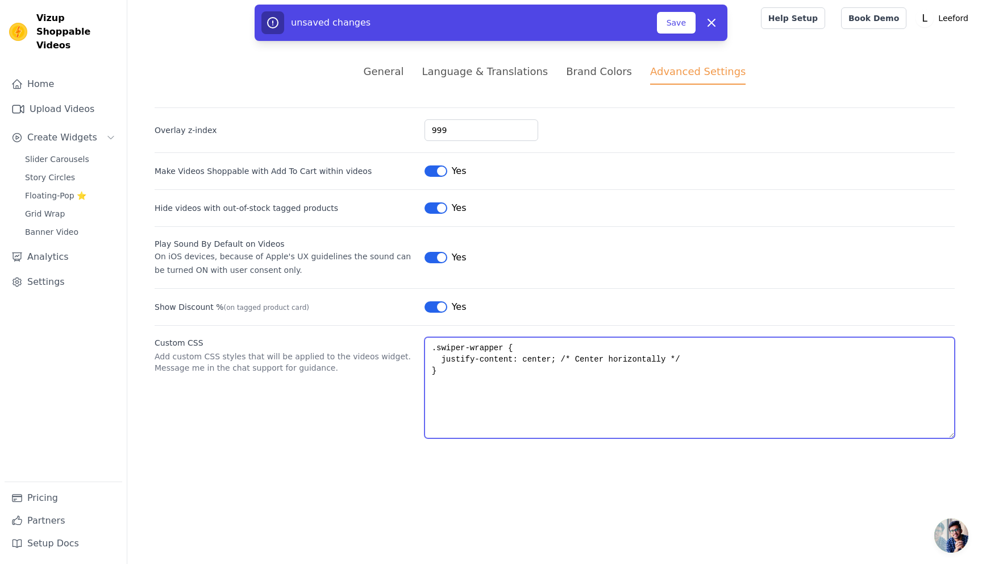
drag, startPoint x: 558, startPoint y: 359, endPoint x: 695, endPoint y: 357, distance: 137.0
click at [695, 357] on textarea ".swiper-wrapper { justify-content: center; /* Center horizontally */ }" at bounding box center [690, 387] width 530 height 101
type textarea ".swiper-wrapper { justify-content: center; }"
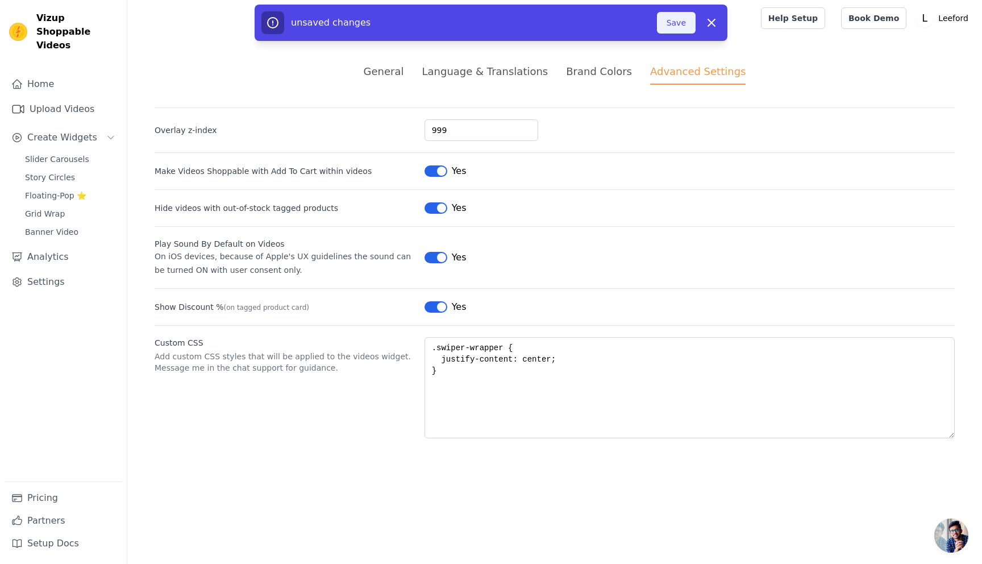
click at [673, 25] on button "Save" at bounding box center [676, 23] width 39 height 22
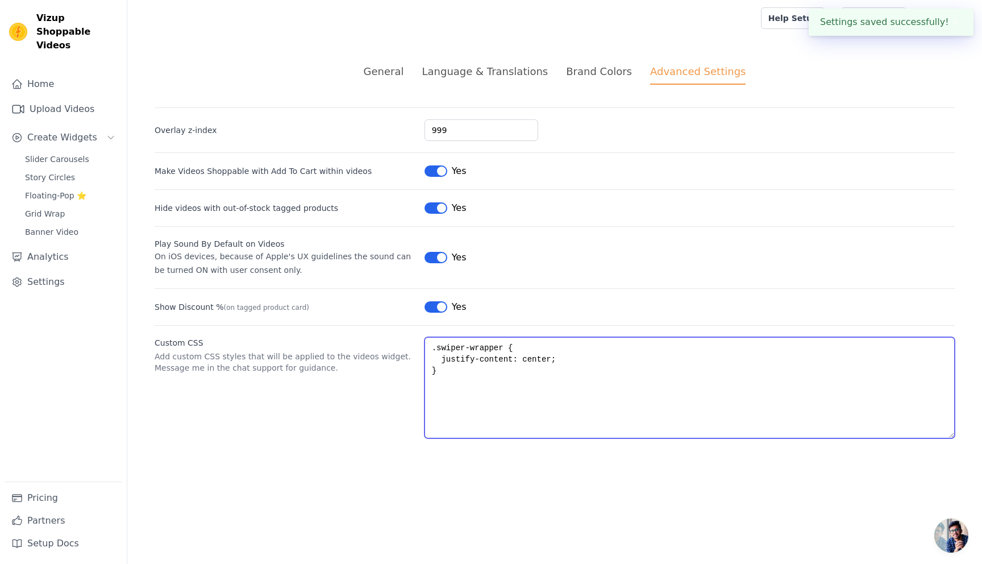
click at [956, 420] on div "General Language & Translations Brand Colors Advanced Settings unsaved changes …" at bounding box center [554, 250] width 855 height 429
drag, startPoint x: 443, startPoint y: 371, endPoint x: 429, endPoint y: 345, distance: 30.0
click at [429, 345] on textarea ".swiper-wrapper { justify-content: center; }" at bounding box center [690, 387] width 530 height 101
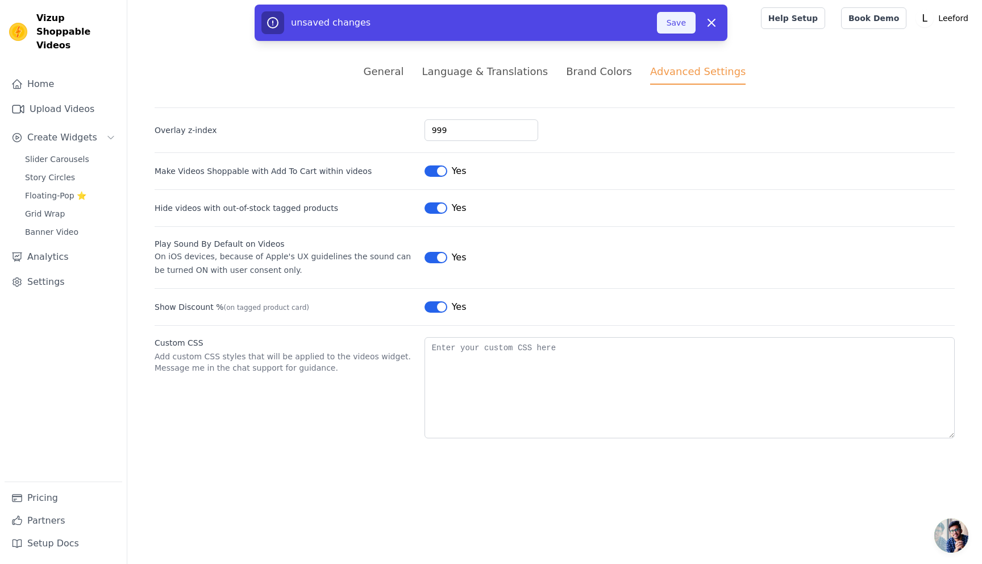
click at [680, 18] on button "Save" at bounding box center [676, 23] width 39 height 22
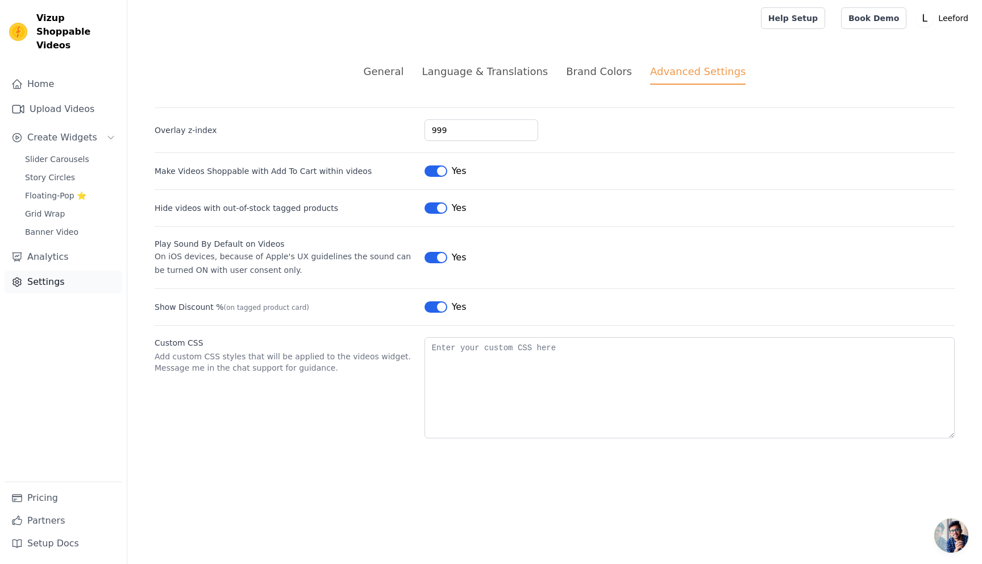
click at [49, 271] on link "Settings" at bounding box center [64, 282] width 118 height 23
click at [54, 504] on link "Pricing" at bounding box center [64, 498] width 118 height 23
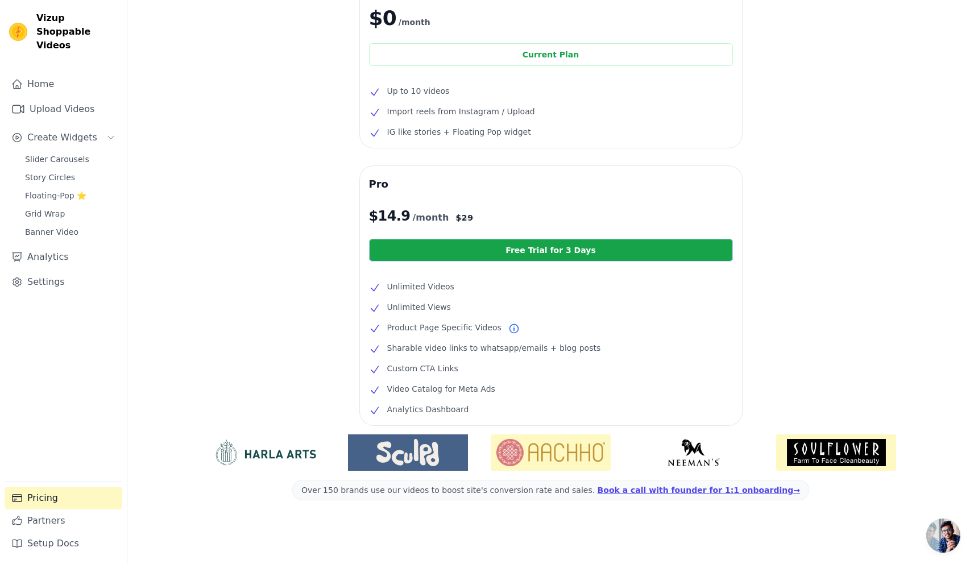
scroll to position [84, 0]
click at [63, 542] on link "Setup Docs" at bounding box center [64, 543] width 118 height 23
click at [50, 271] on link "Settings" at bounding box center [64, 282] width 118 height 23
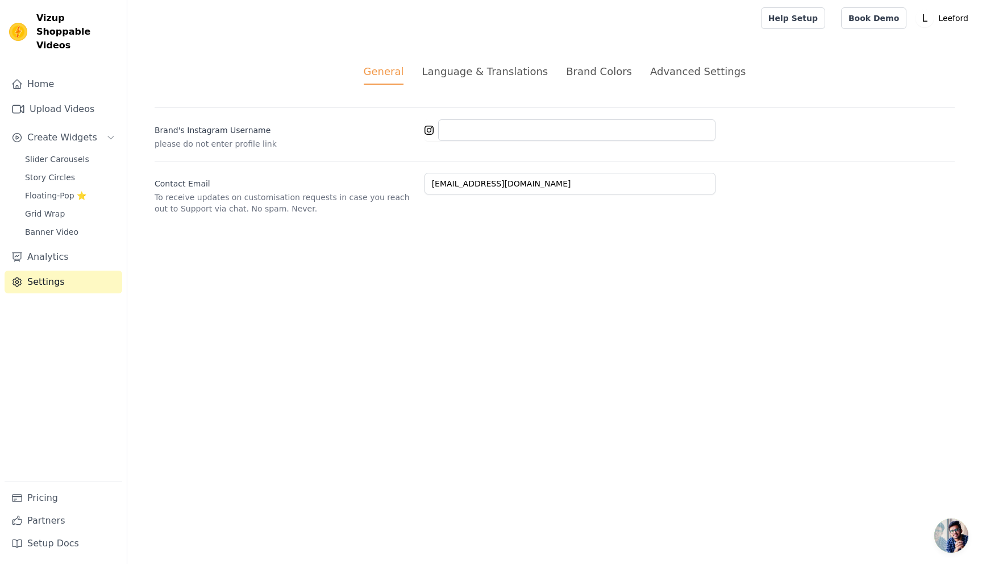
click at [608, 68] on div "Brand Colors" at bounding box center [599, 71] width 66 height 15
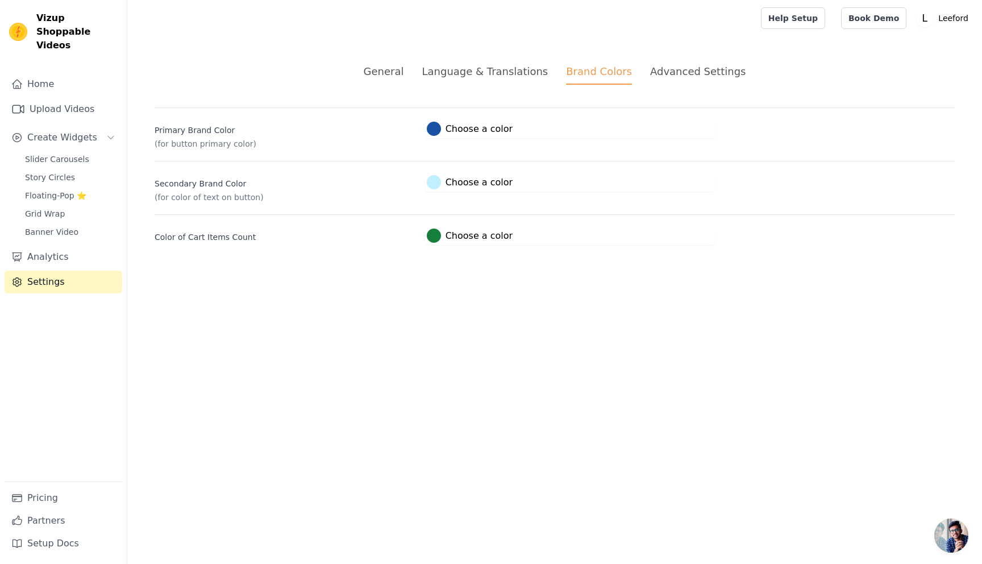
click at [700, 70] on div "Advanced Settings" at bounding box center [698, 71] width 96 height 15
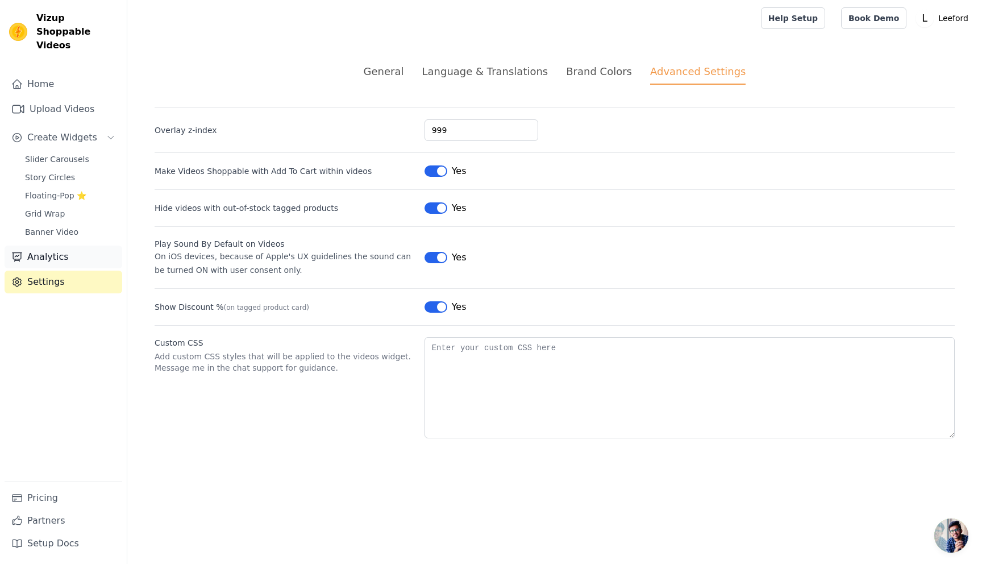
click at [47, 246] on link "Analytics" at bounding box center [64, 257] width 118 height 23
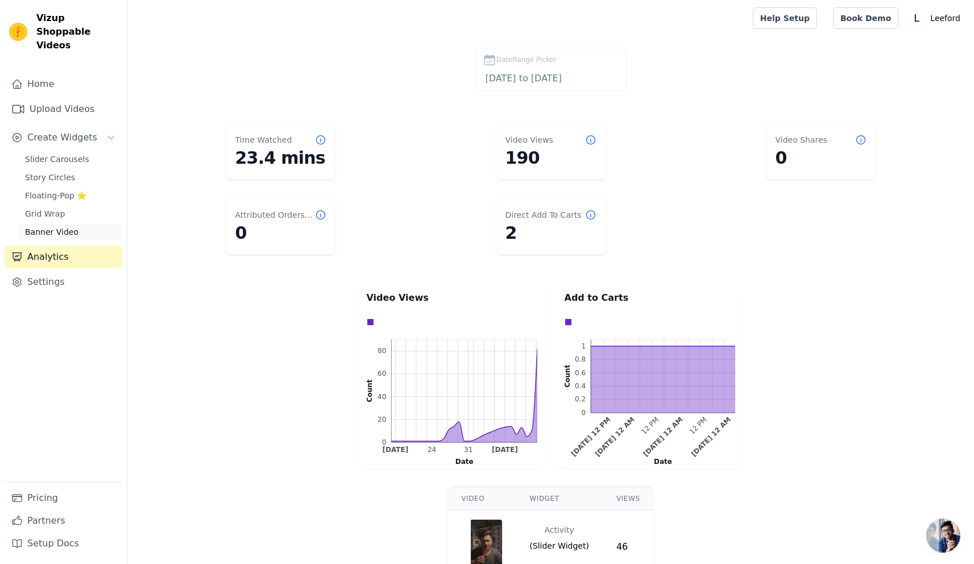
click at [62, 226] on span "Banner Video" at bounding box center [51, 231] width 53 height 11
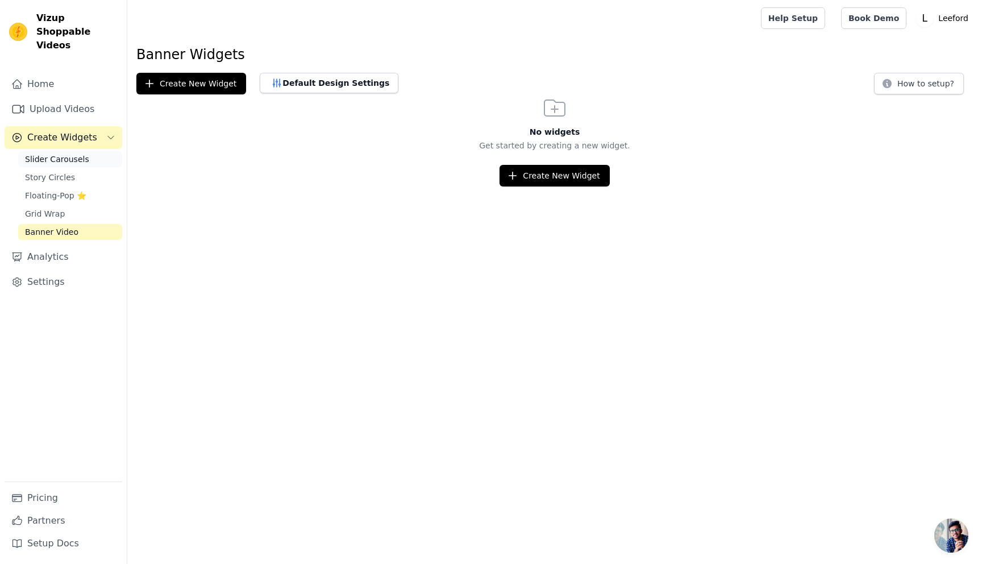
click at [54, 154] on span "Slider Carousels" at bounding box center [57, 159] width 64 height 11
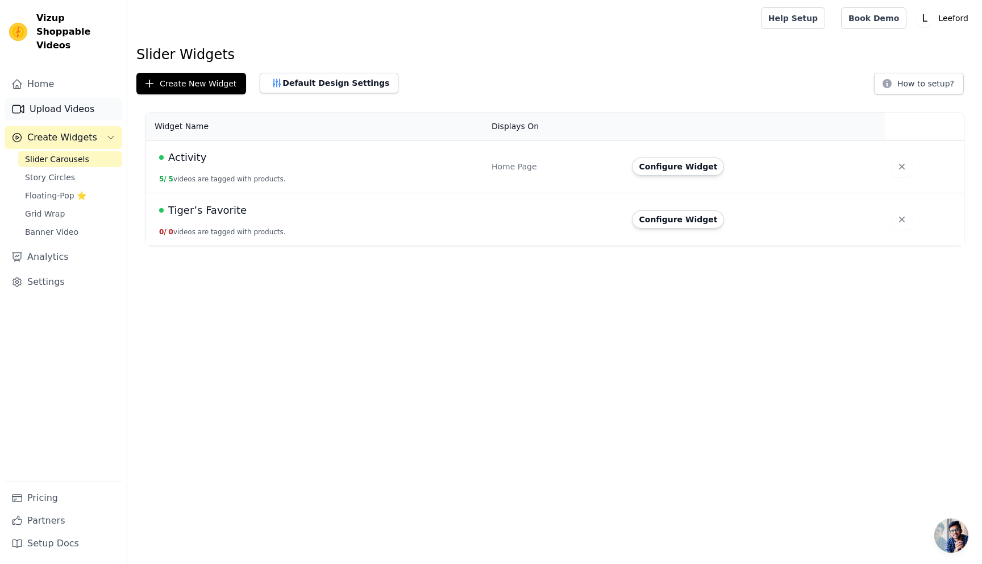
click at [55, 102] on link "Upload Videos" at bounding box center [64, 109] width 118 height 23
